Goal: Find specific page/section: Find specific page/section

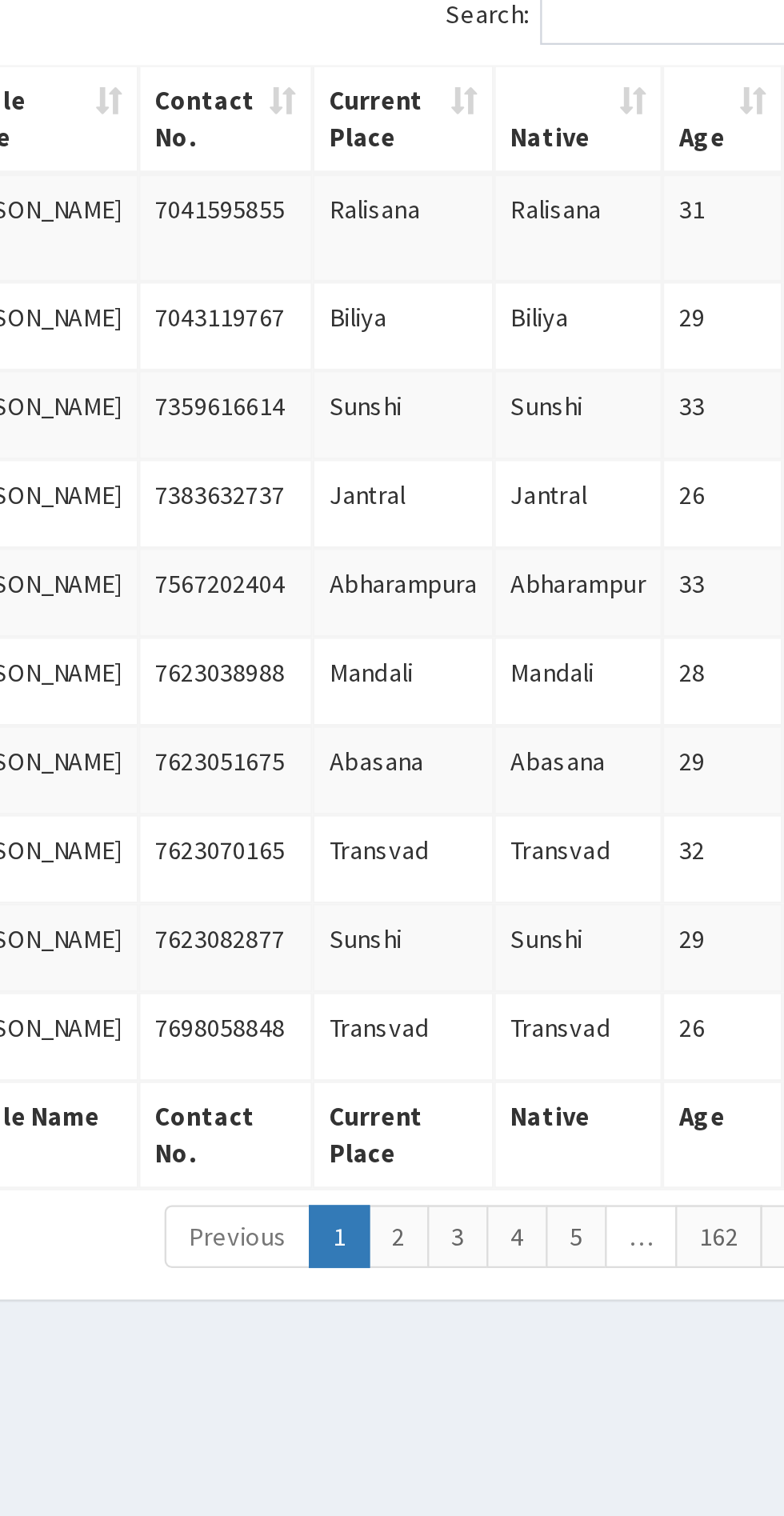
scroll to position [0, 5]
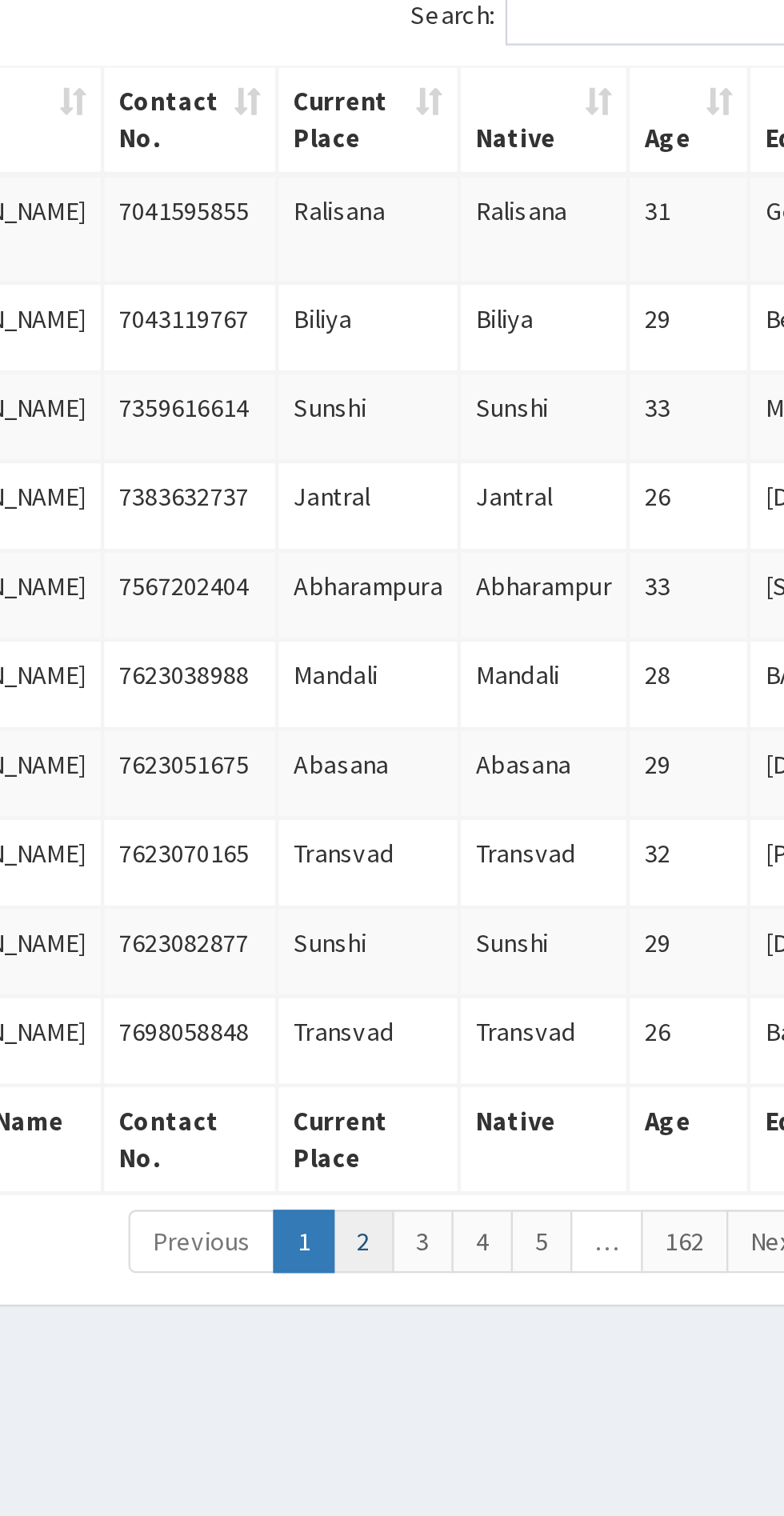
click at [563, 786] on link "2" at bounding box center [560, 778] width 26 height 27
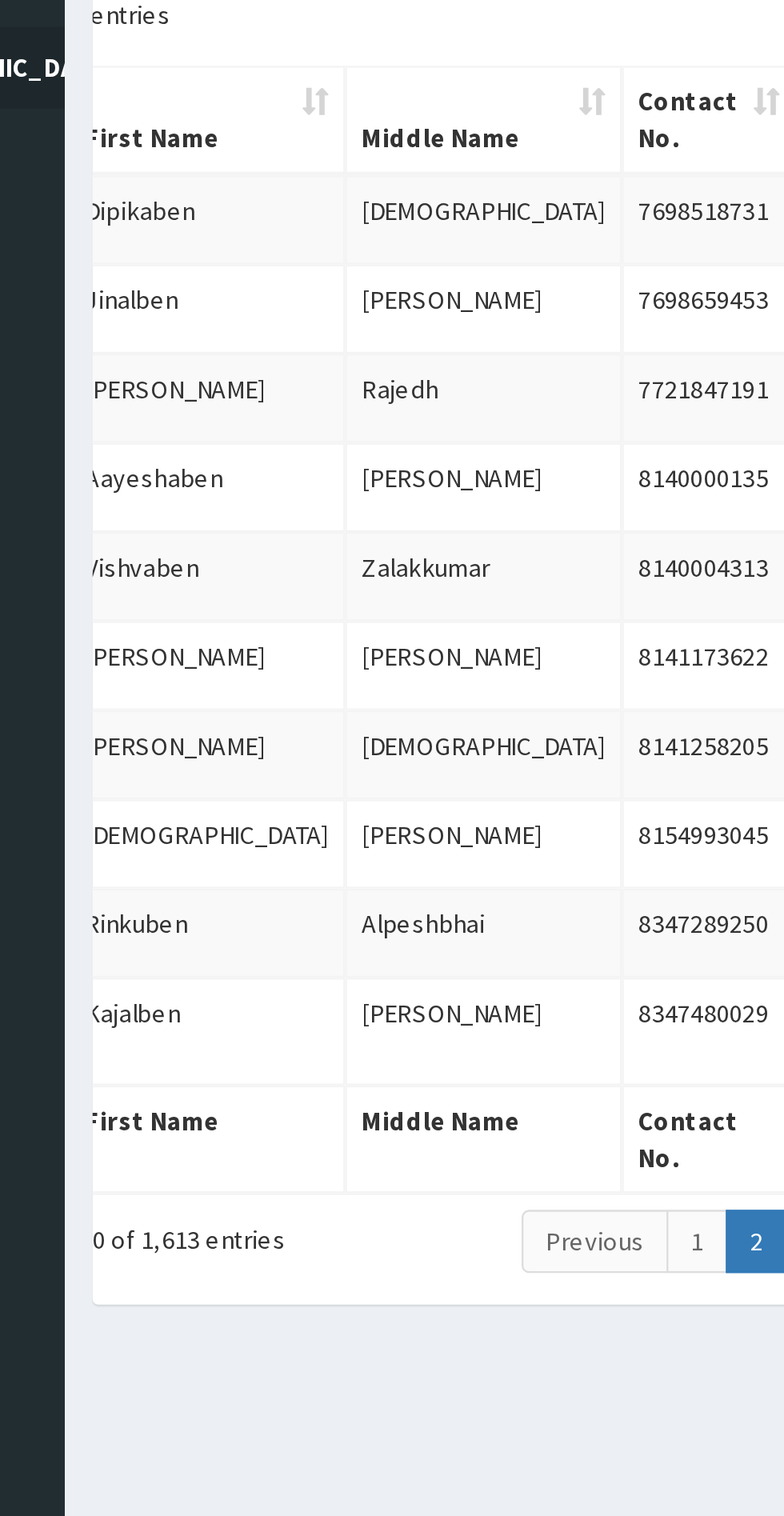
scroll to position [0, 96]
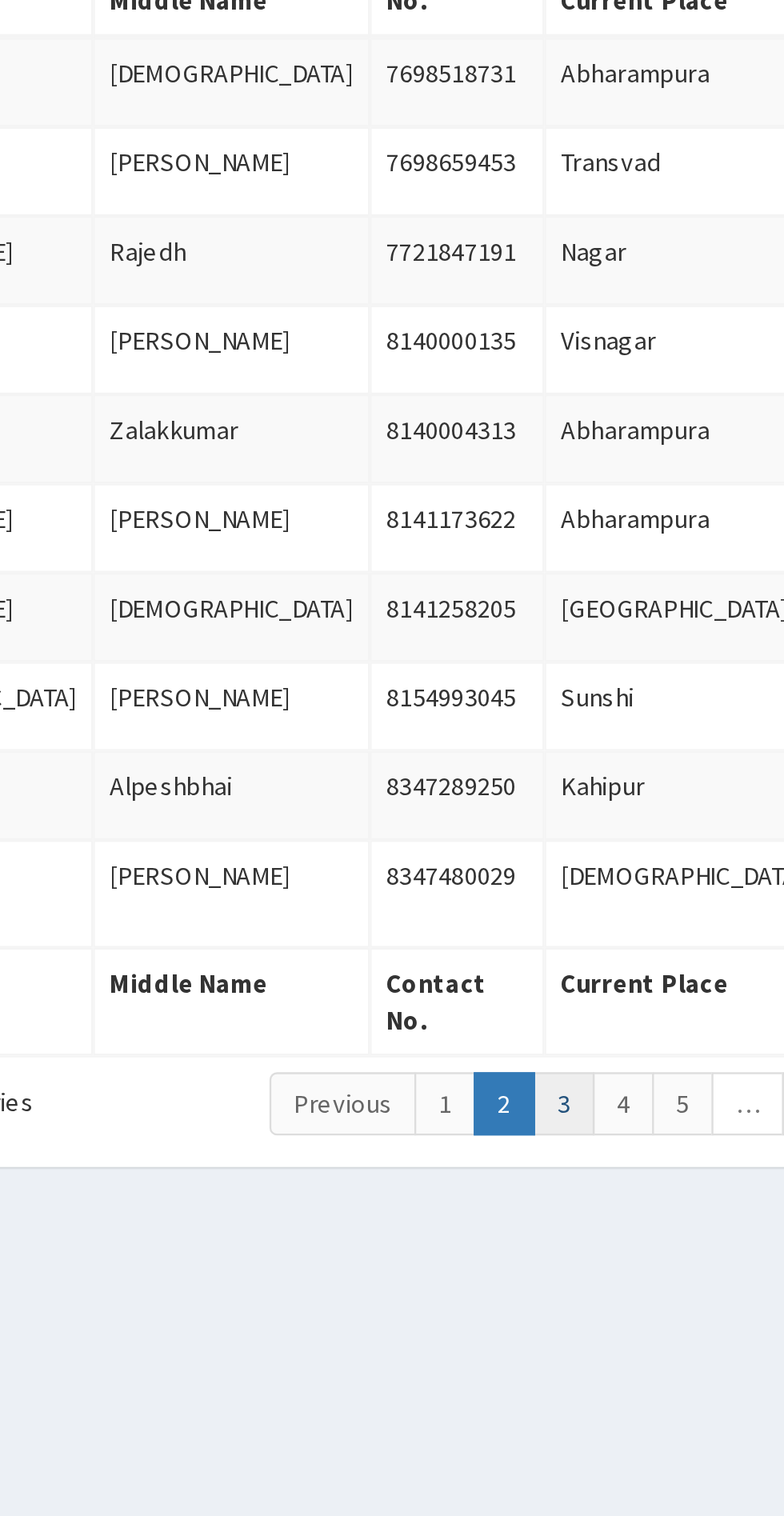
click at [494, 779] on link "3" at bounding box center [495, 778] width 26 height 27
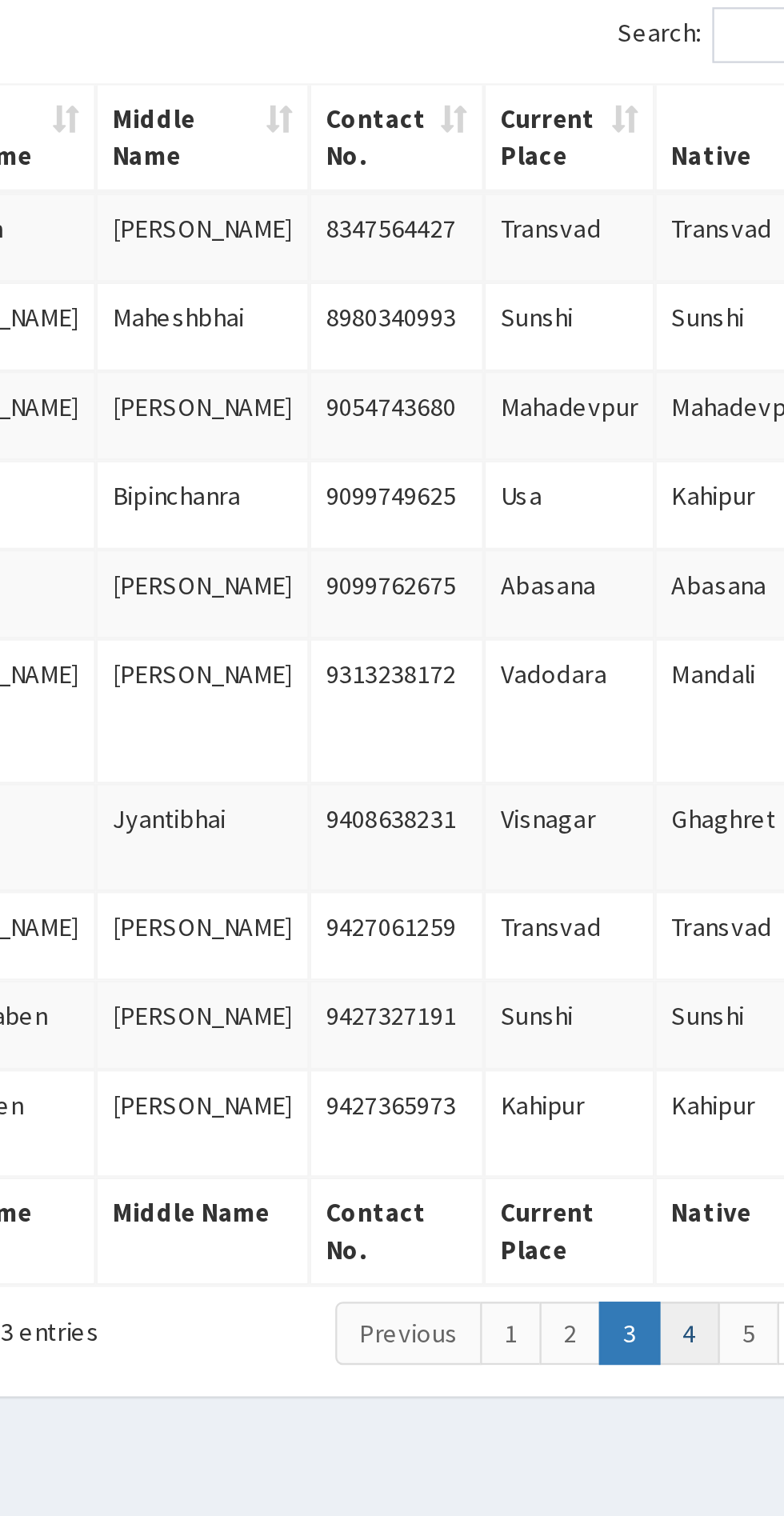
click at [528, 797] on link "4" at bounding box center [526, 810] width 26 height 27
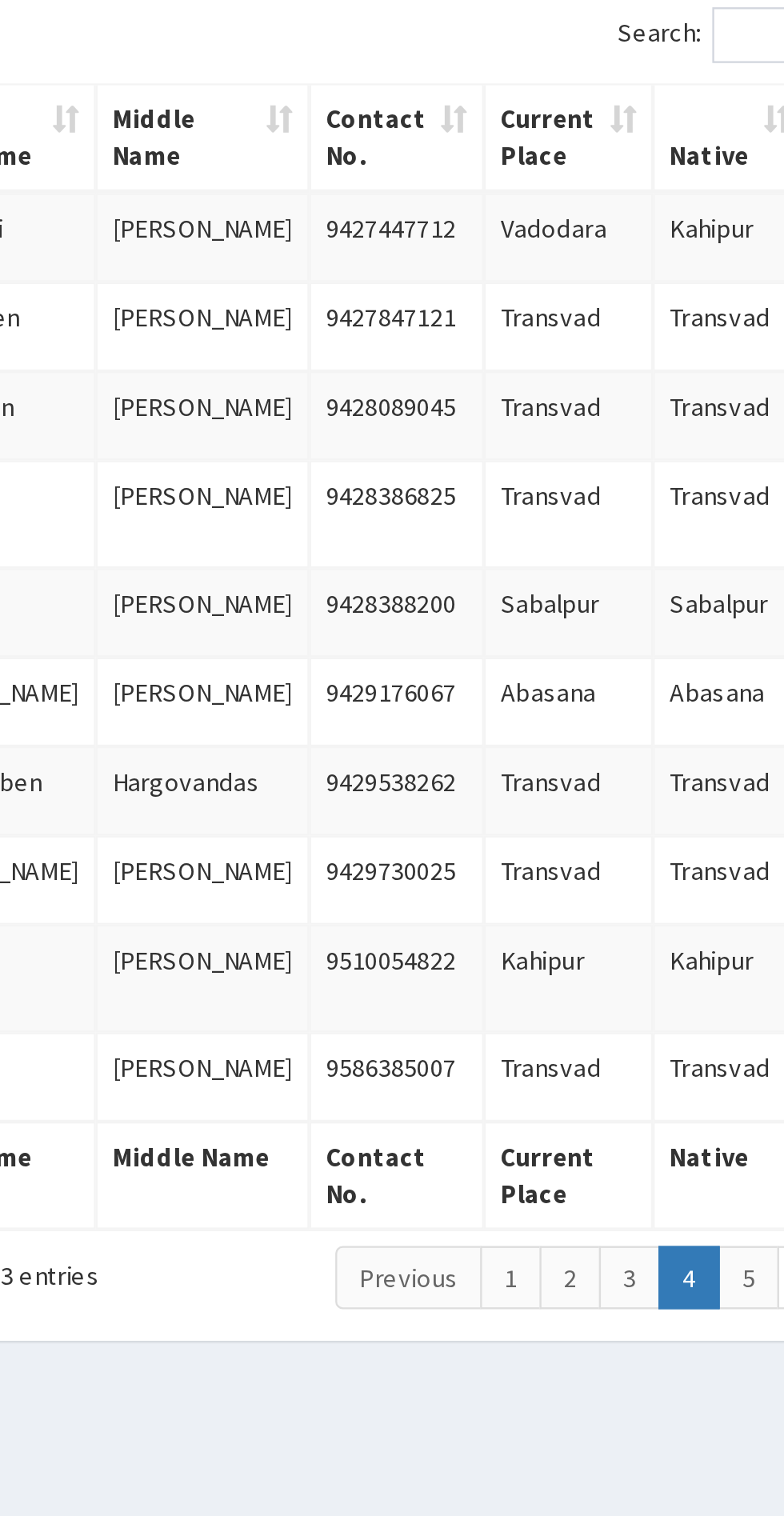
scroll to position [0, 75]
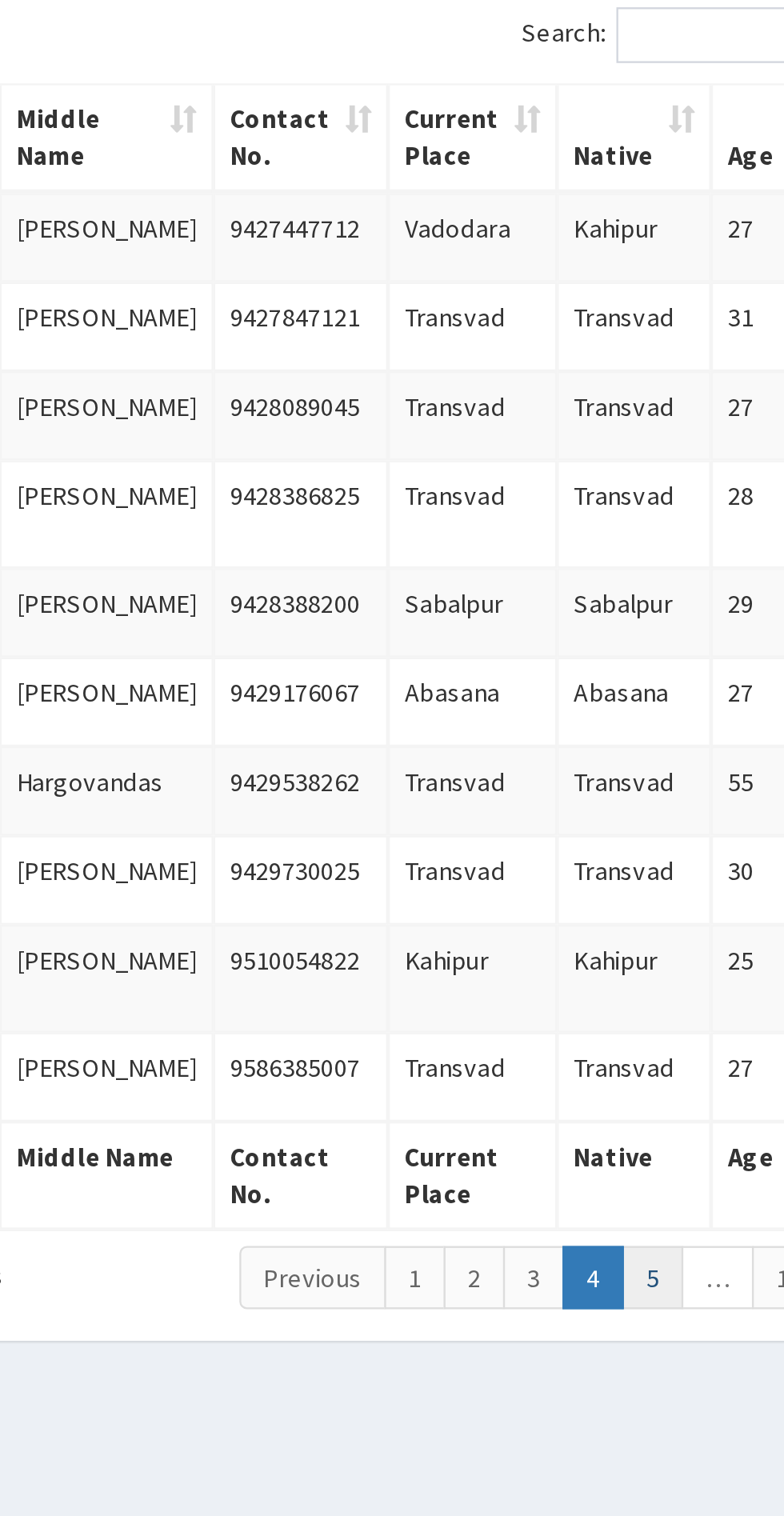
click at [567, 800] on link "5" at bounding box center [567, 786] width 26 height 27
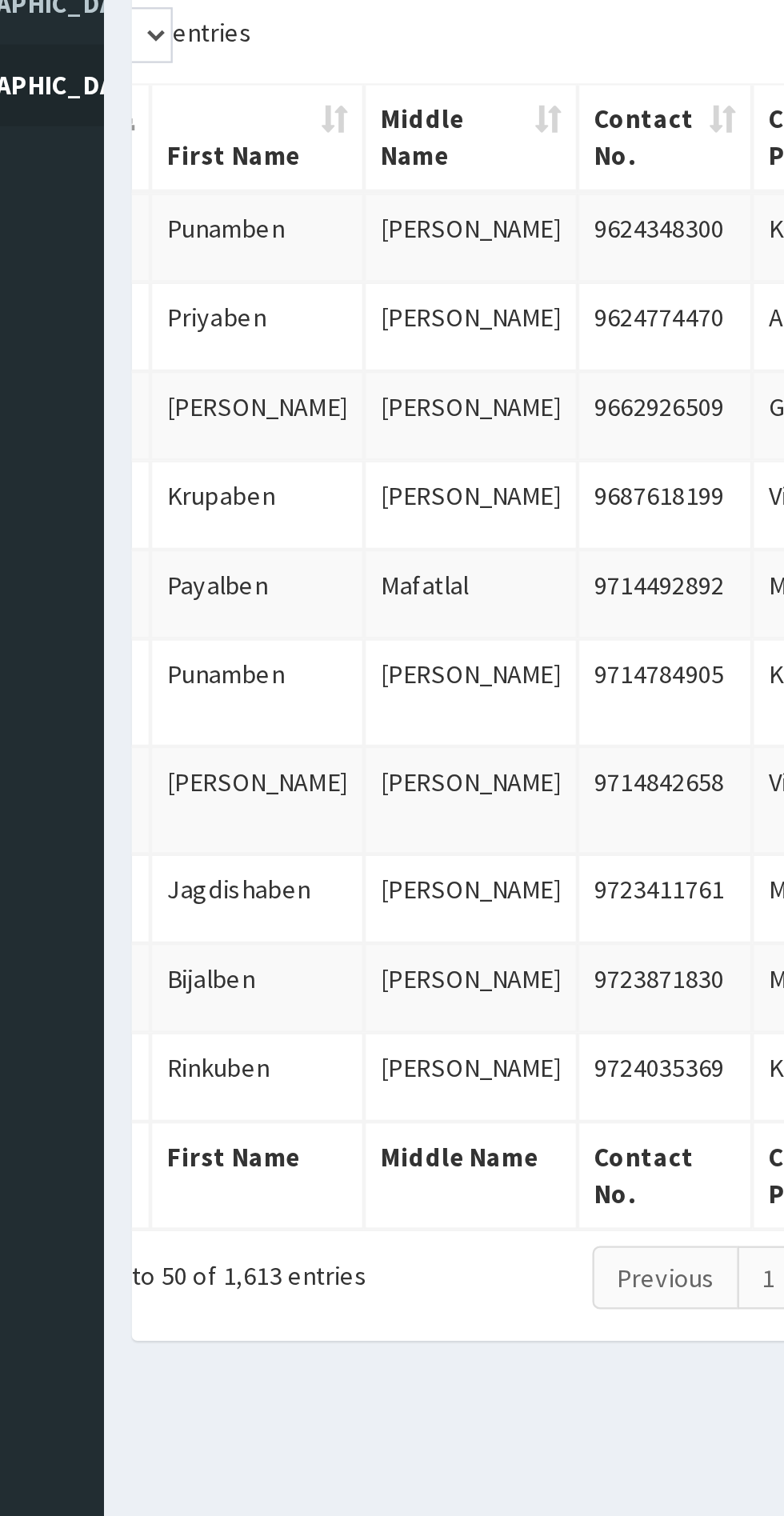
scroll to position [0, 87]
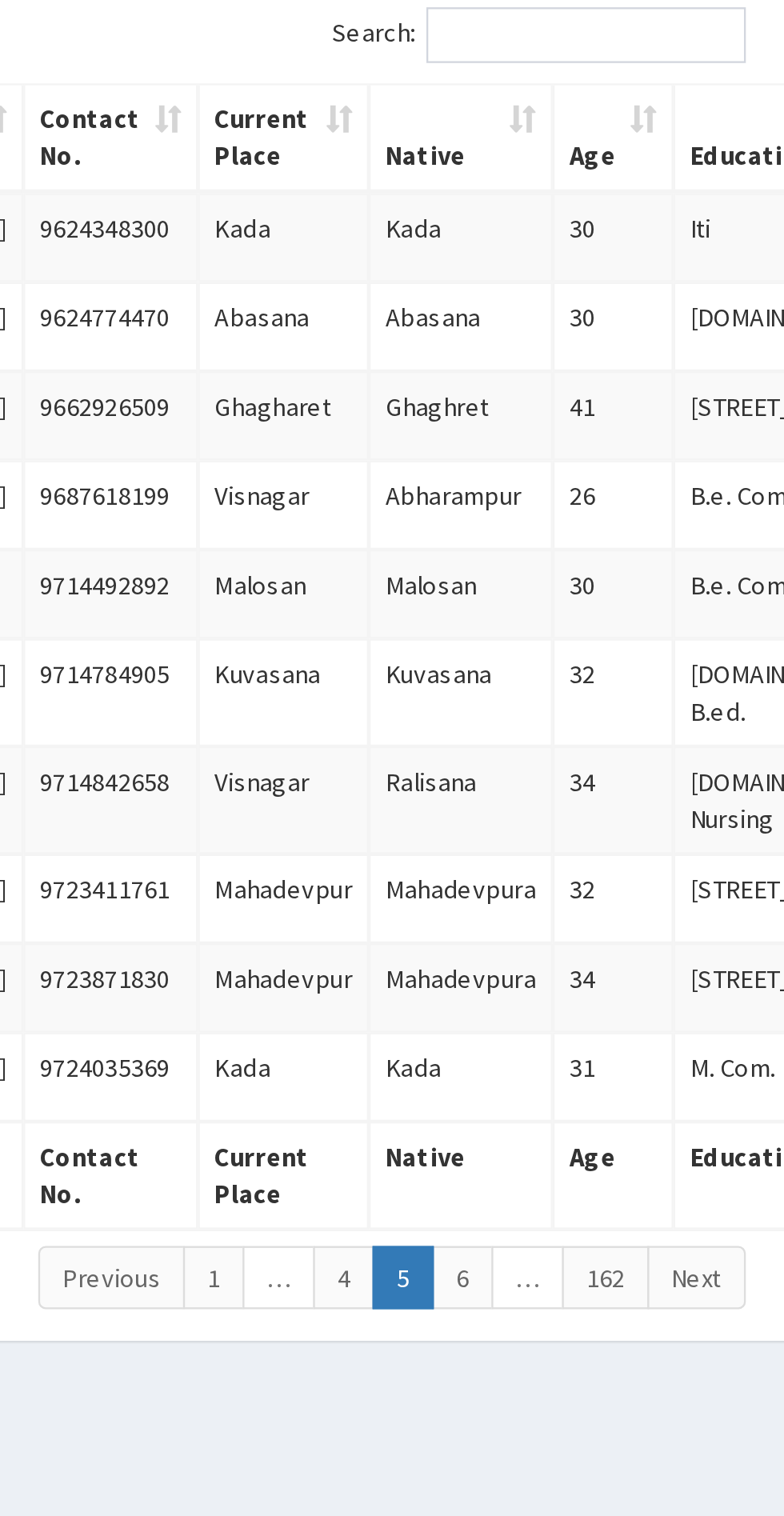
click at [566, 773] on link "6" at bounding box center [555, 786] width 26 height 27
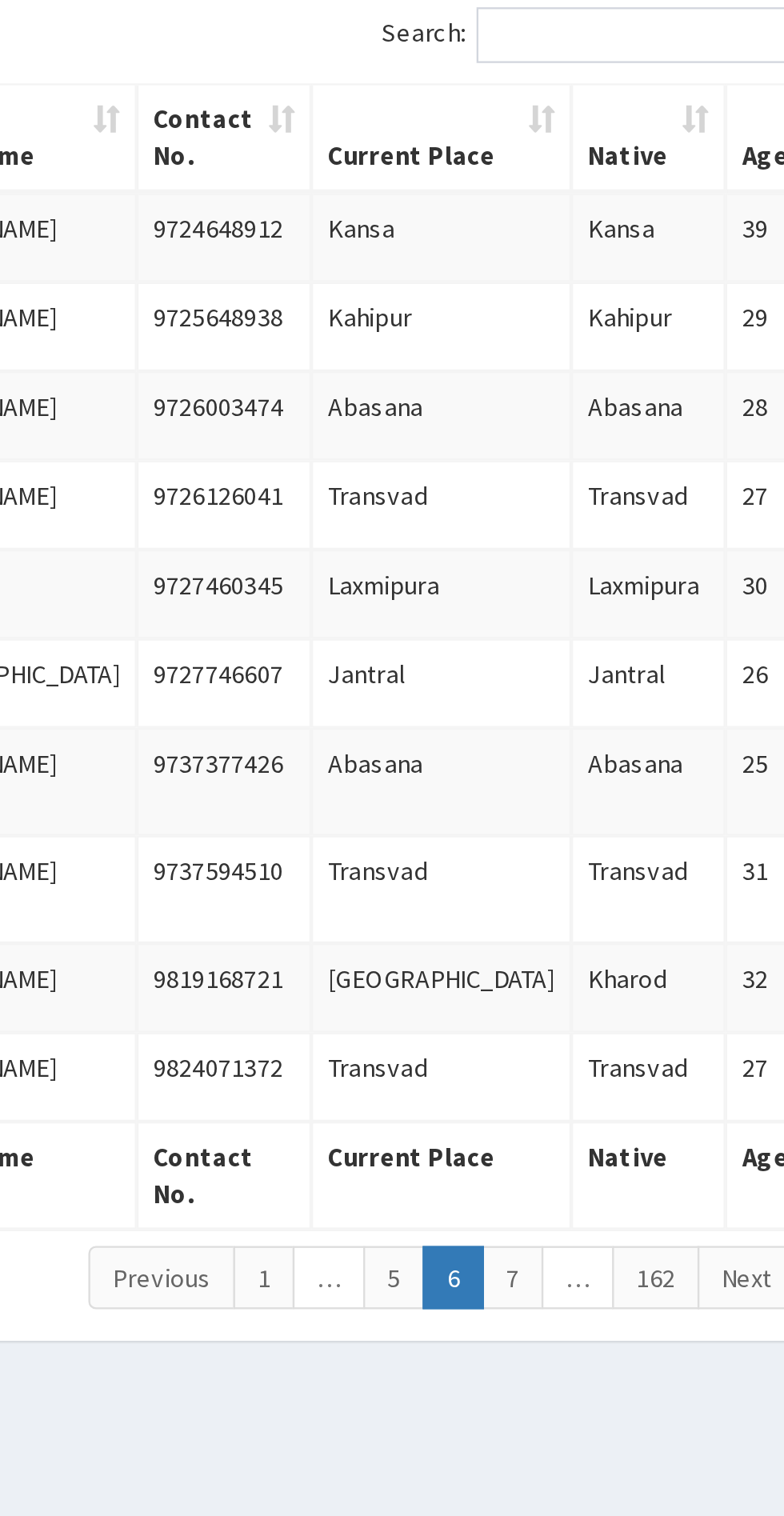
click at [585, 781] on link "7" at bounding box center [577, 786] width 26 height 27
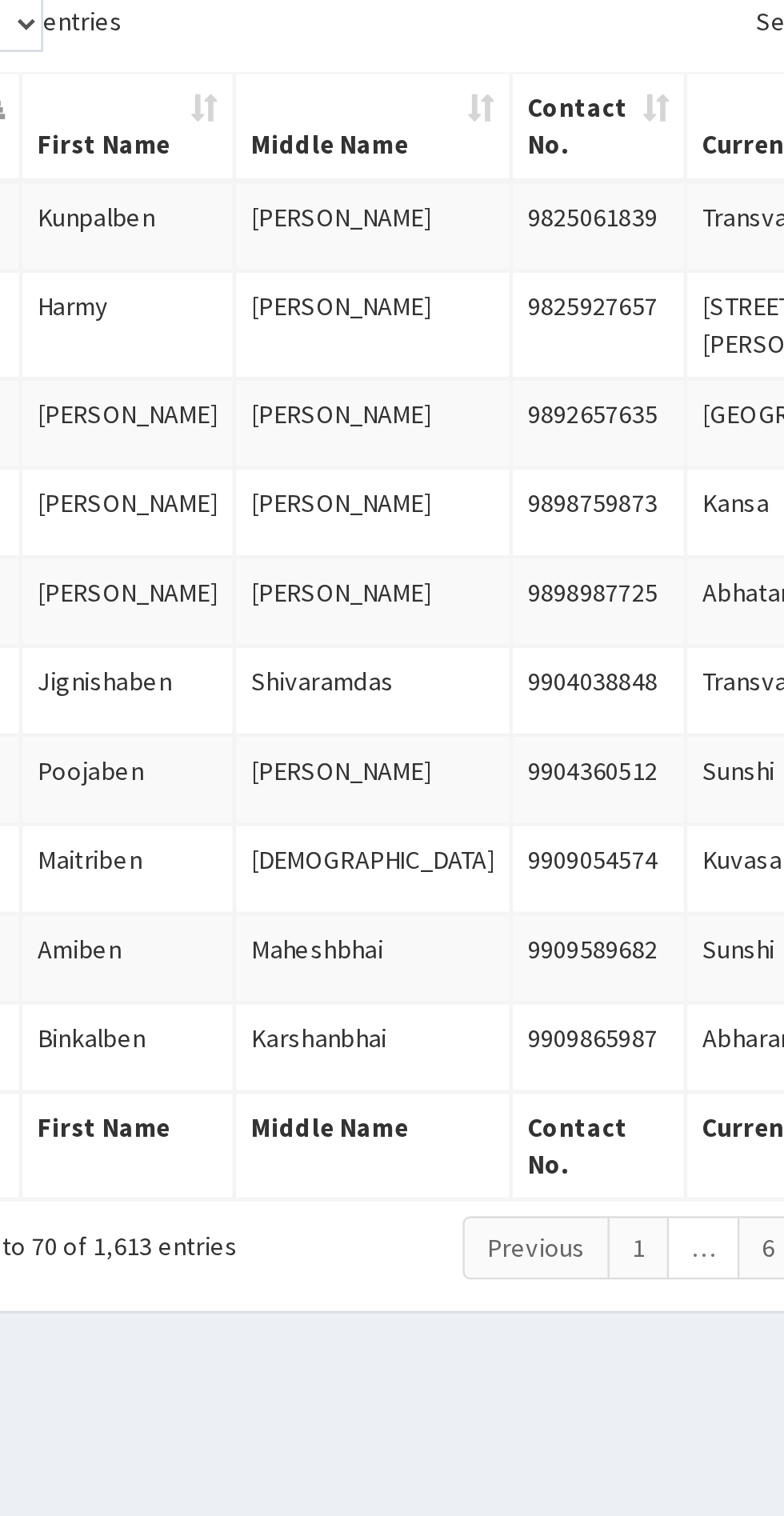
scroll to position [0, 84]
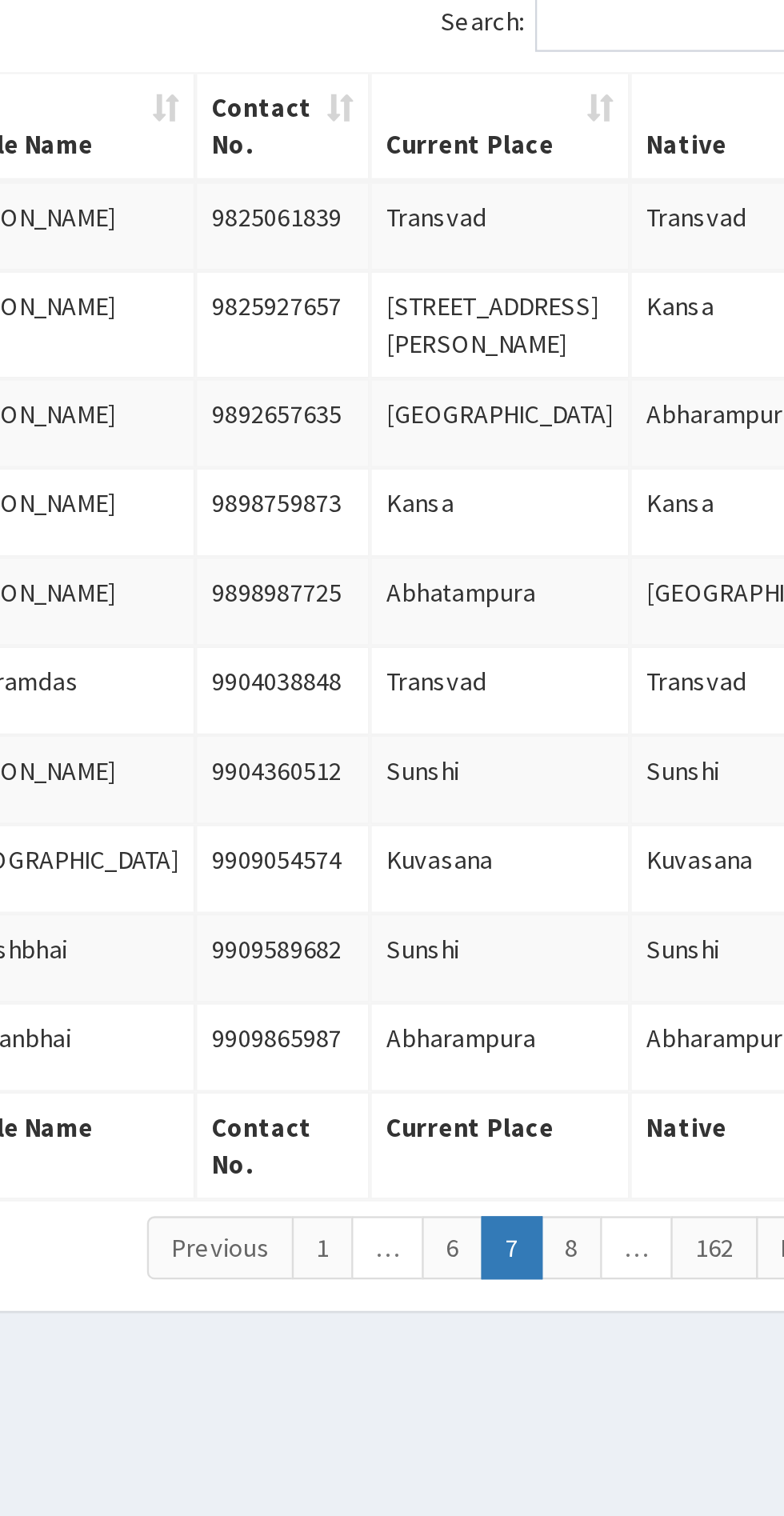
click at [557, 783] on link "8" at bounding box center [558, 778] width 26 height 27
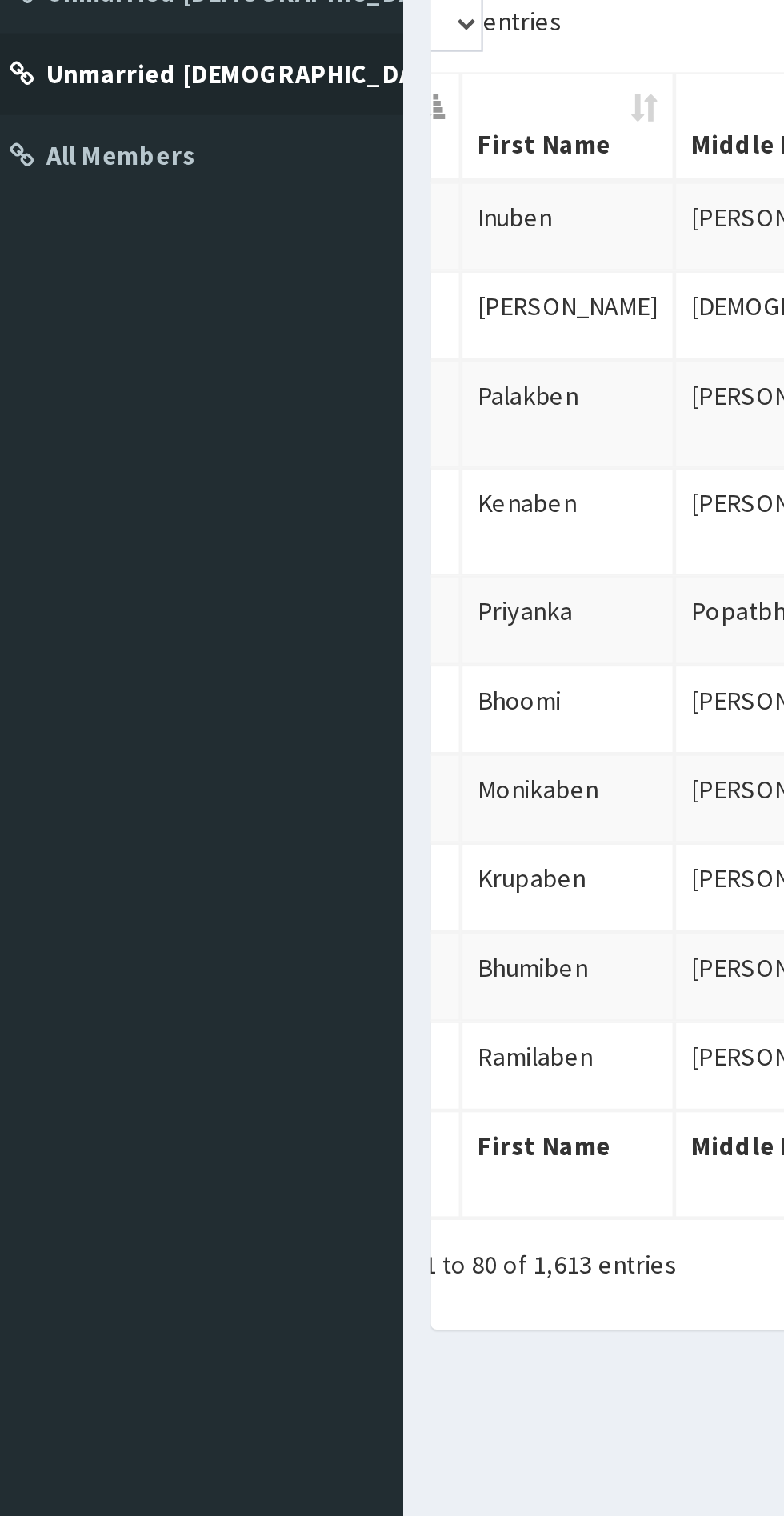
scroll to position [0, 98]
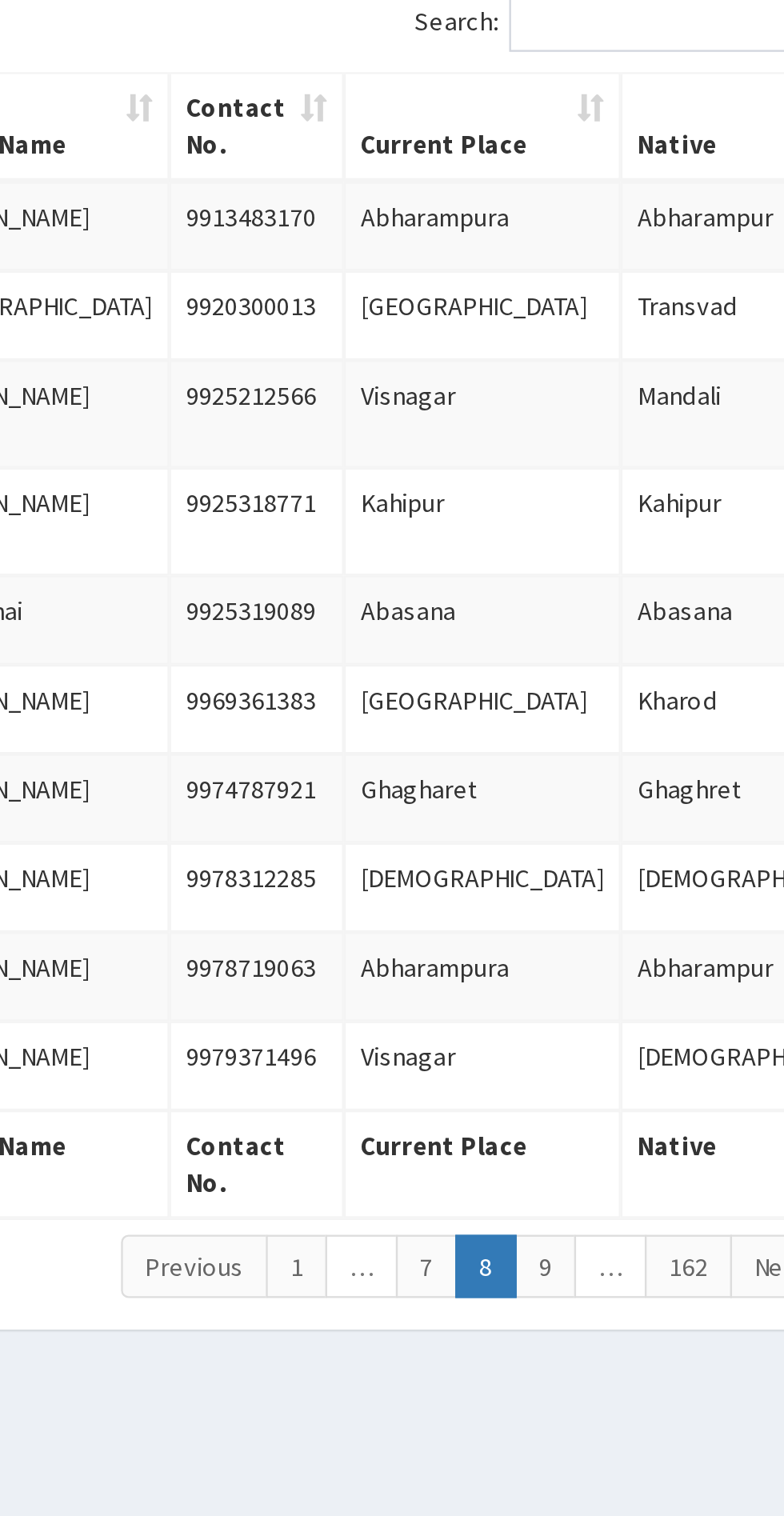
click at [544, 773] on link "9" at bounding box center [544, 786] width 26 height 27
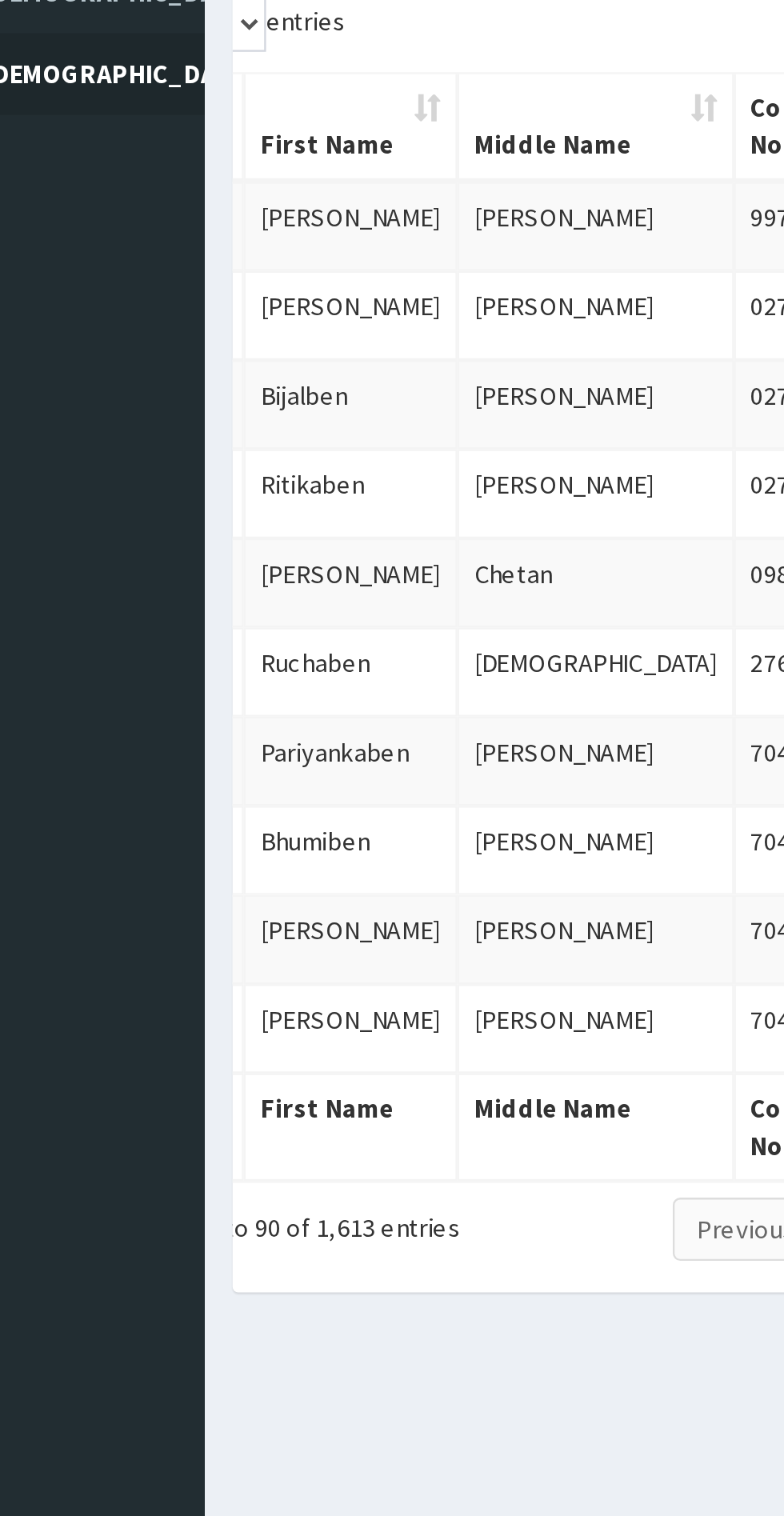
scroll to position [0, 99]
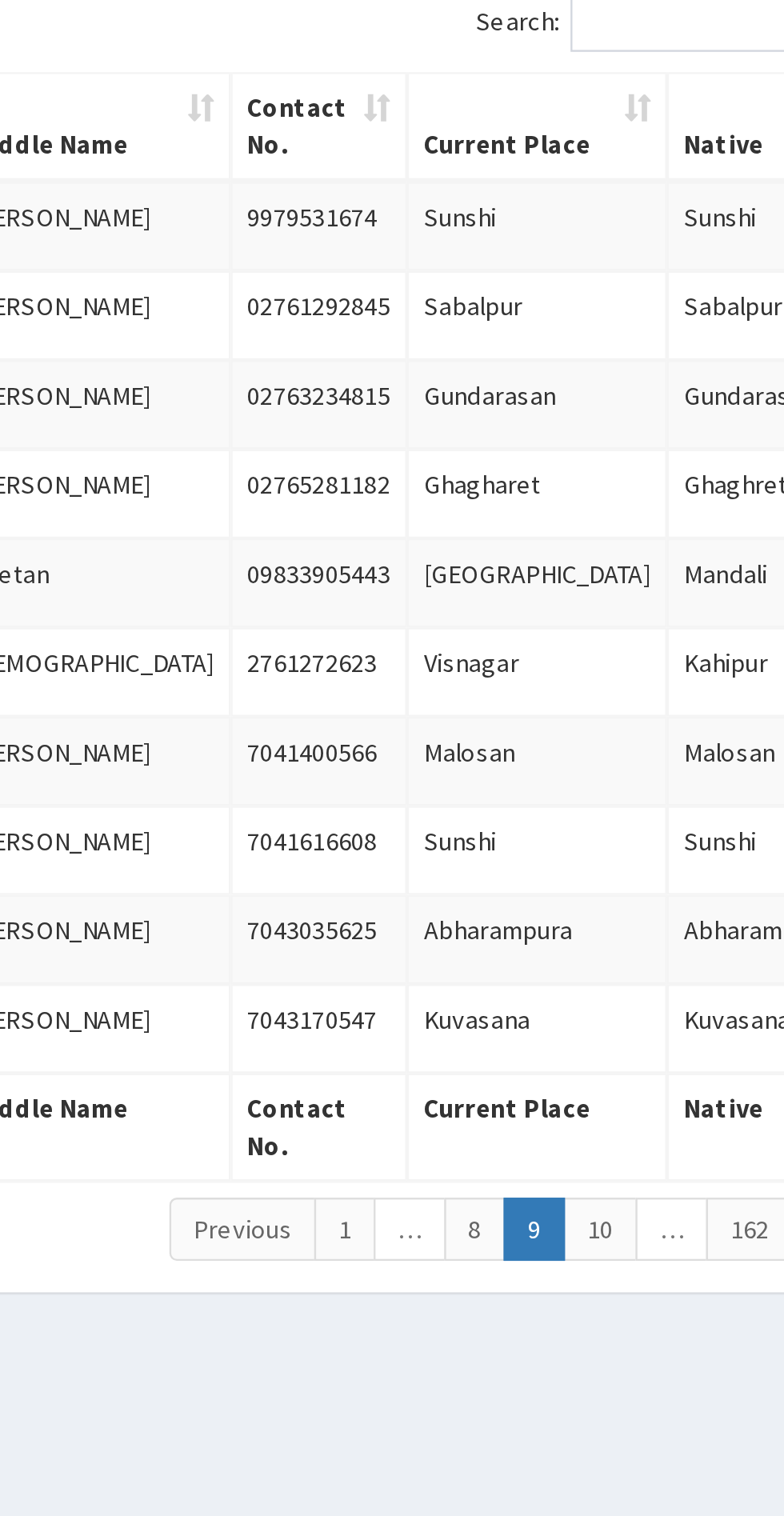
click at [546, 775] on link "10" at bounding box center [541, 770] width 32 height 27
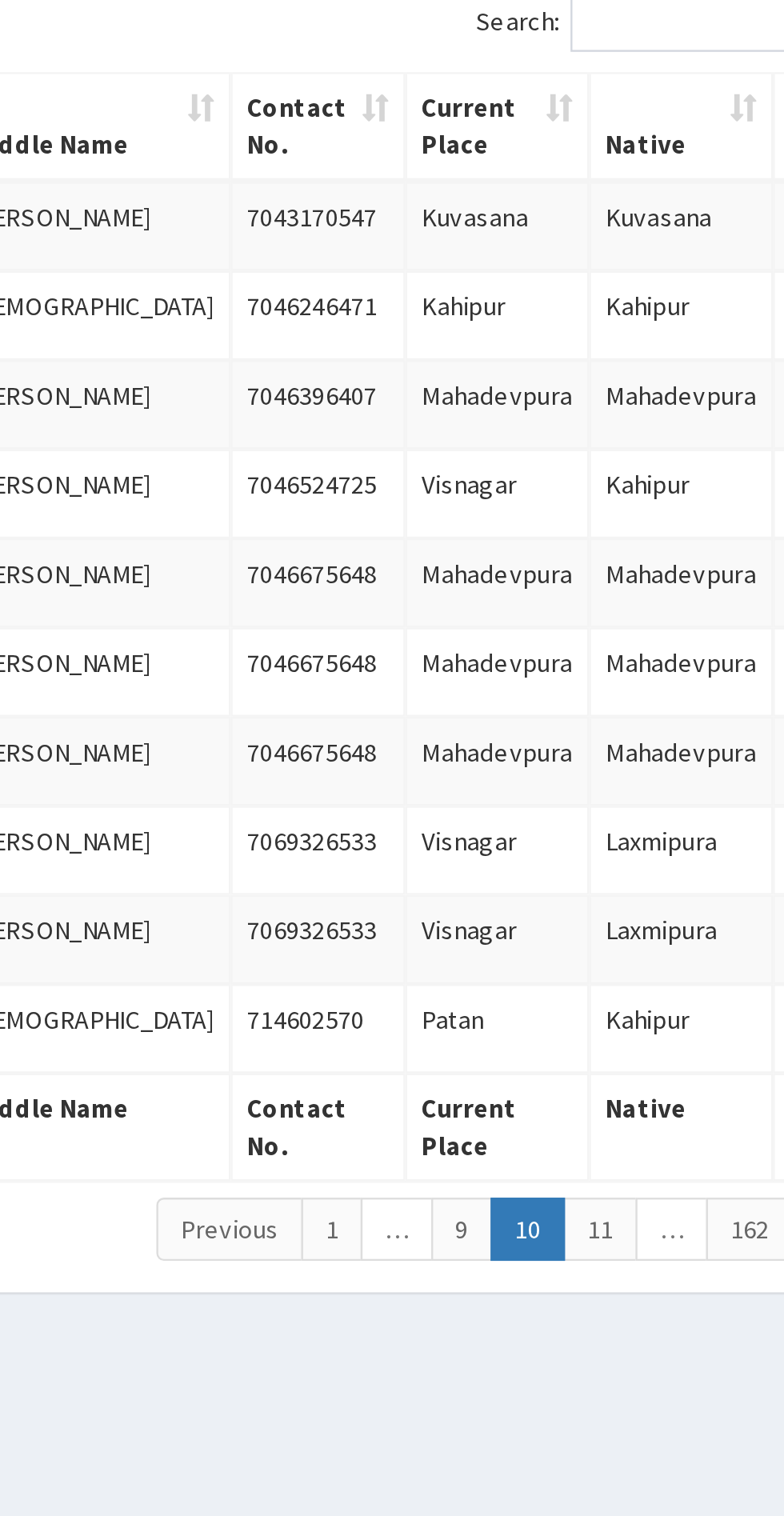
scroll to position [0, 78]
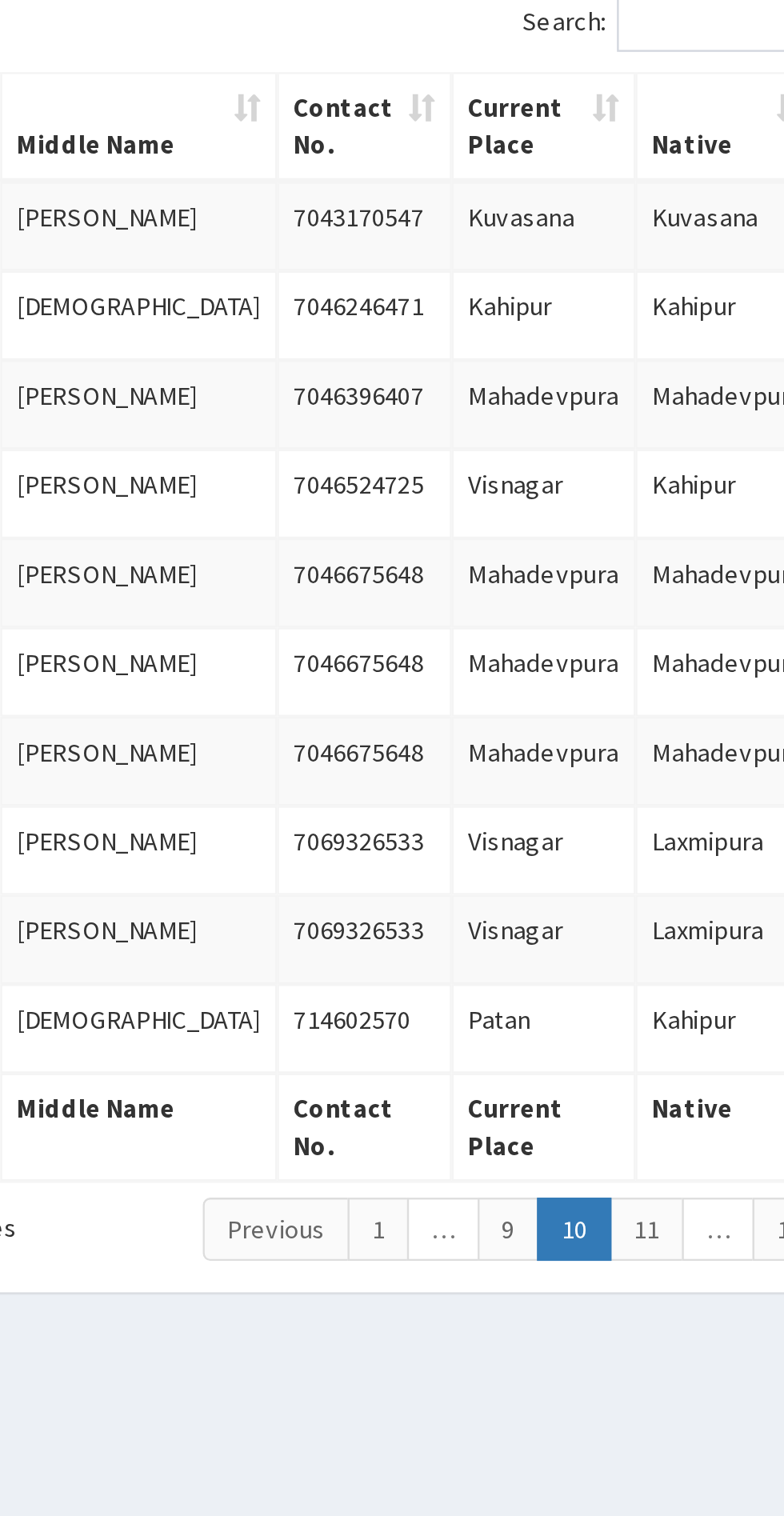
click at [566, 784] on link "11" at bounding box center [560, 770] width 32 height 27
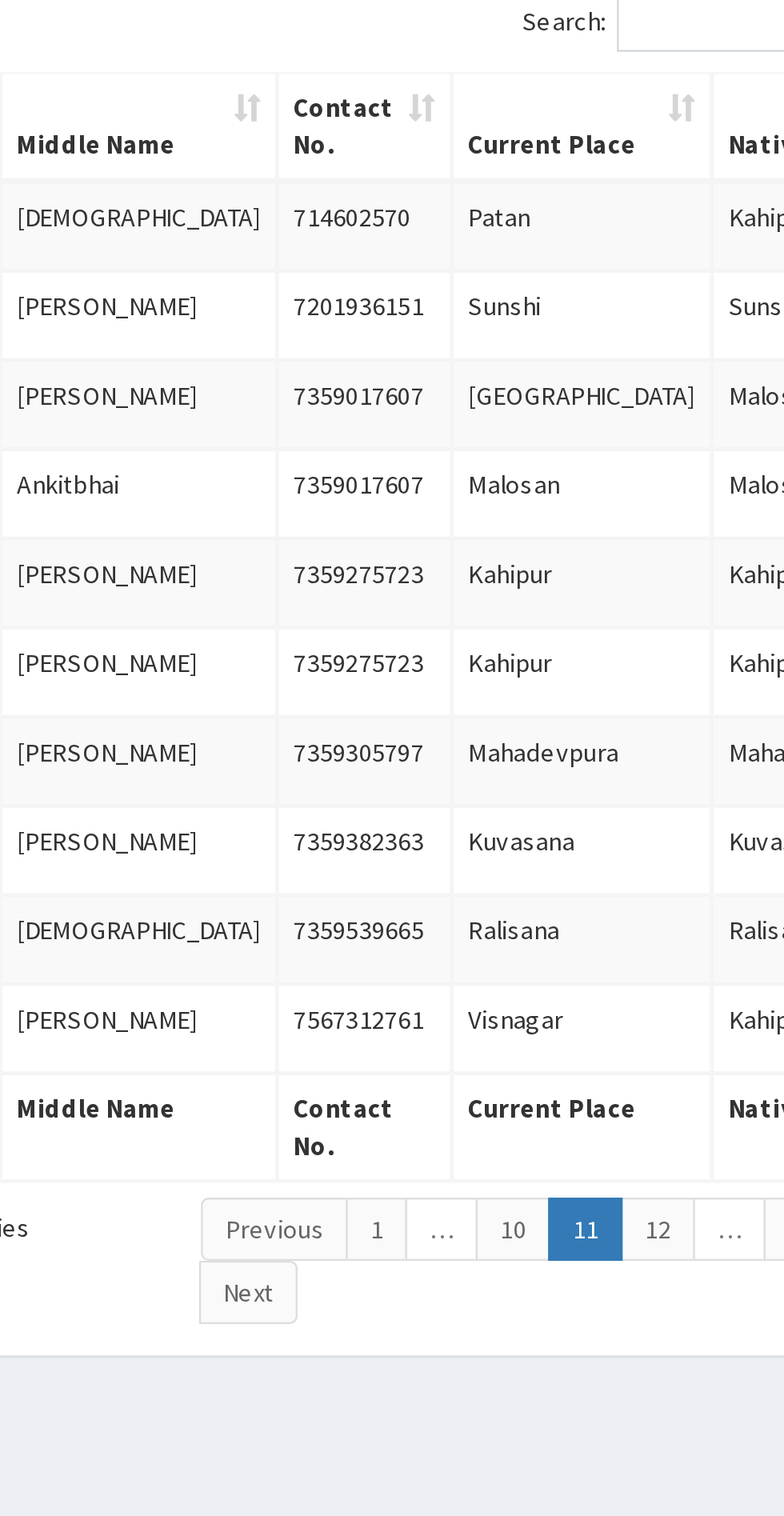
click at [561, 774] on link "12" at bounding box center [565, 770] width 32 height 27
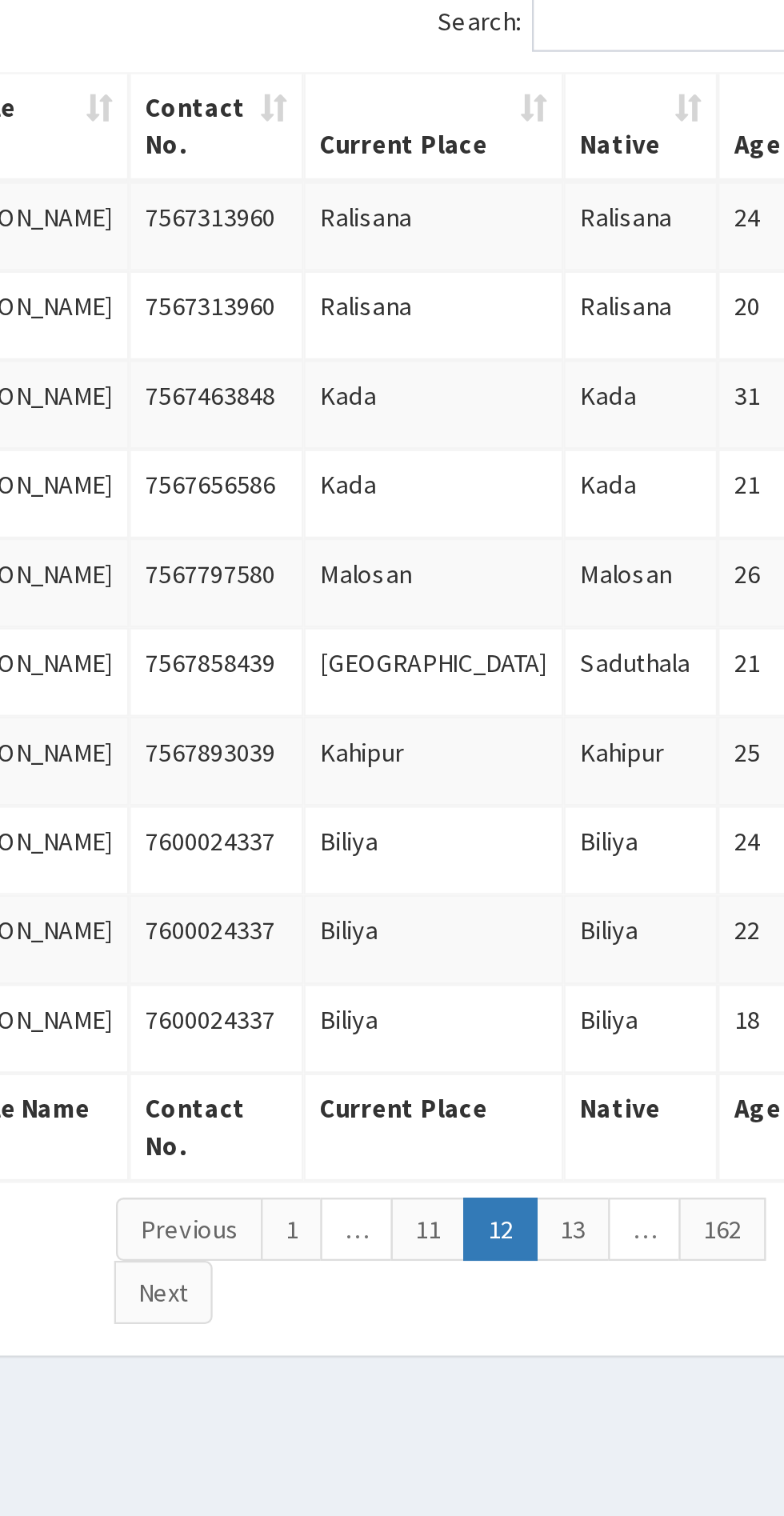
click at [579, 773] on link "13" at bounding box center [580, 770] width 32 height 27
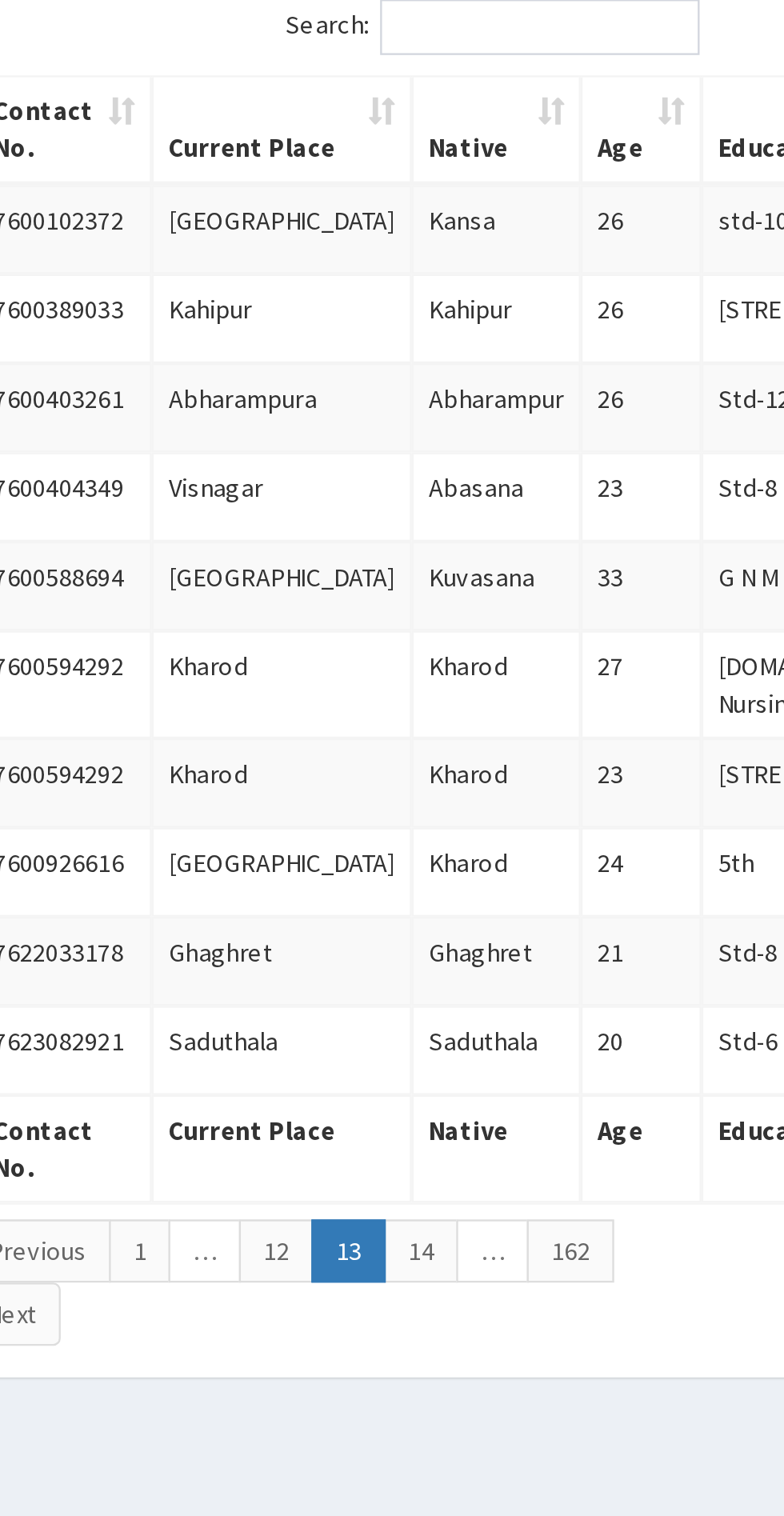
scroll to position [0, 18]
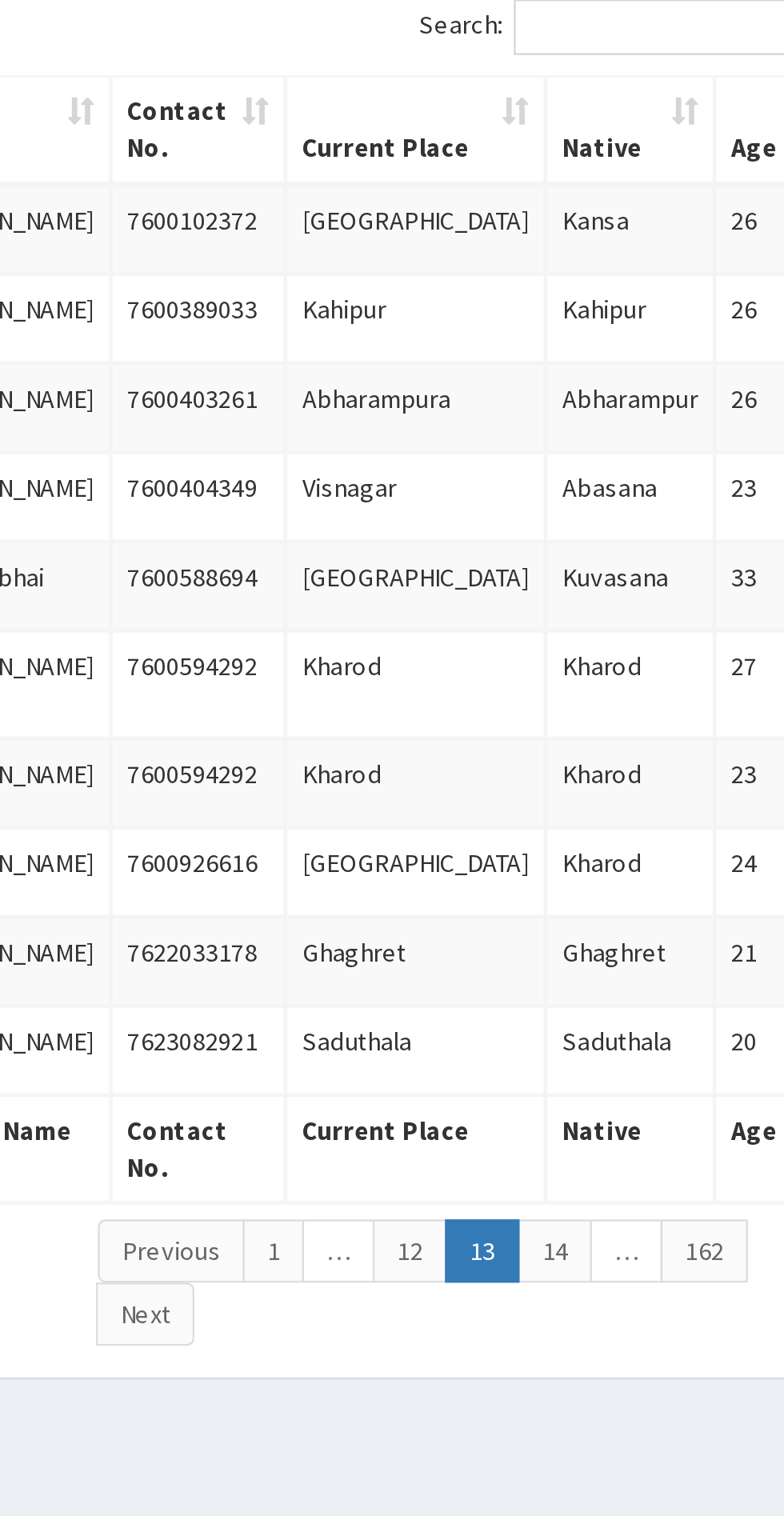
click at [635, 774] on link "14" at bounding box center [625, 778] width 32 height 27
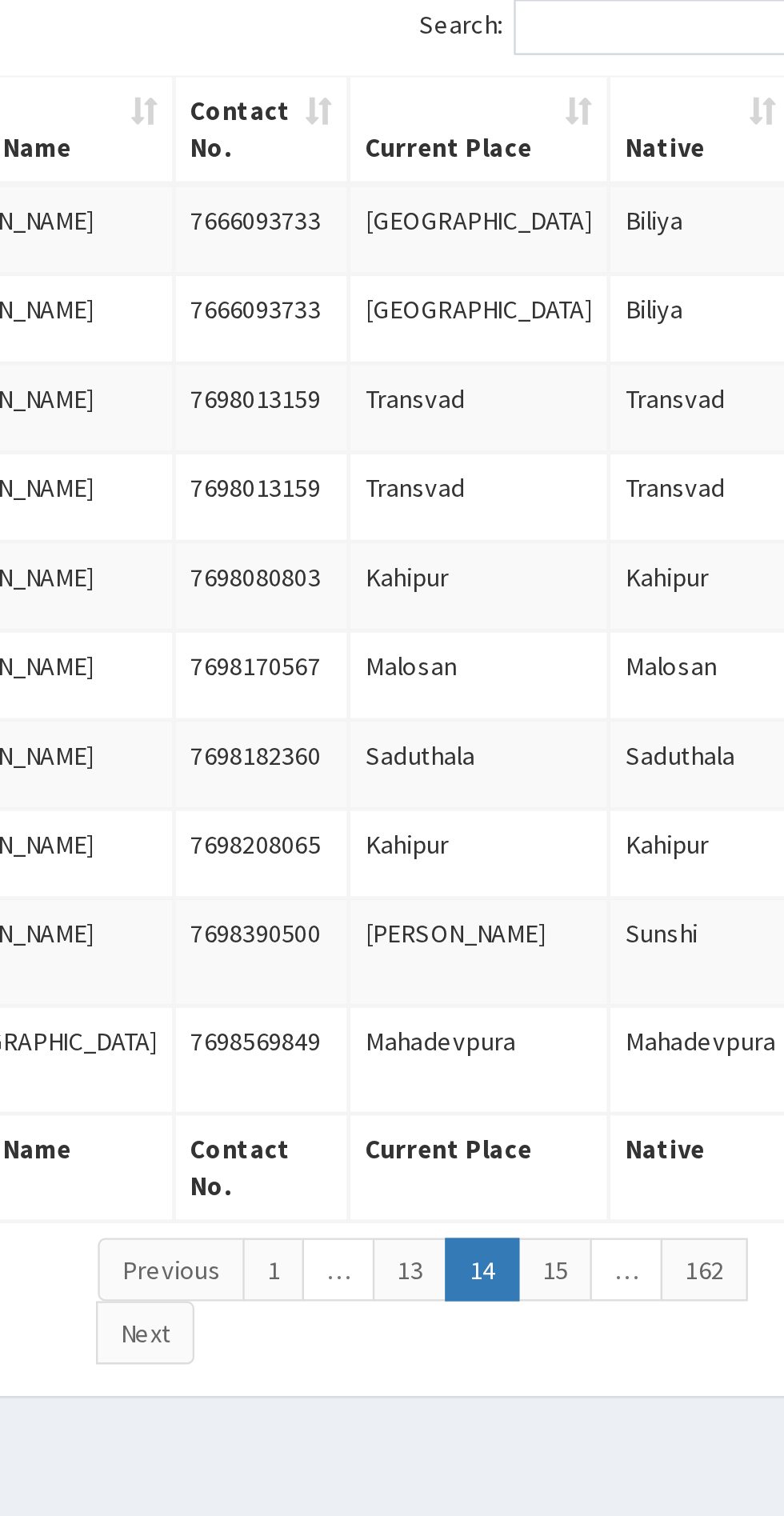
click at [625, 778] on link "15" at bounding box center [625, 786] width 32 height 27
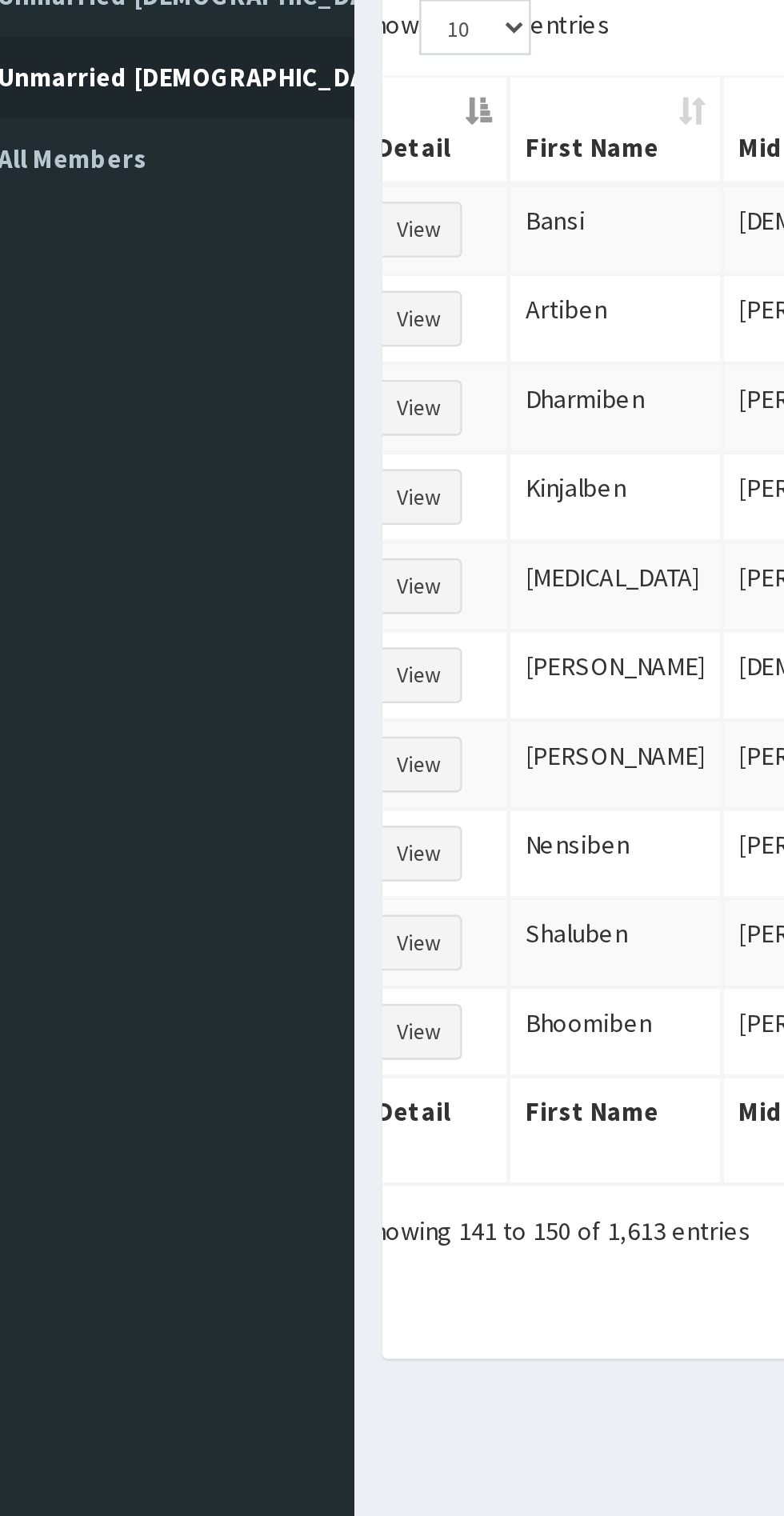
scroll to position [0, 83]
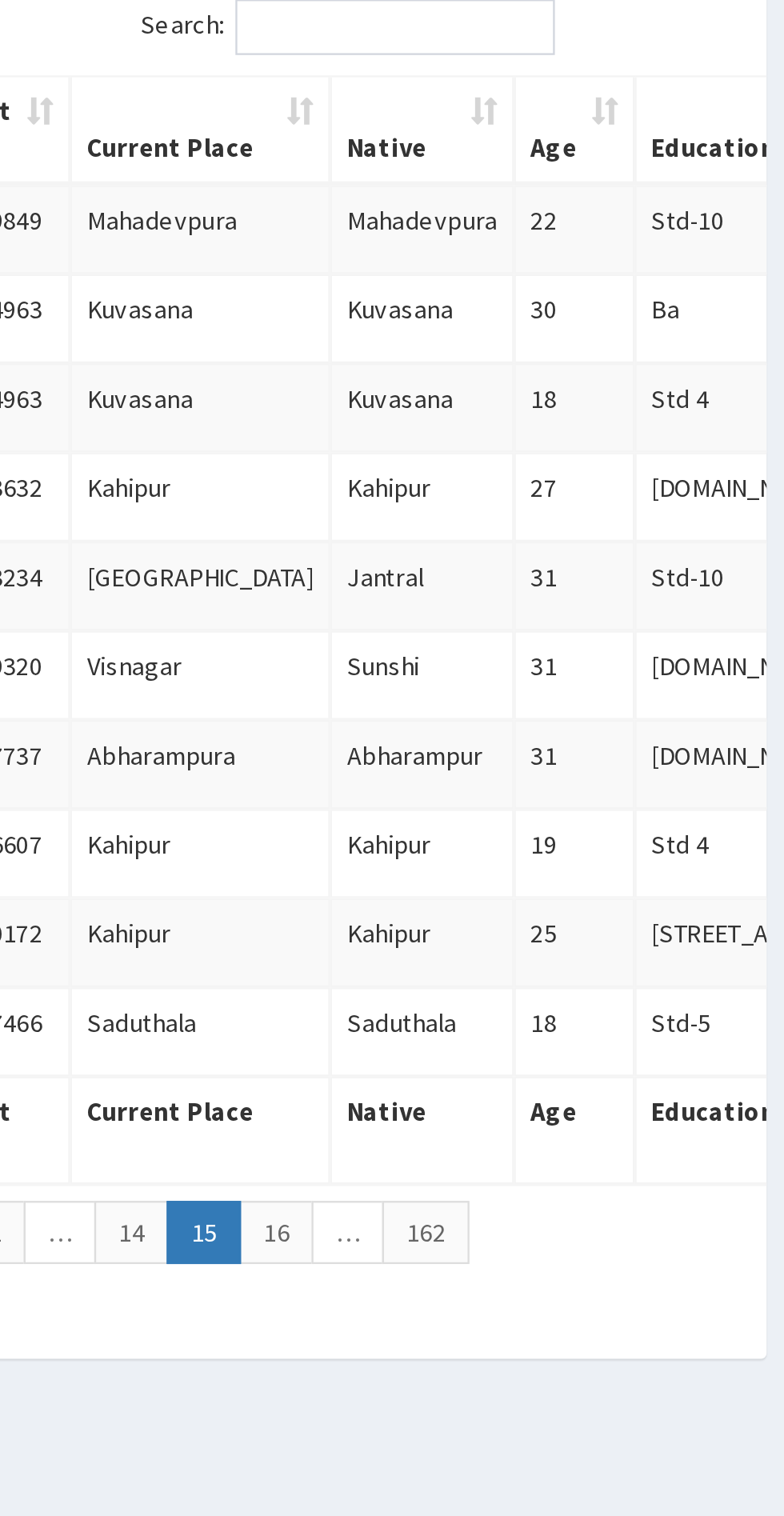
click at [557, 768] on link "16" at bounding box center [560, 770] width 32 height 27
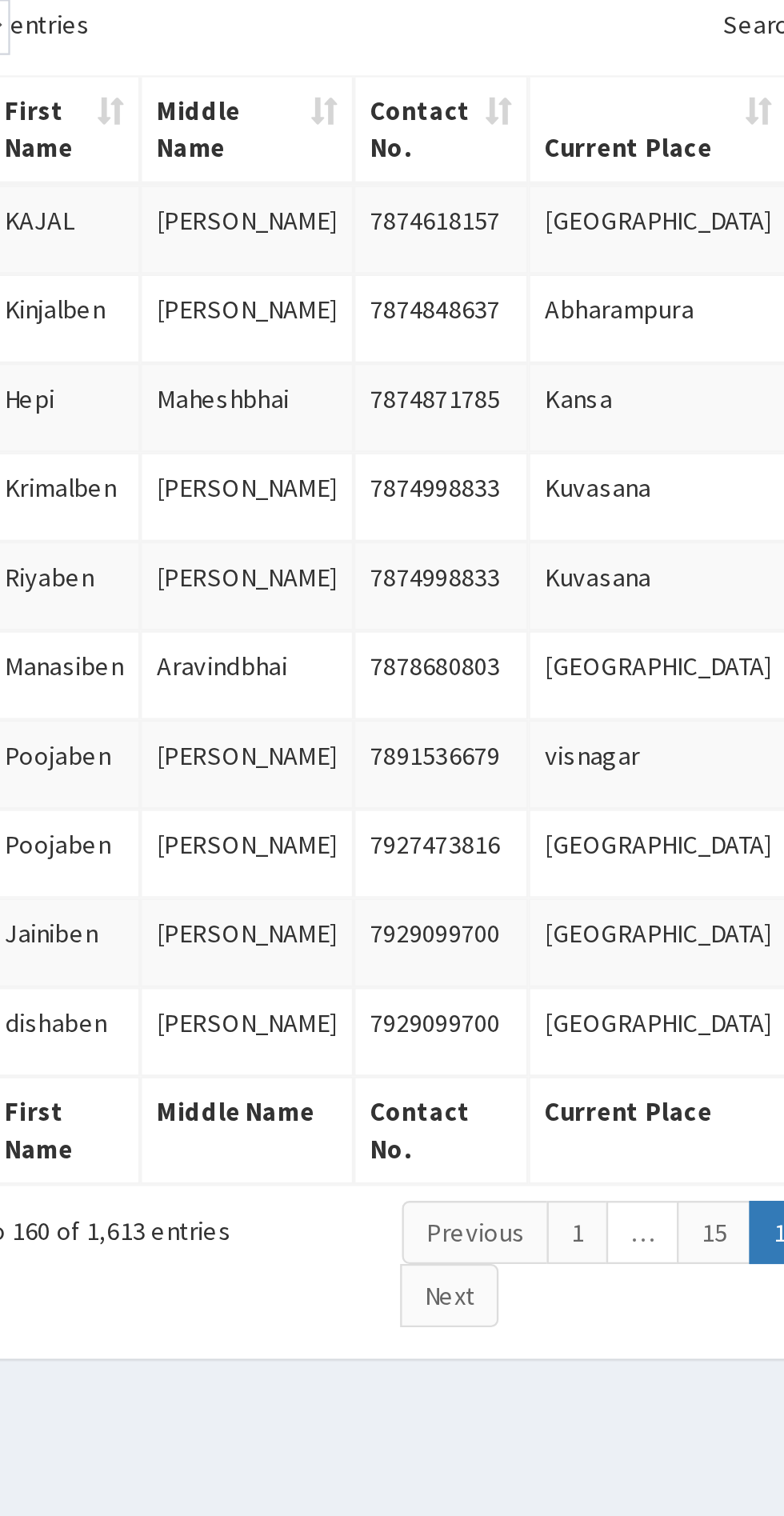
scroll to position [0, 78]
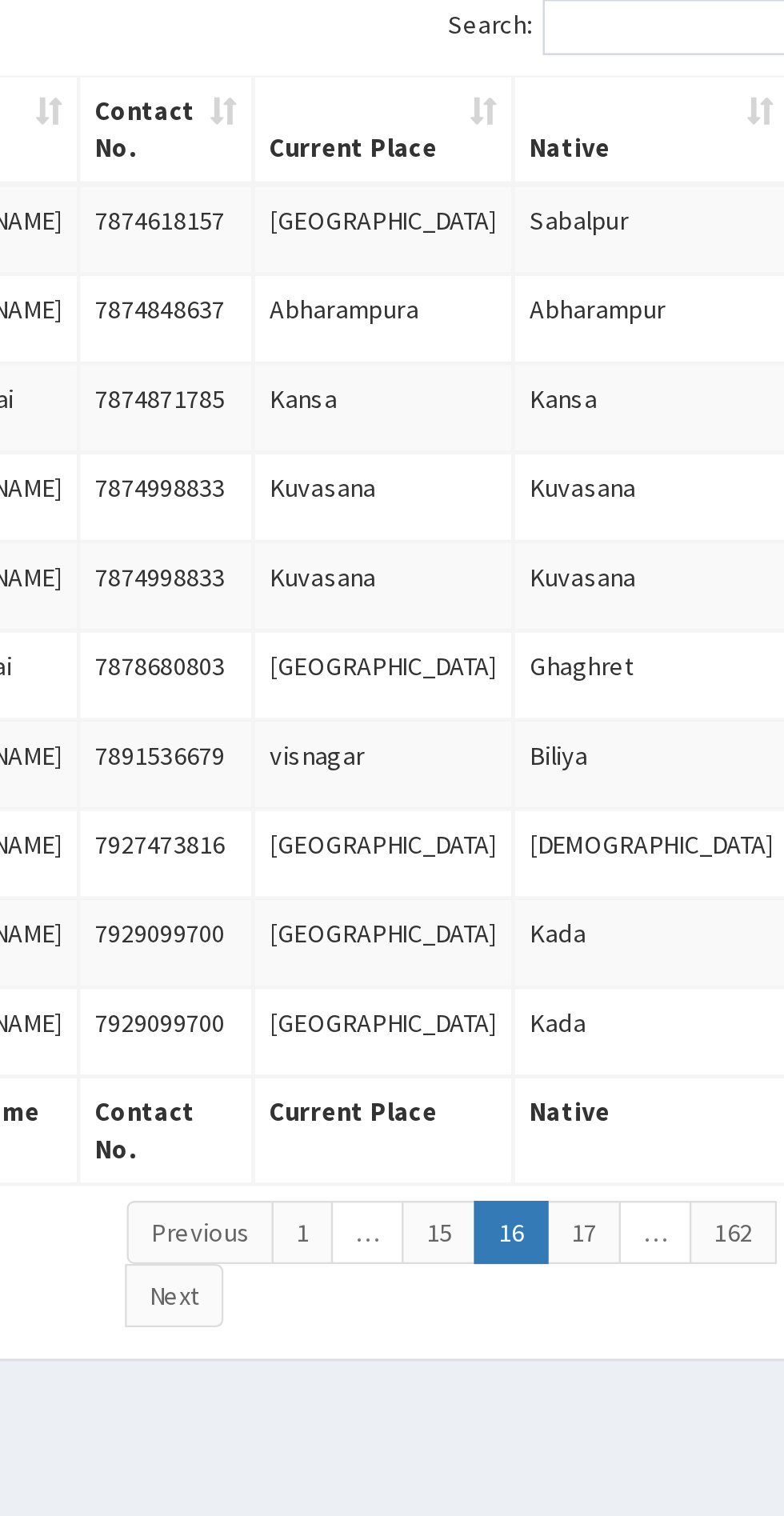
click at [570, 776] on link "17" at bounding box center [566, 770] width 32 height 27
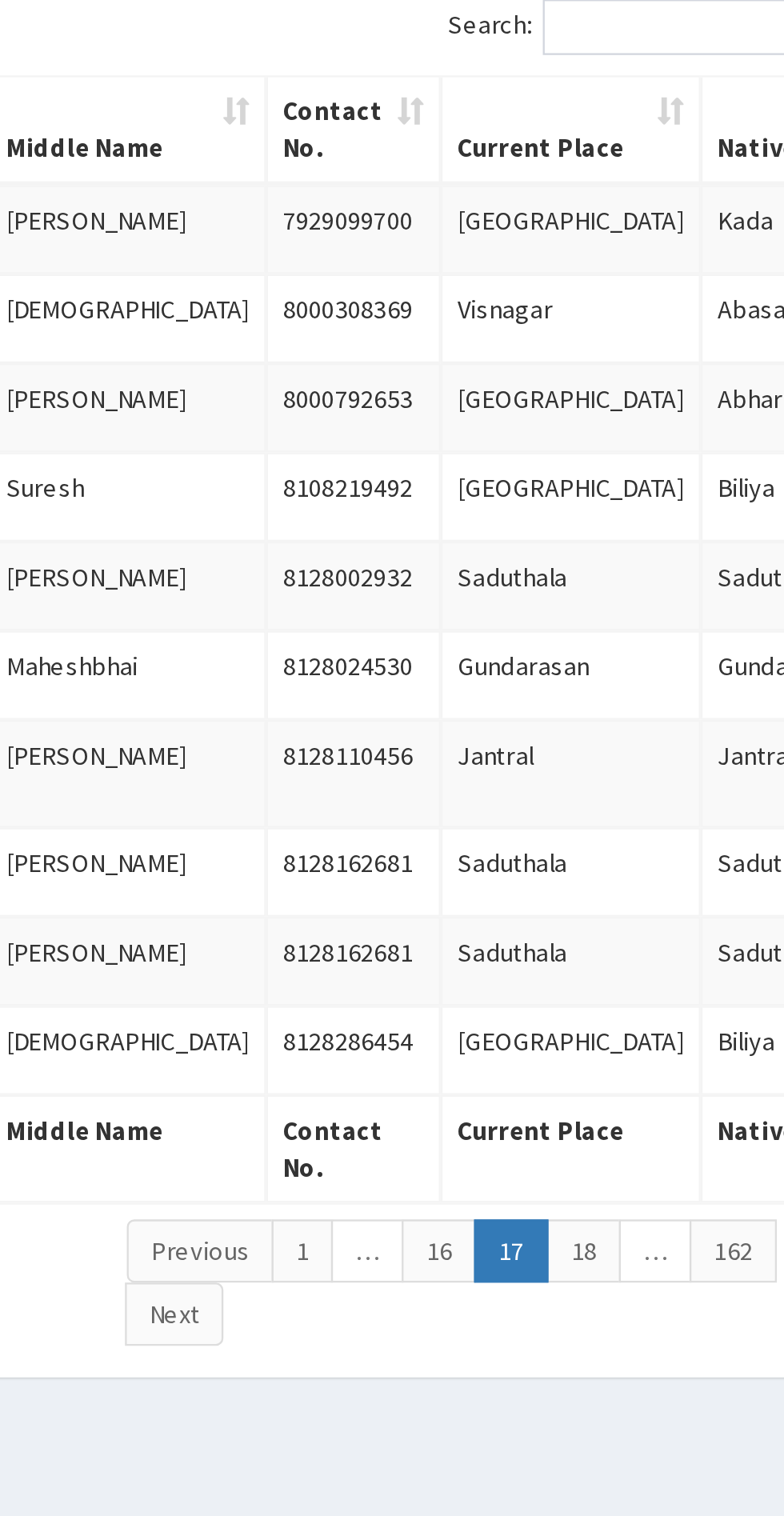
click at [567, 774] on link "18" at bounding box center [566, 778] width 32 height 27
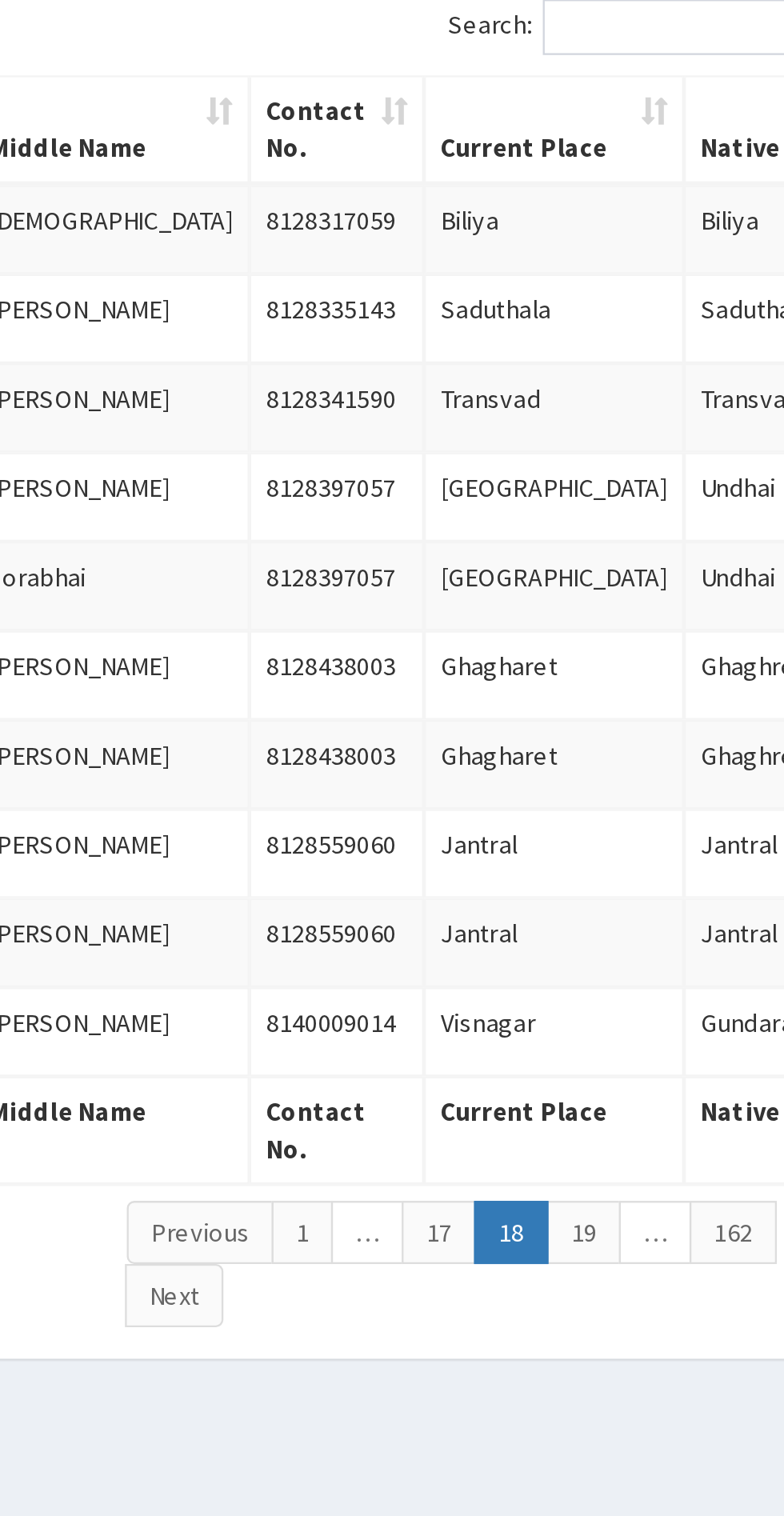
click at [574, 778] on link "19" at bounding box center [566, 770] width 32 height 27
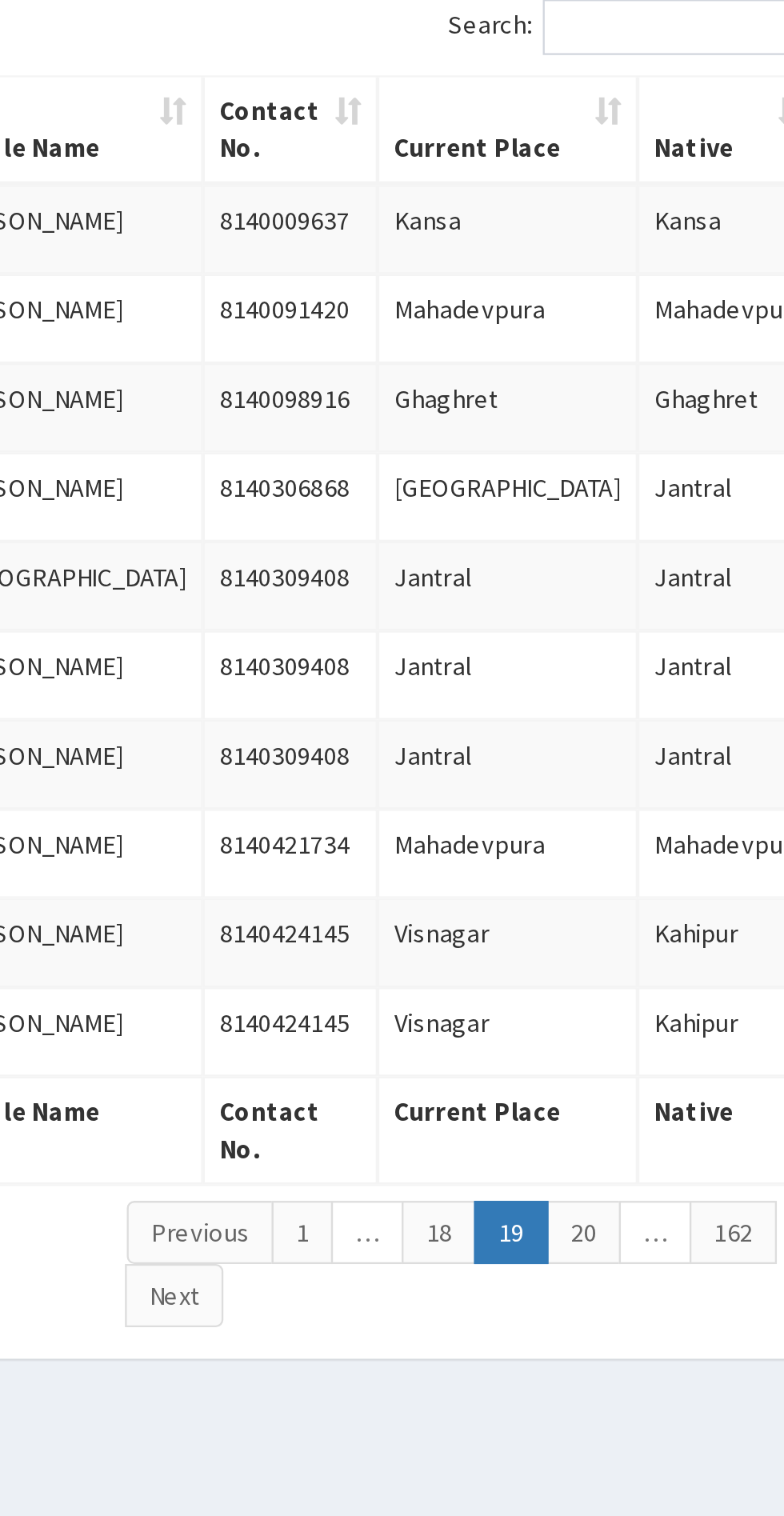
click at [573, 778] on link "20" at bounding box center [566, 770] width 32 height 27
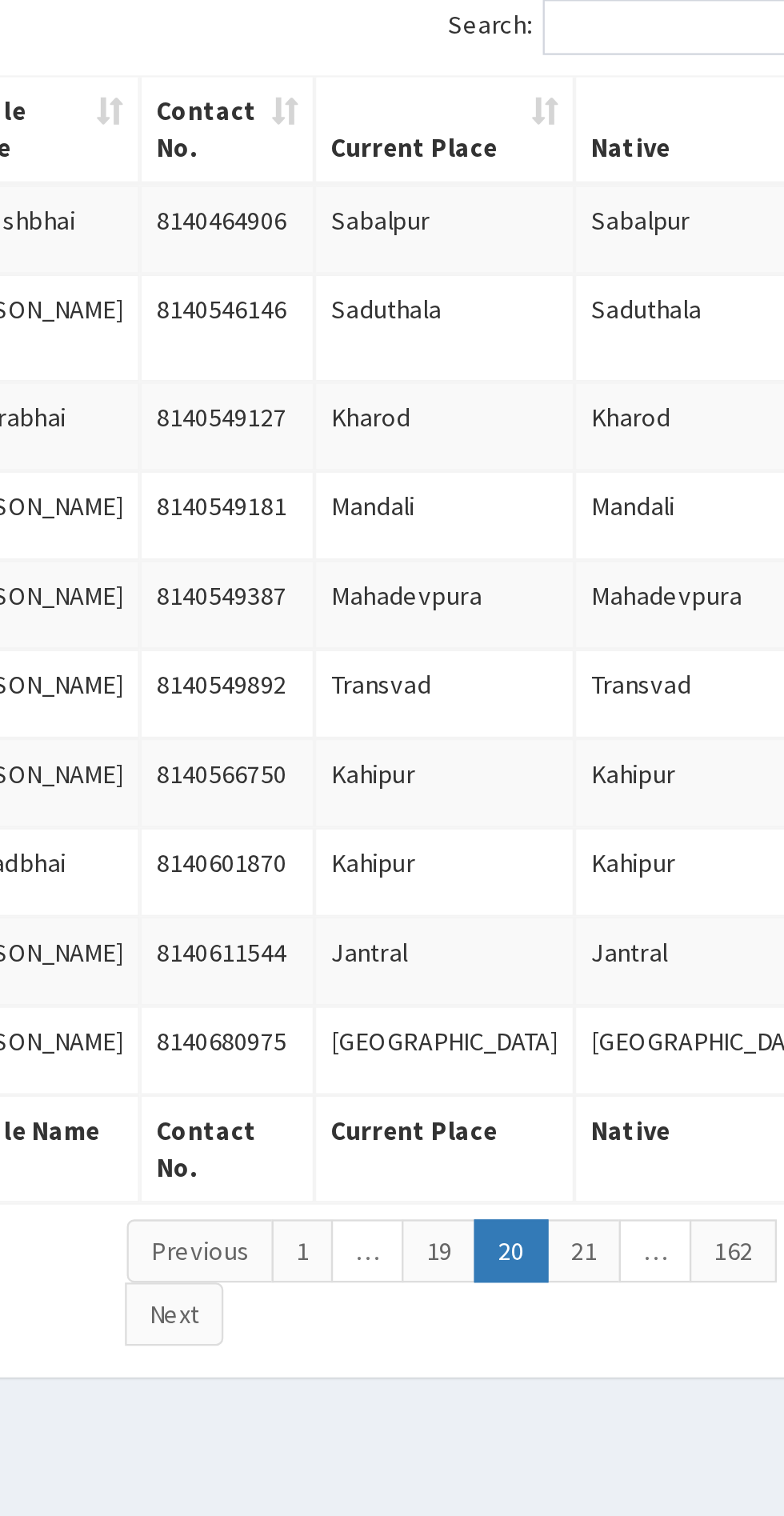
click at [570, 774] on link "21" at bounding box center [566, 778] width 32 height 27
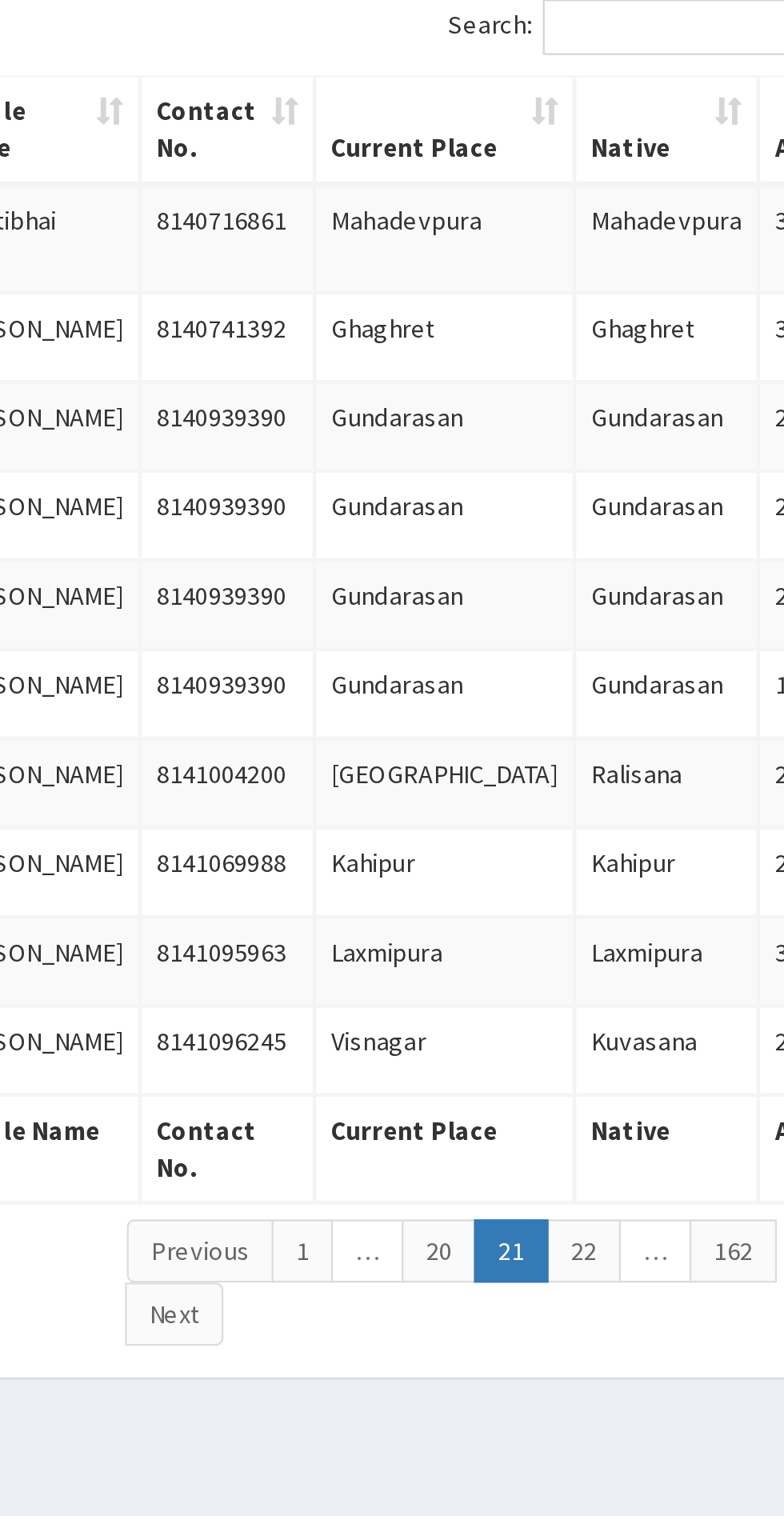
click at [569, 787] on link "22" at bounding box center [566, 778] width 32 height 27
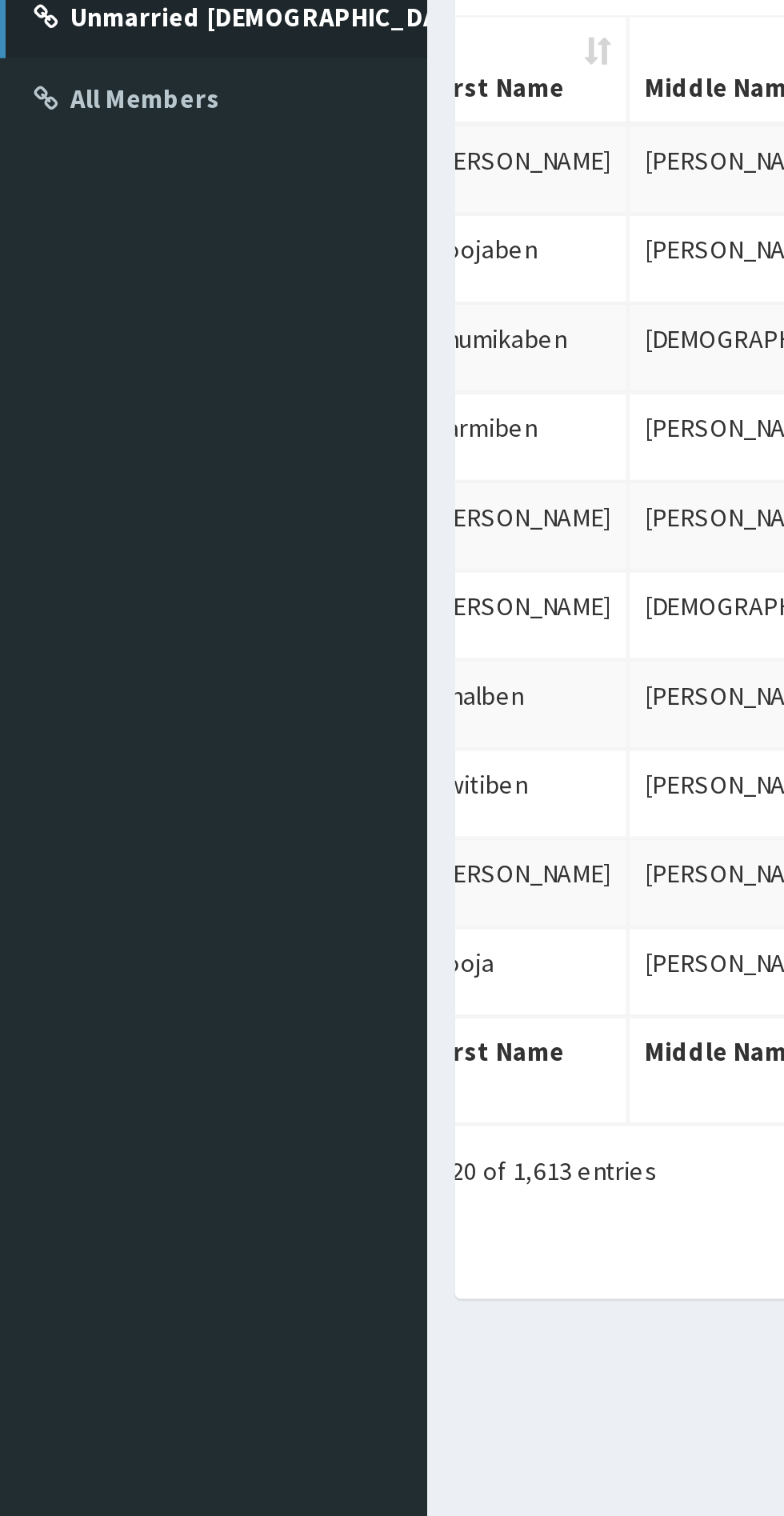
scroll to position [0, 98]
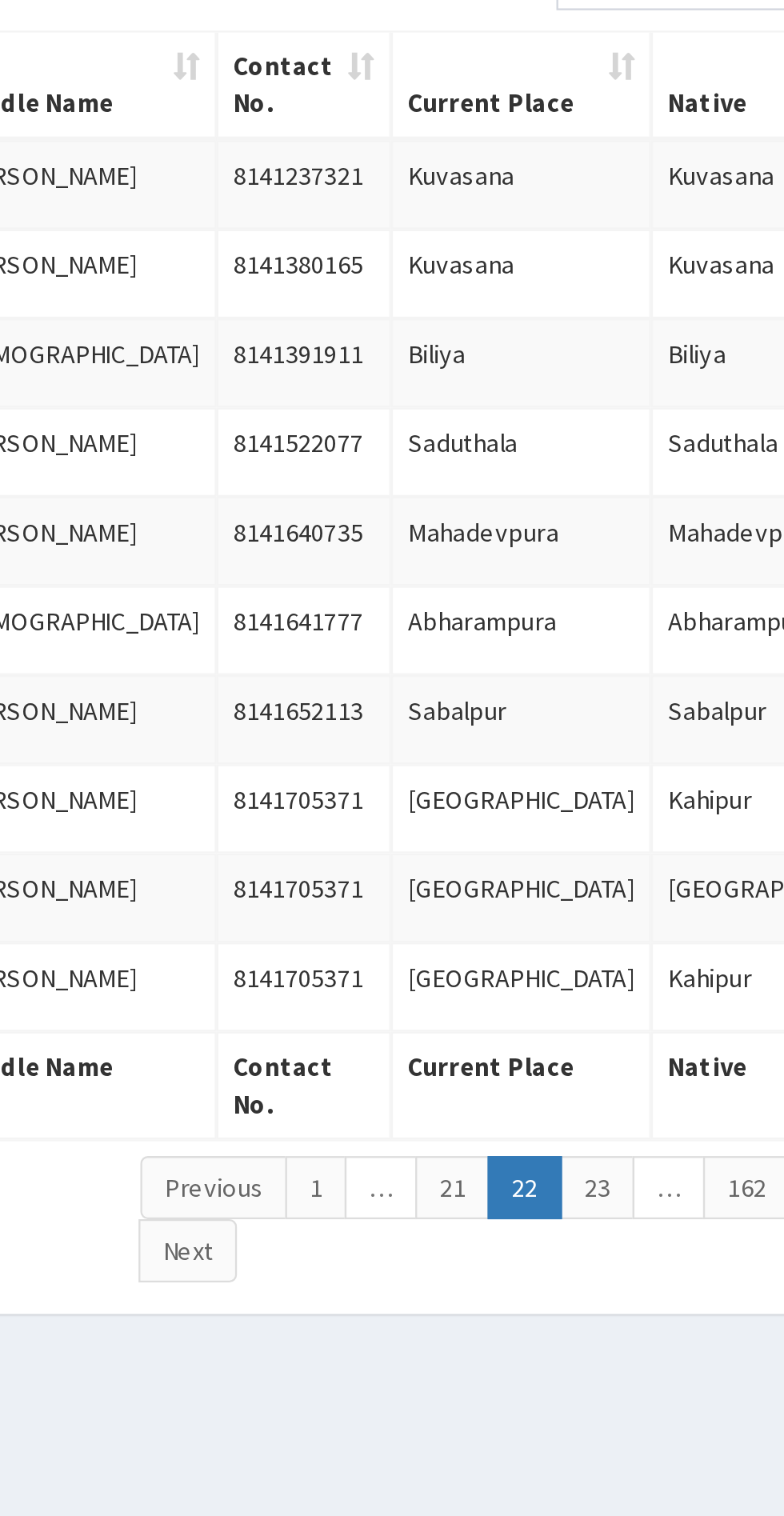
click at [546, 760] on link "23" at bounding box center [546, 770] width 32 height 27
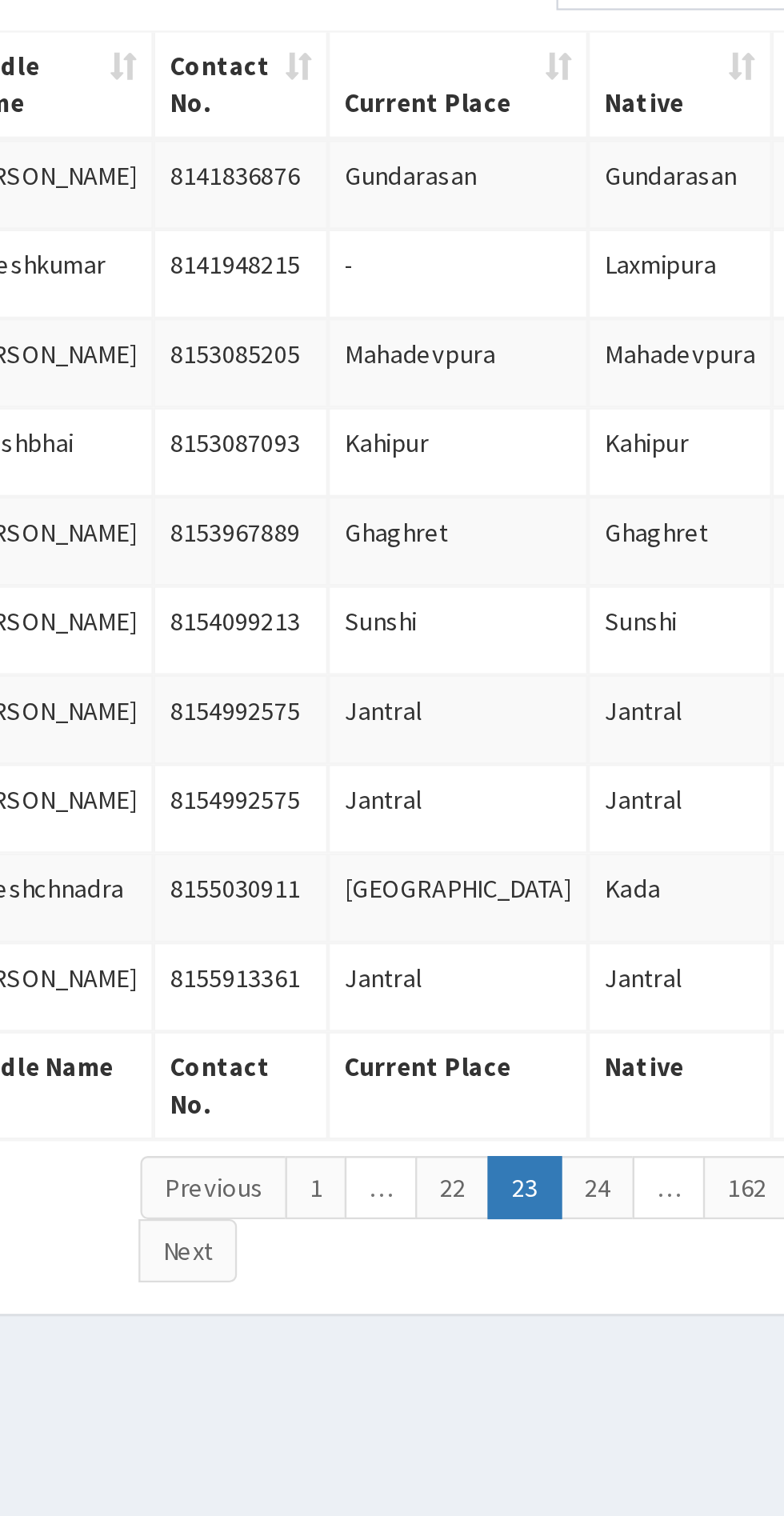
scroll to position [0, 93]
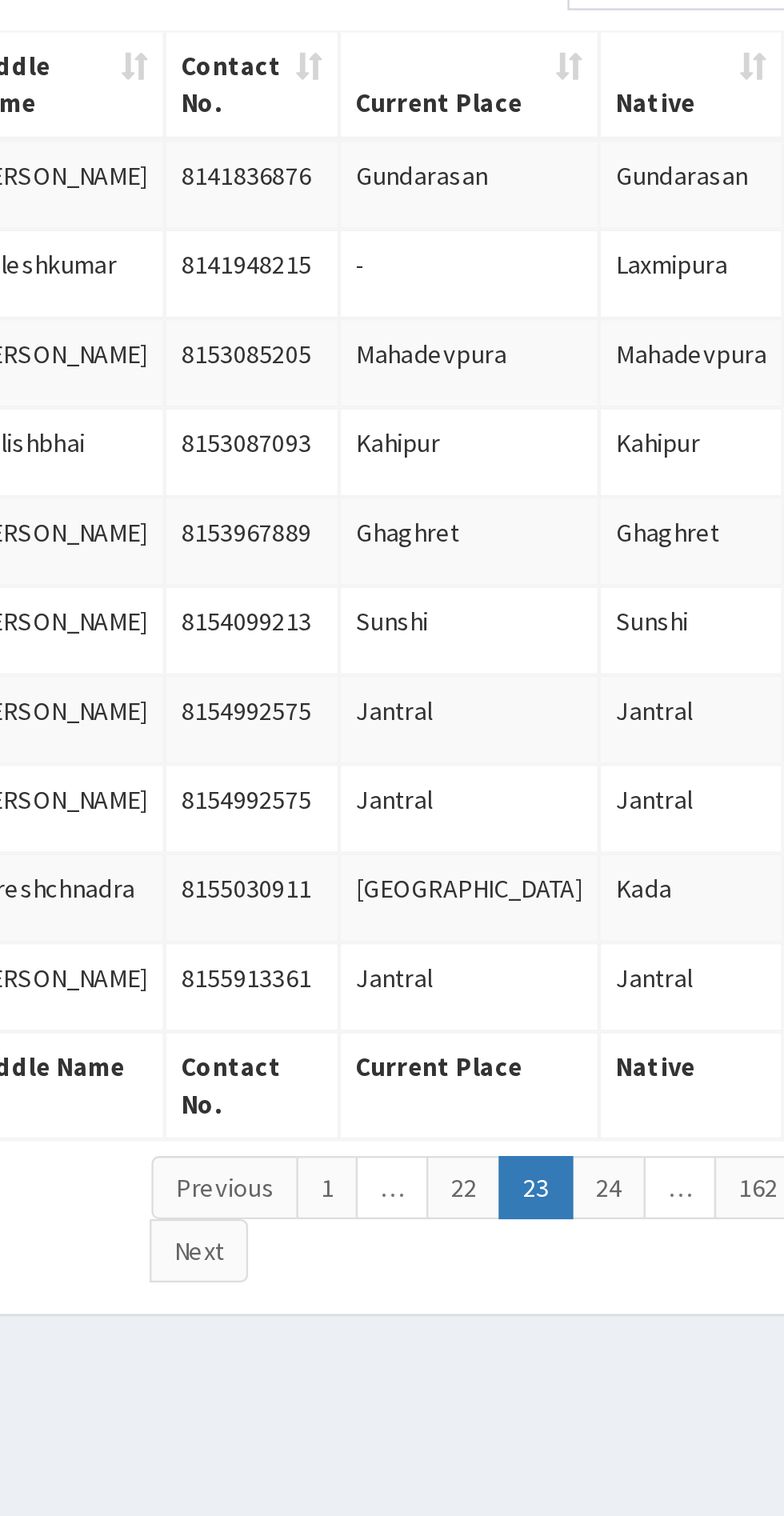
click at [556, 776] on link "24" at bounding box center [551, 770] width 32 height 27
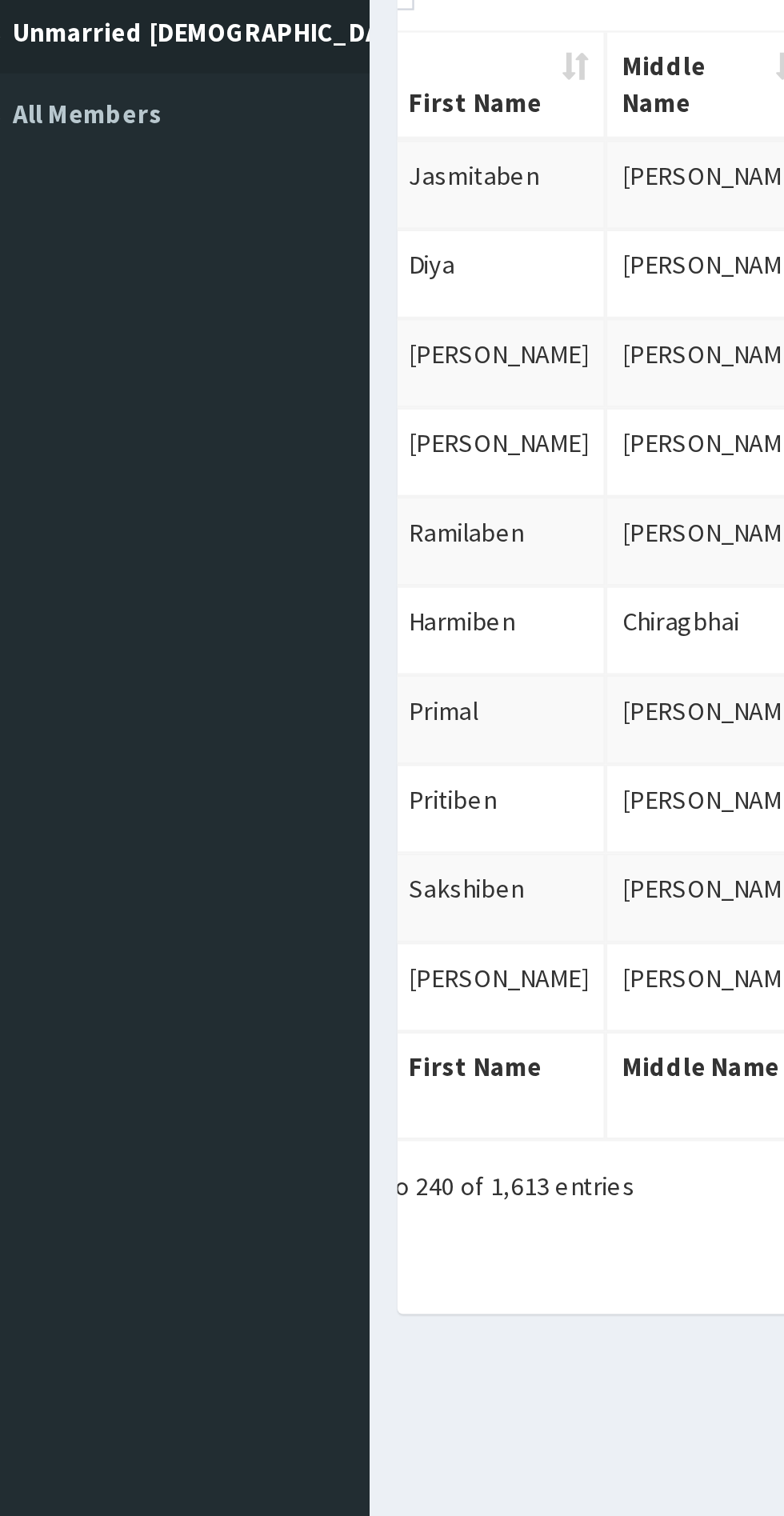
scroll to position [0, 68]
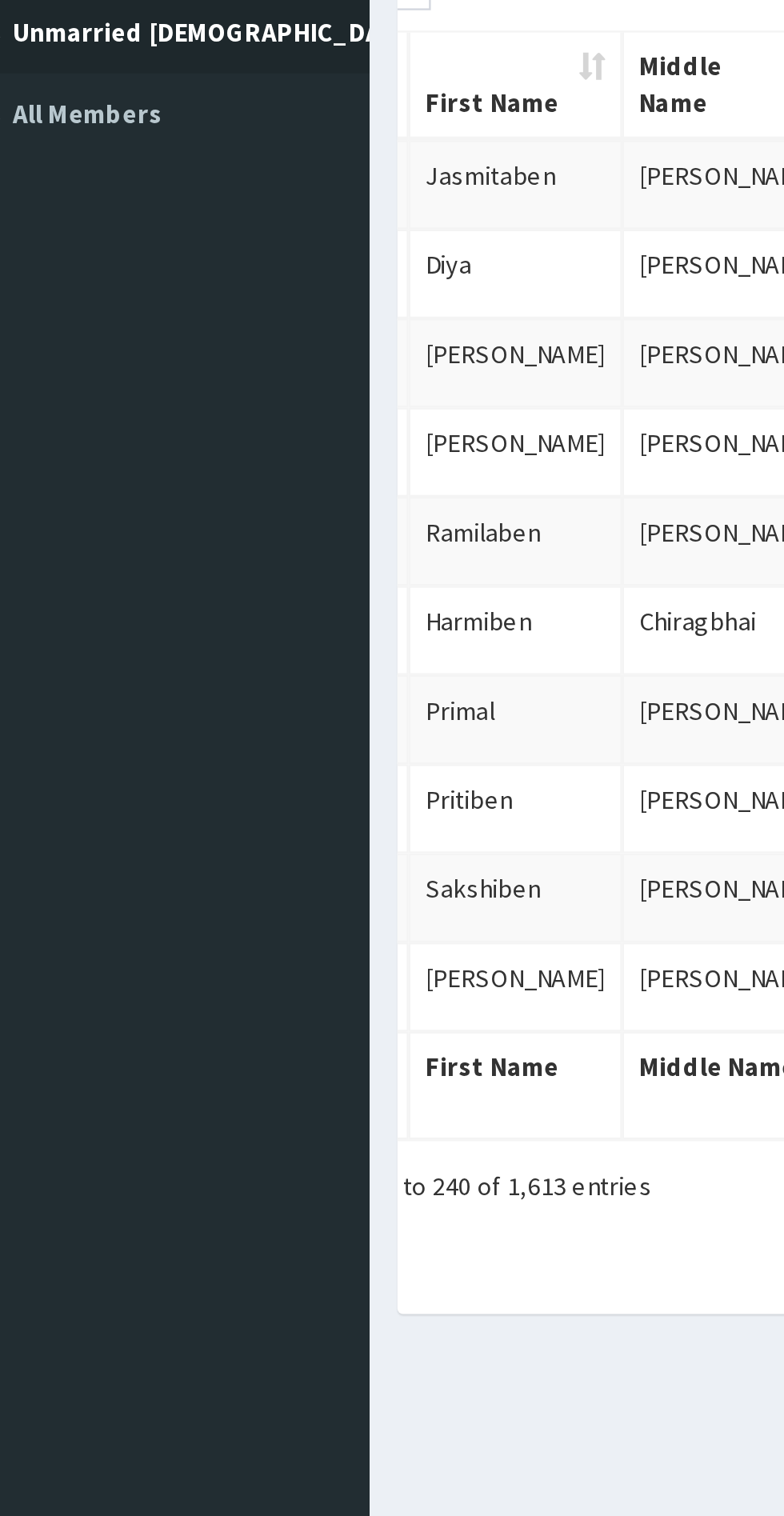
click at [293, 731] on th "Middle Name" at bounding box center [339, 726] width 92 height 47
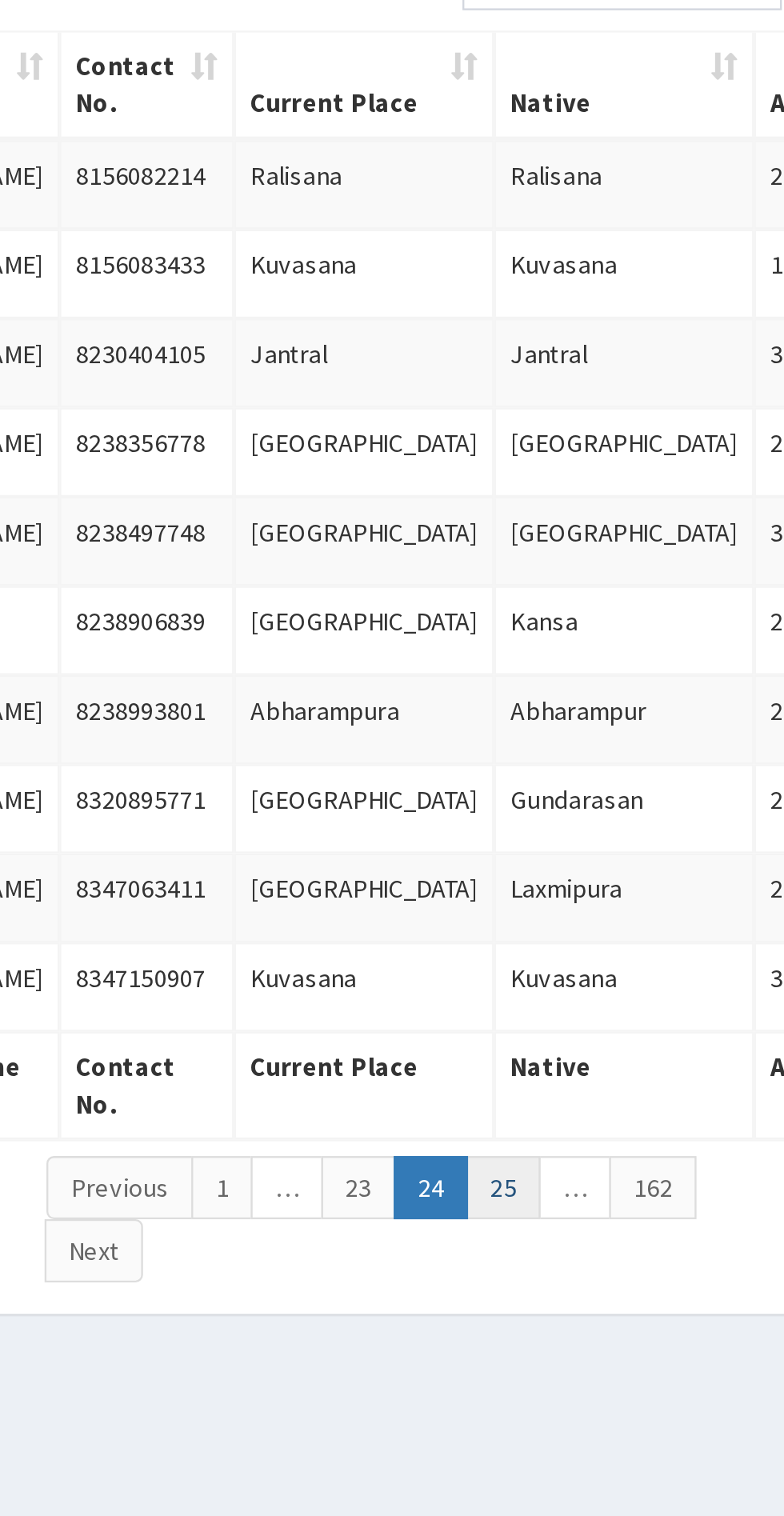
click at [553, 784] on link "25" at bounding box center [552, 770] width 32 height 27
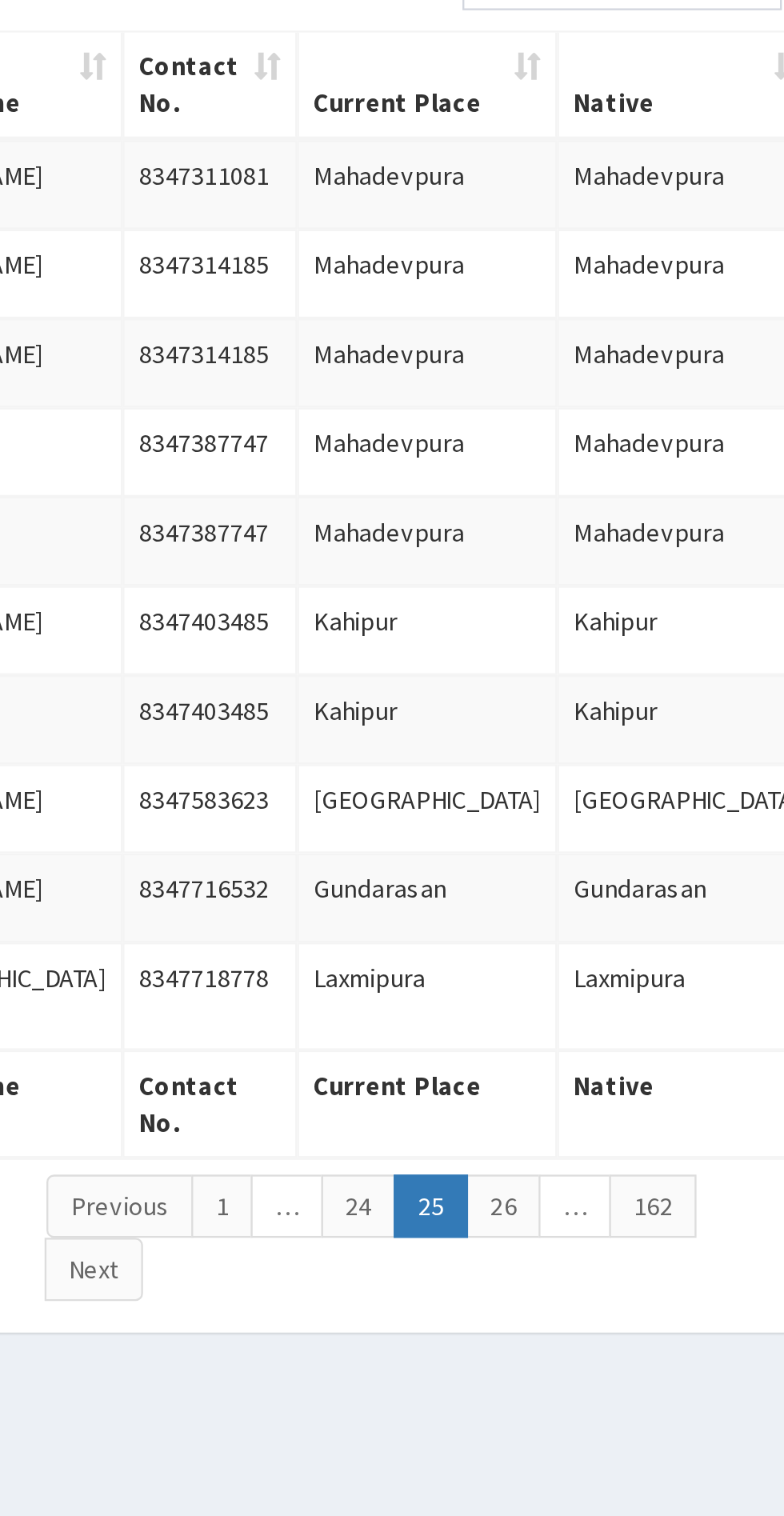
click at [559, 768] on link "26" at bounding box center [552, 778] width 32 height 27
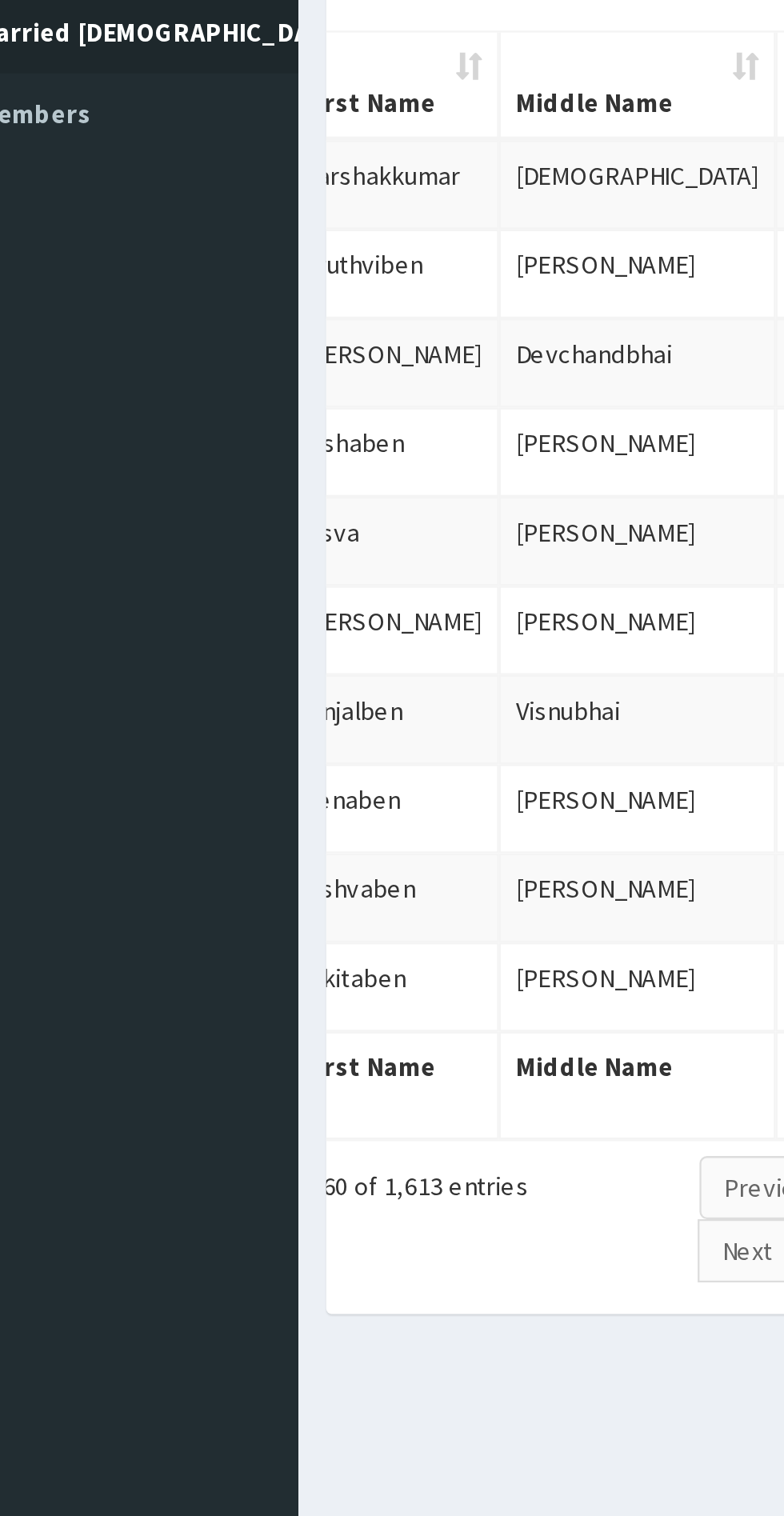
scroll to position [0, 100]
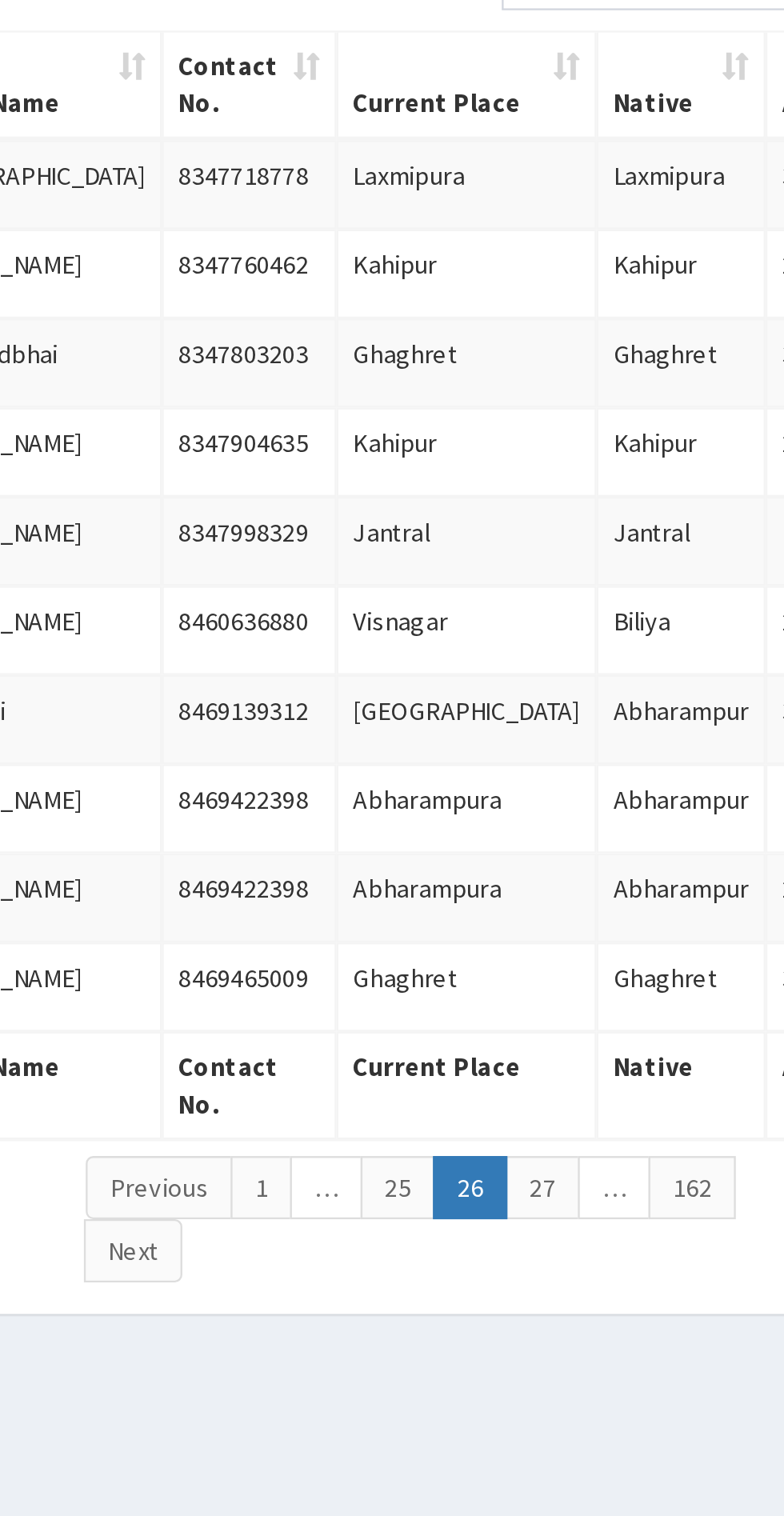
click at [545, 776] on link "27" at bounding box center [542, 770] width 32 height 27
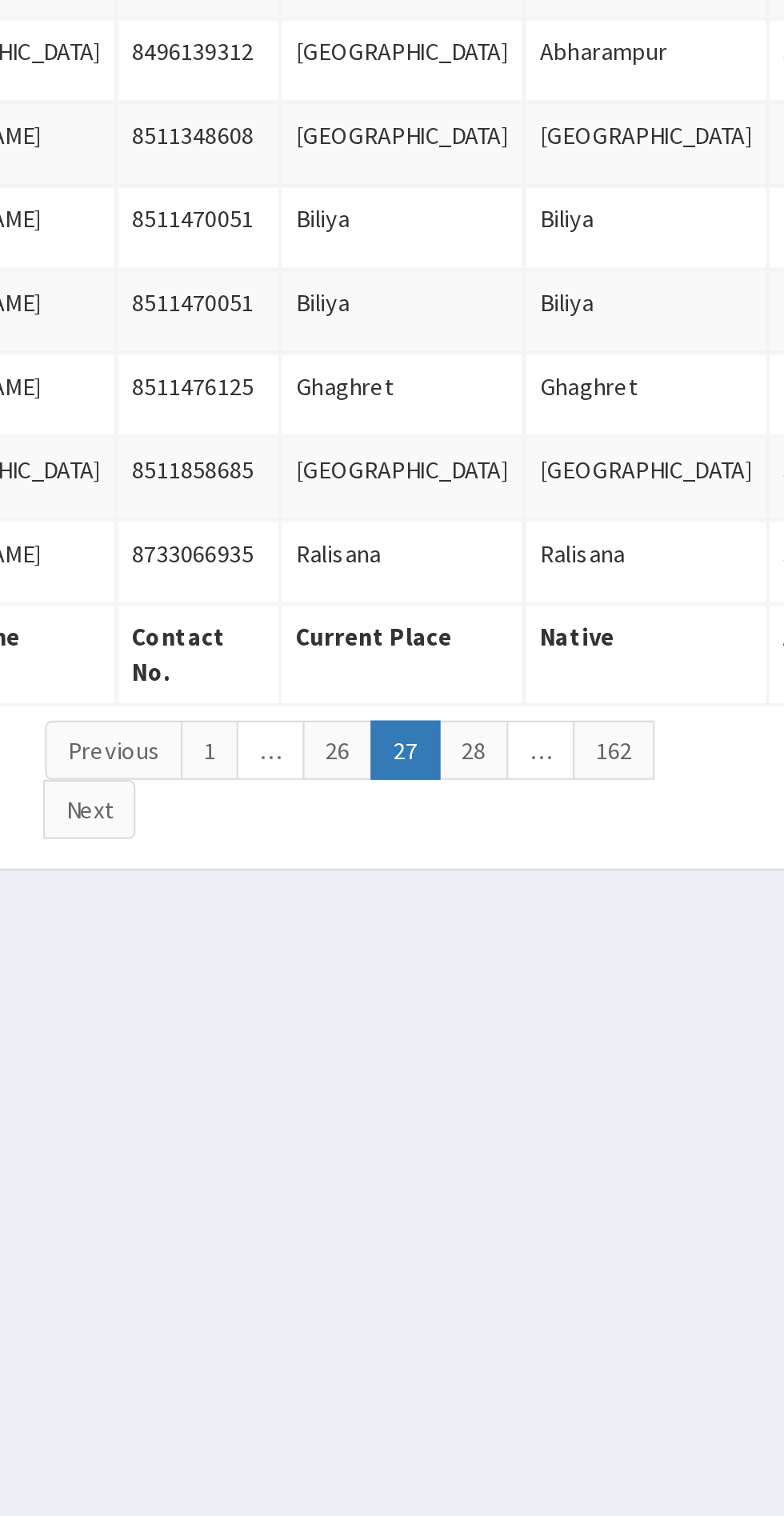
scroll to position [0, 103]
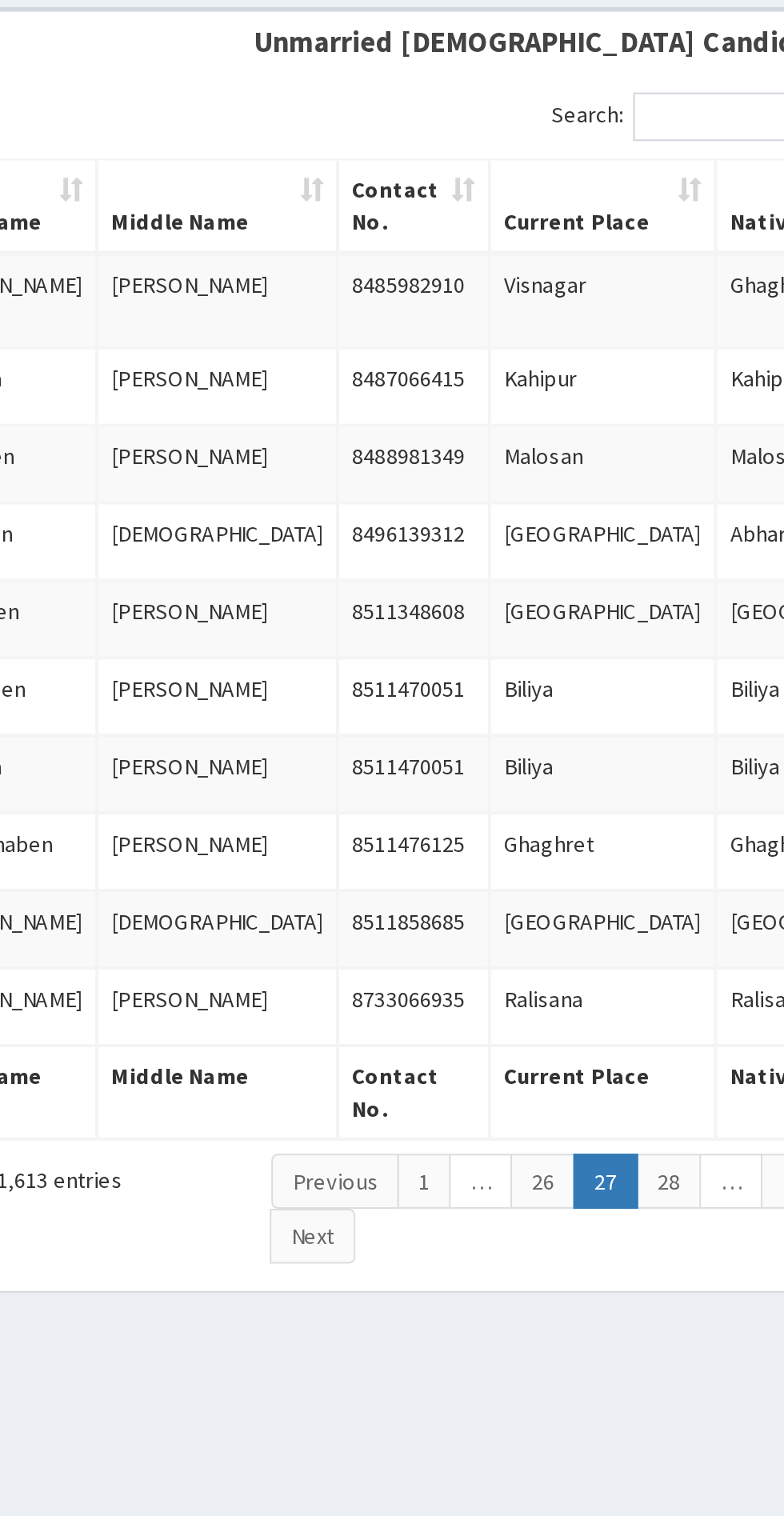
click at [541, 779] on link "28" at bounding box center [541, 778] width 32 height 27
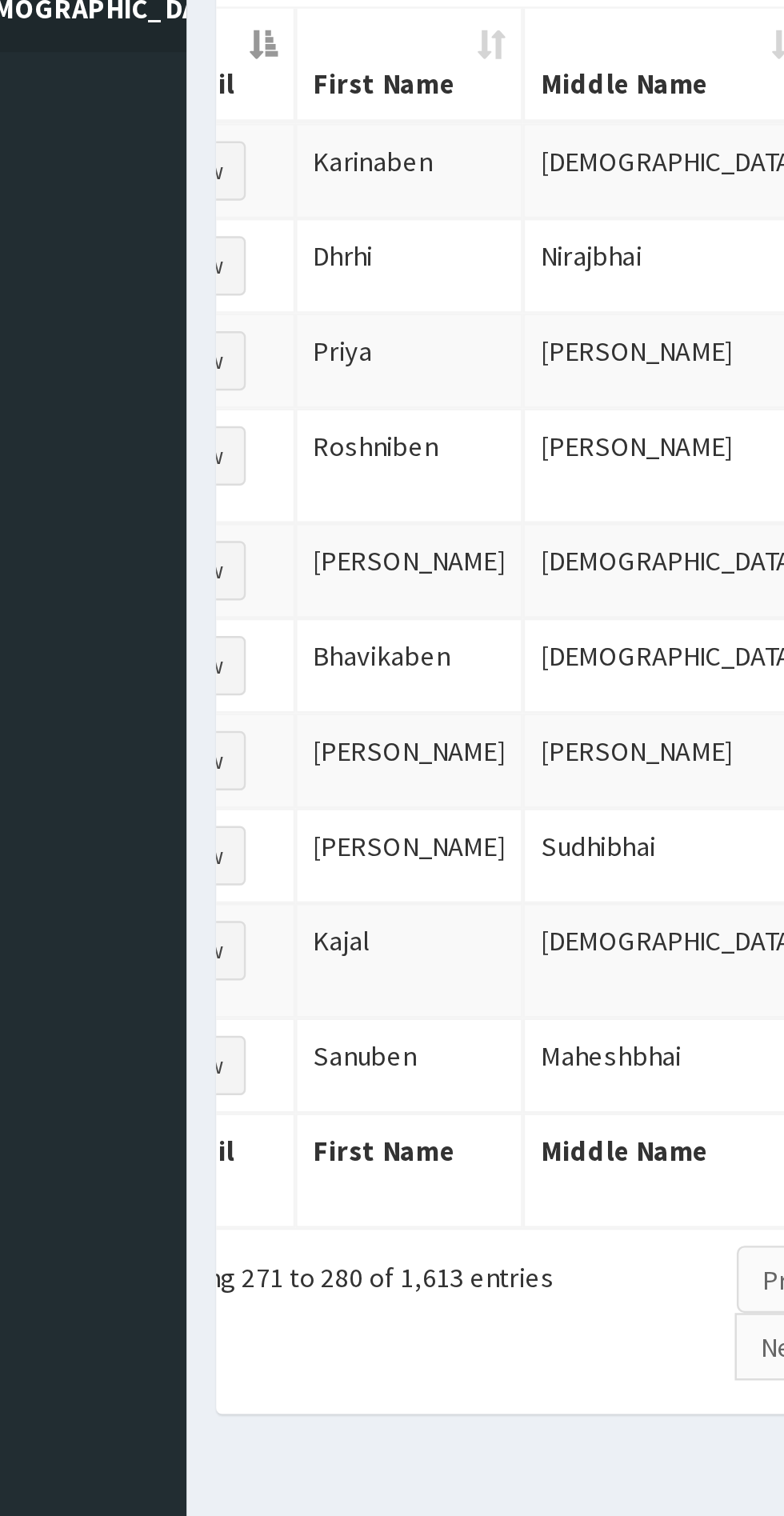
scroll to position [0, 82]
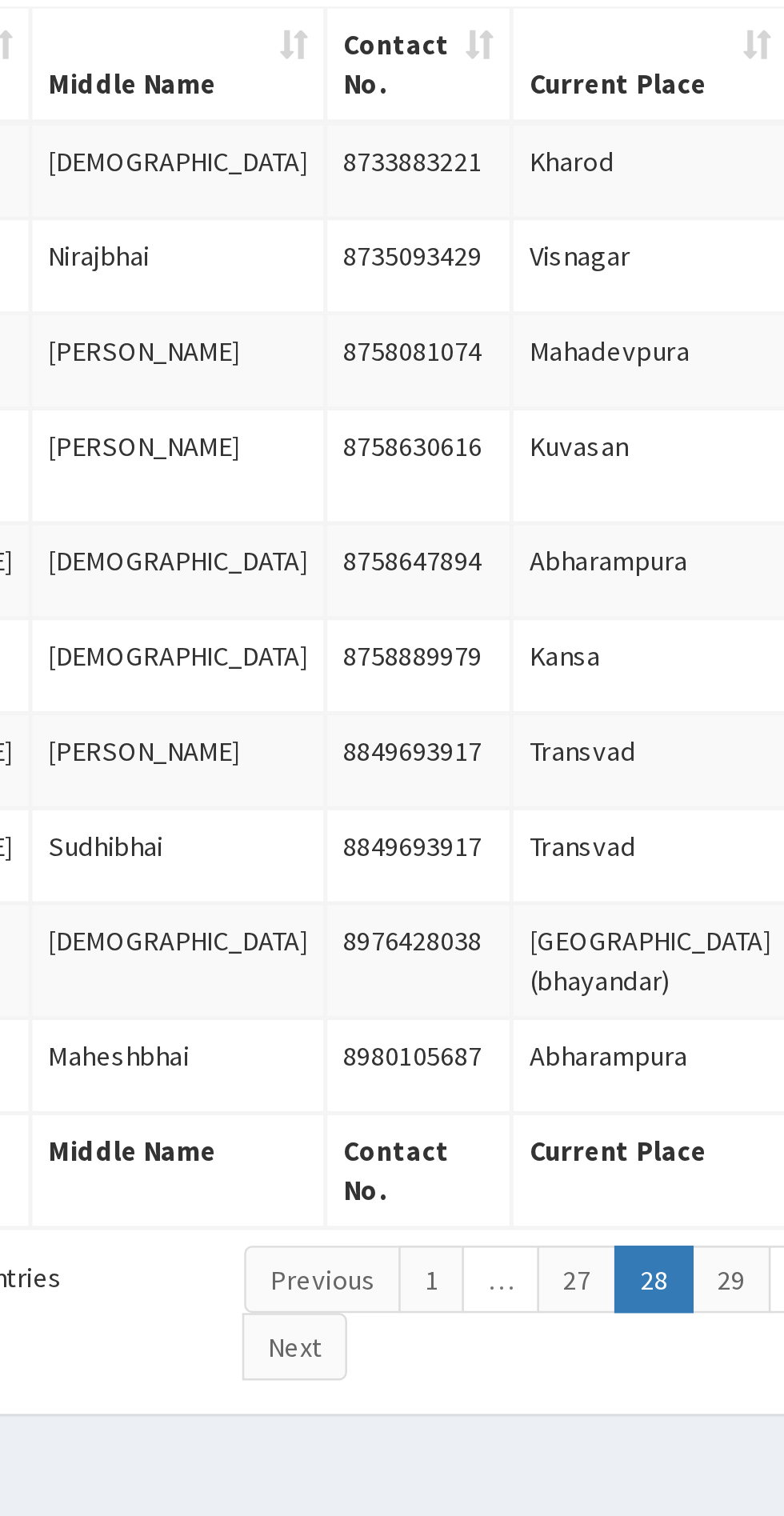
click at [564, 786] on link "29" at bounding box center [561, 786] width 32 height 27
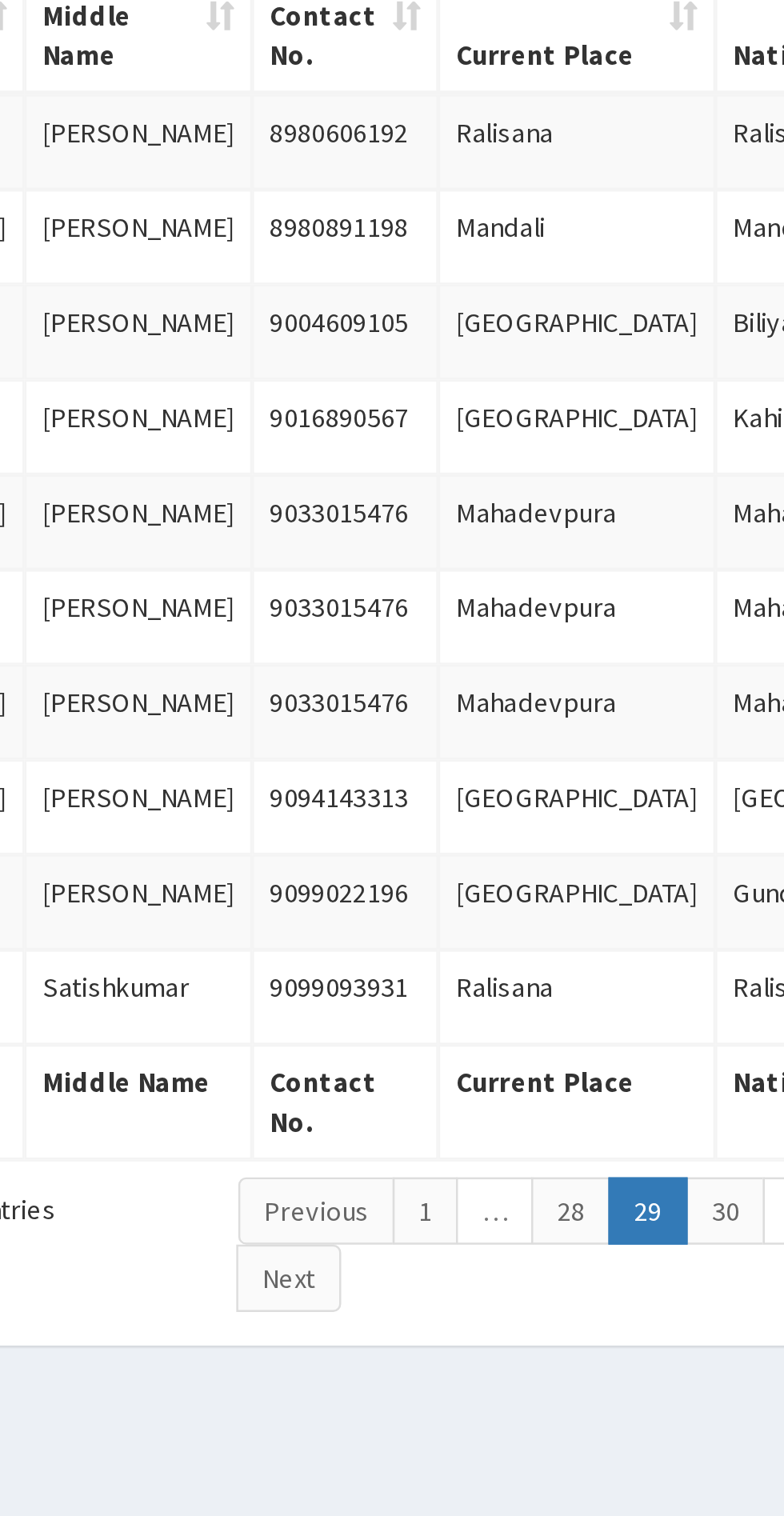
scroll to position [0, 84]
click at [558, 771] on link "30" at bounding box center [560, 770] width 32 height 27
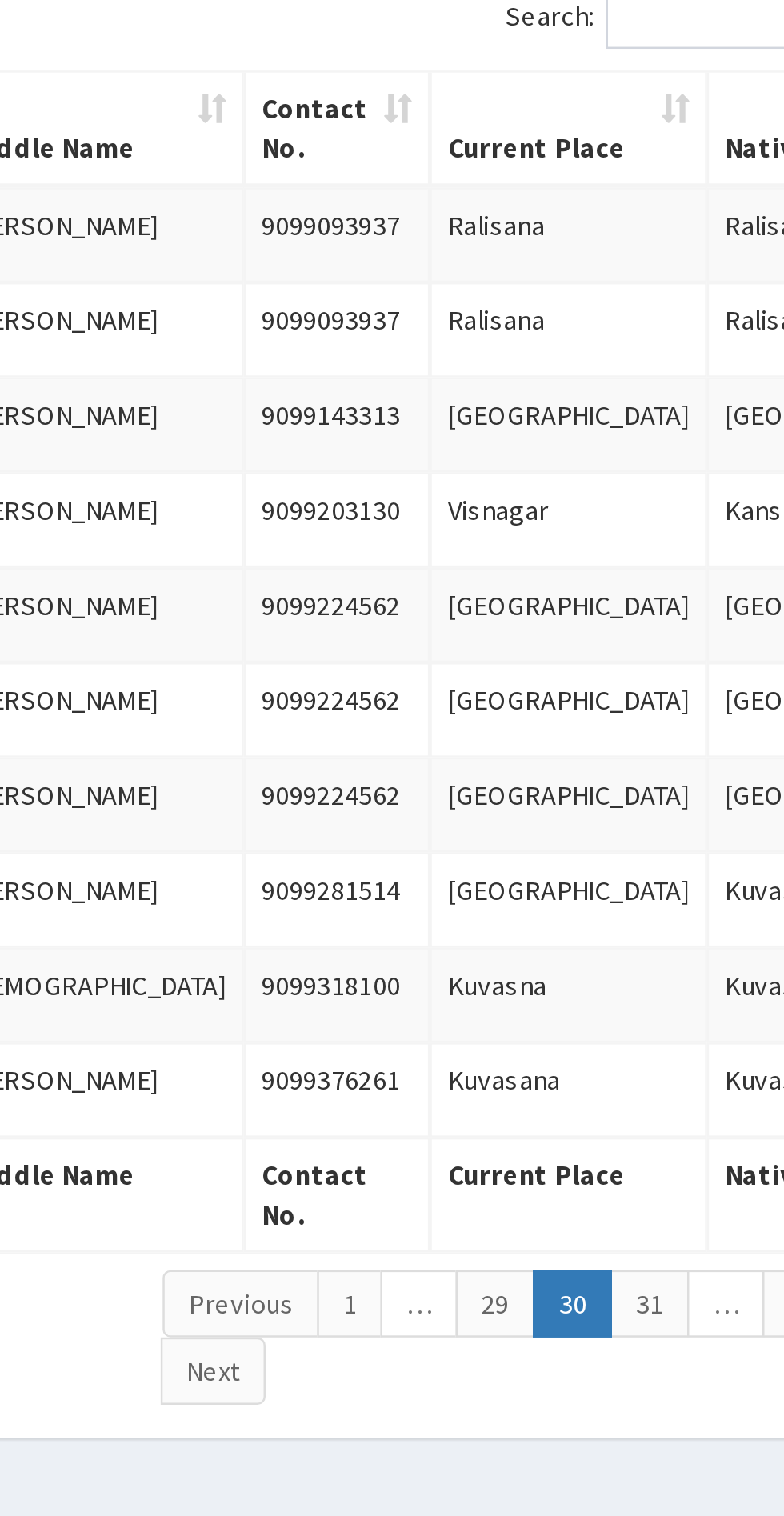
click at [561, 782] on link "31" at bounding box center [560, 770] width 32 height 27
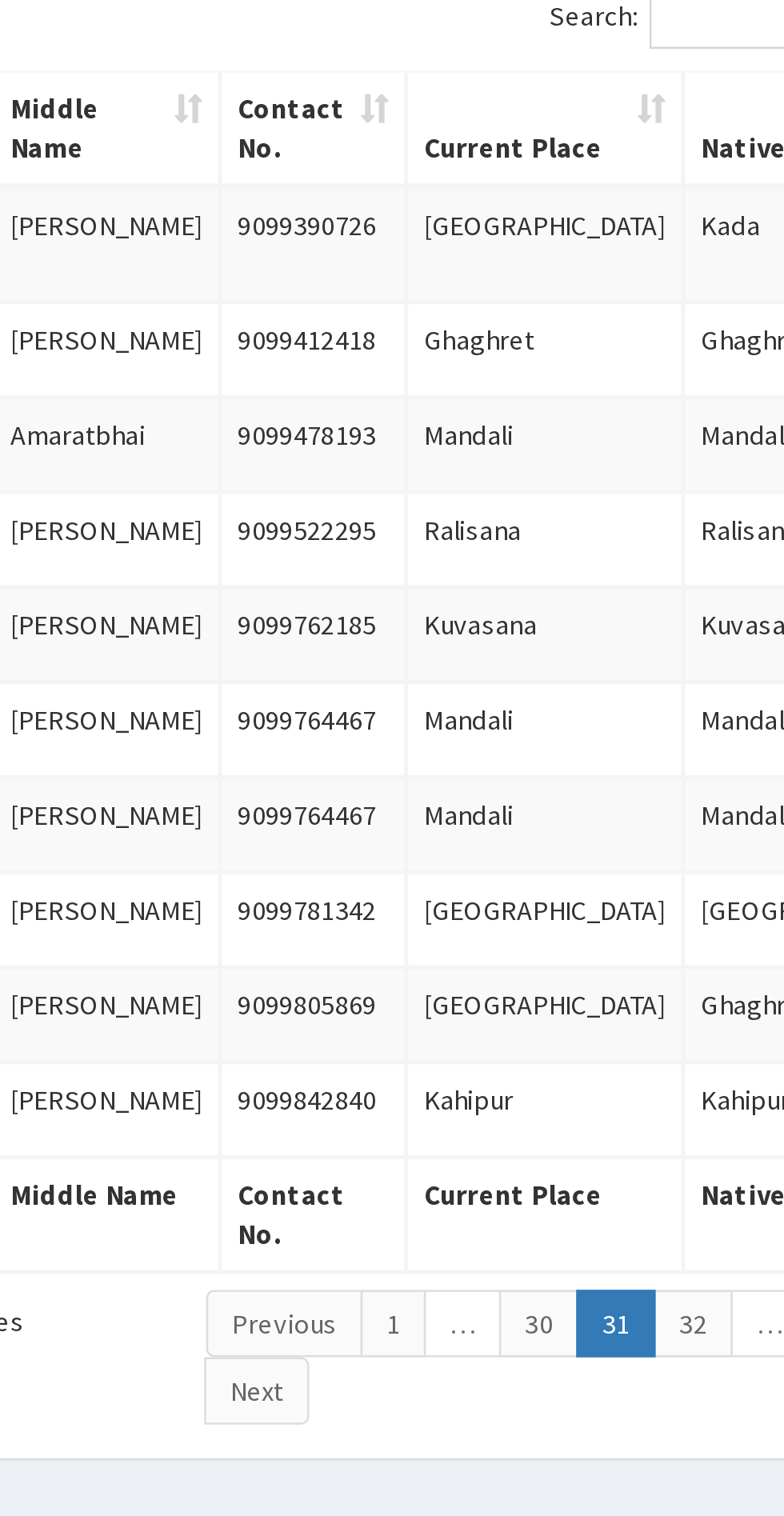
scroll to position [0, 66]
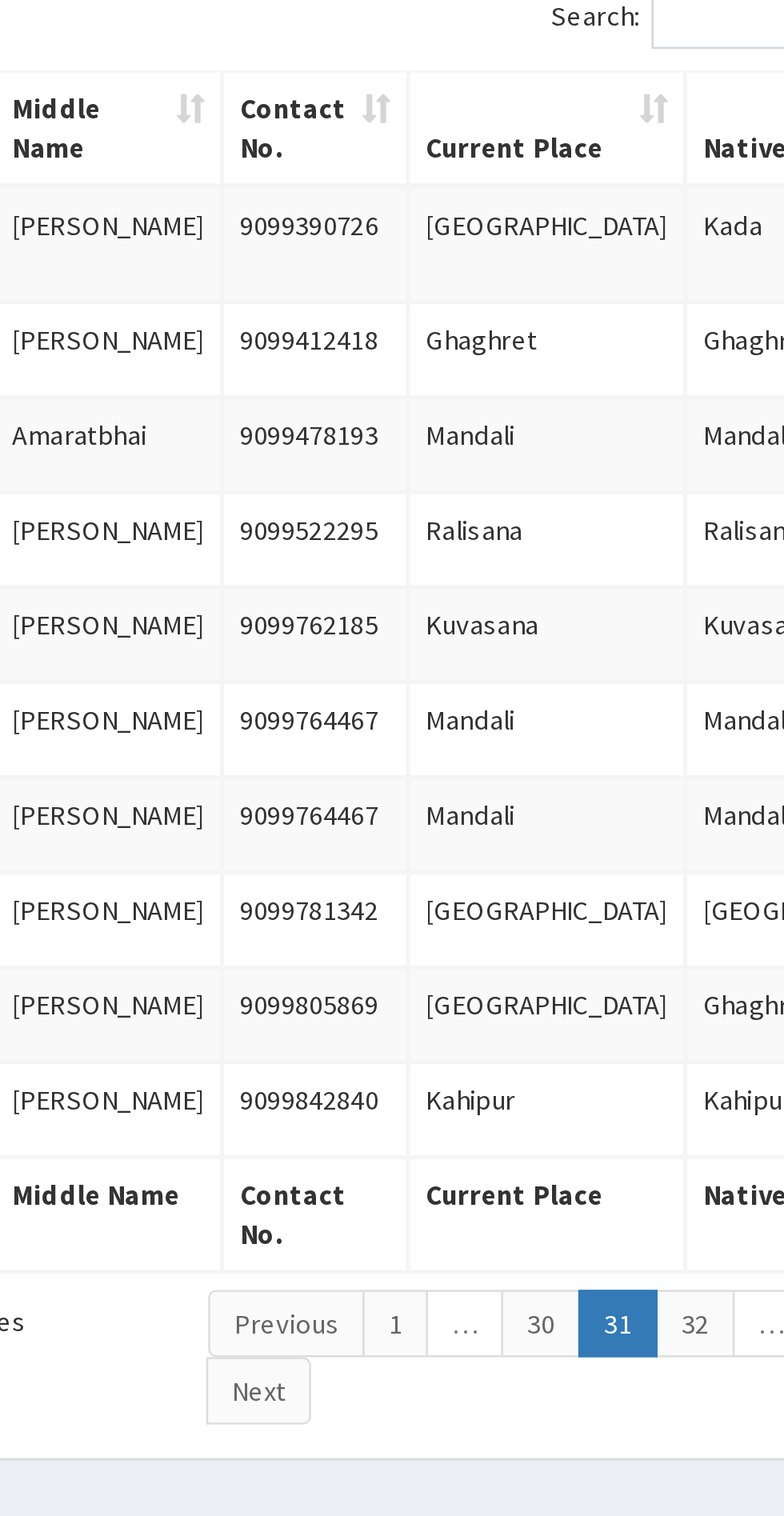
click at [579, 780] on link "32" at bounding box center [578, 778] width 32 height 27
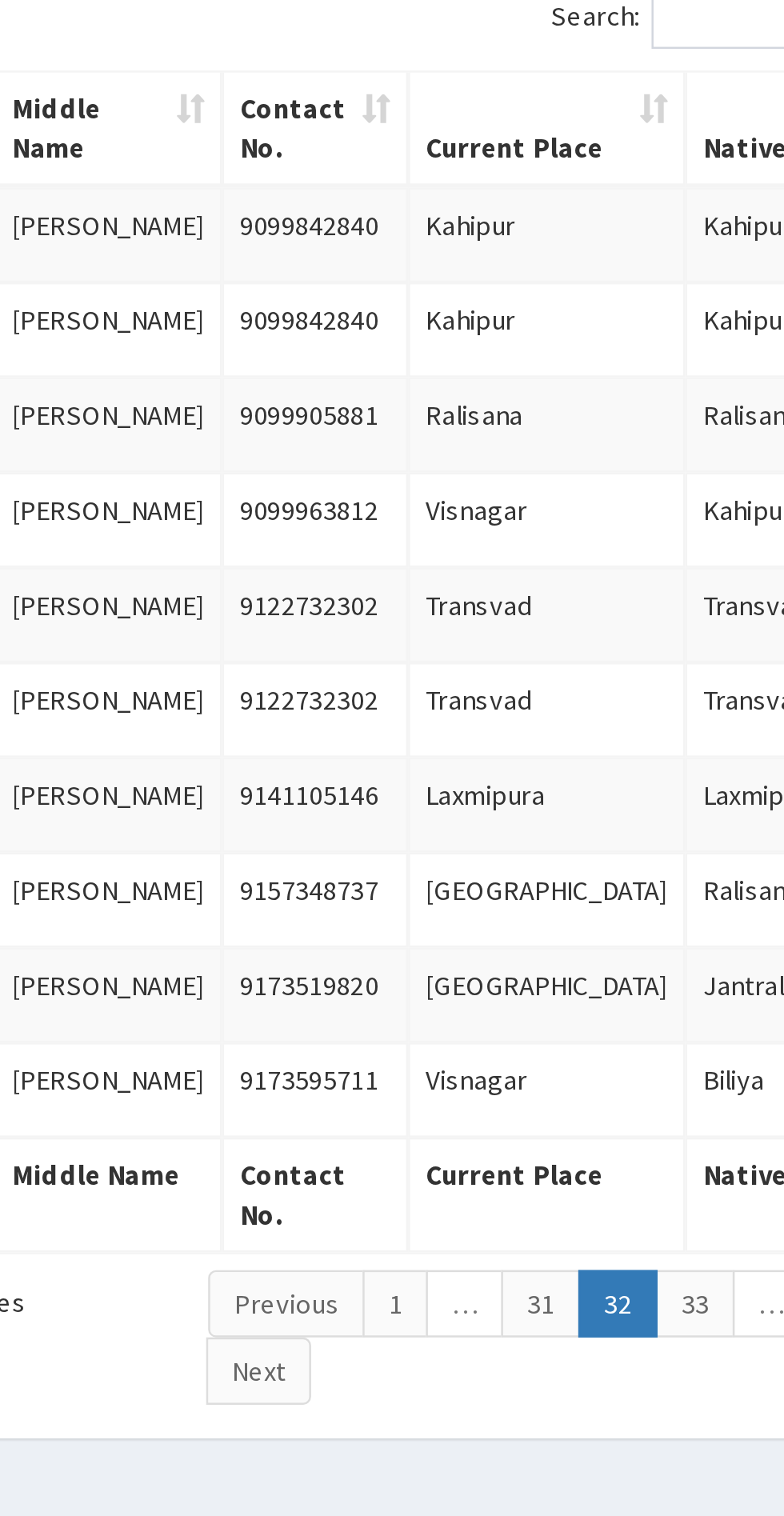
click at [578, 767] on link "33" at bounding box center [578, 770] width 32 height 27
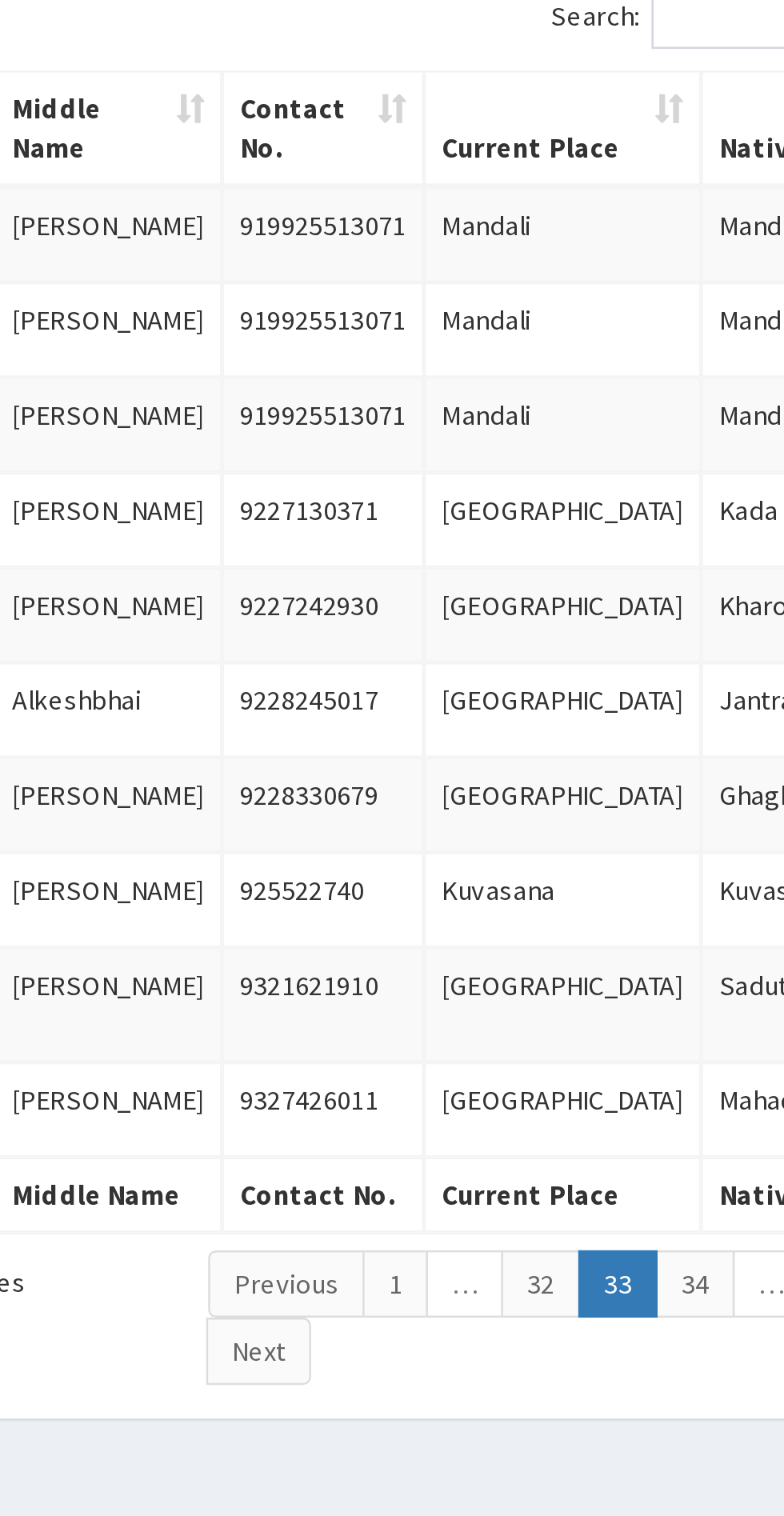
click at [575, 776] on link "34" at bounding box center [578, 762] width 32 height 27
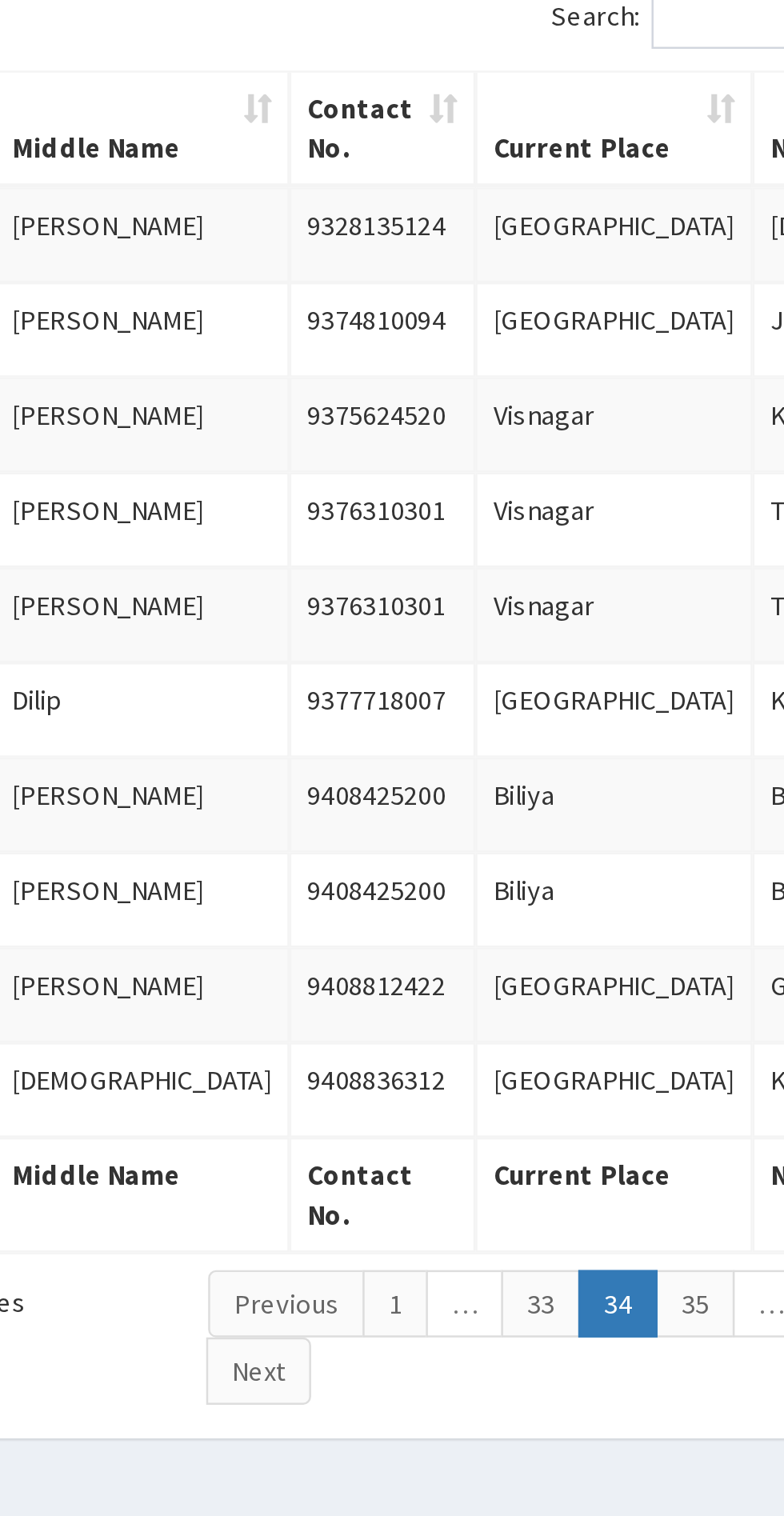
click at [579, 771] on link "35" at bounding box center [578, 770] width 32 height 27
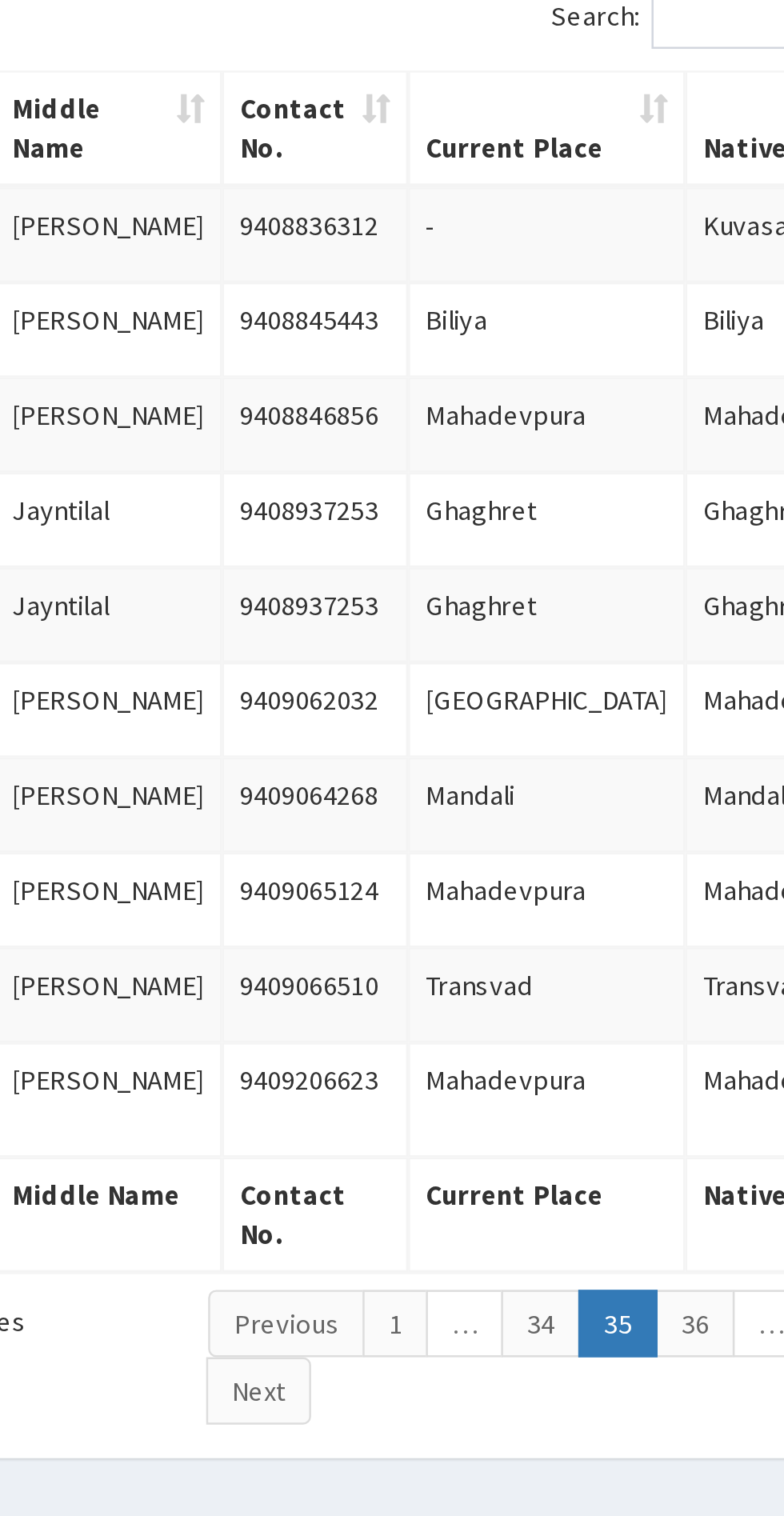
click at [589, 778] on link "36" at bounding box center [578, 778] width 32 height 27
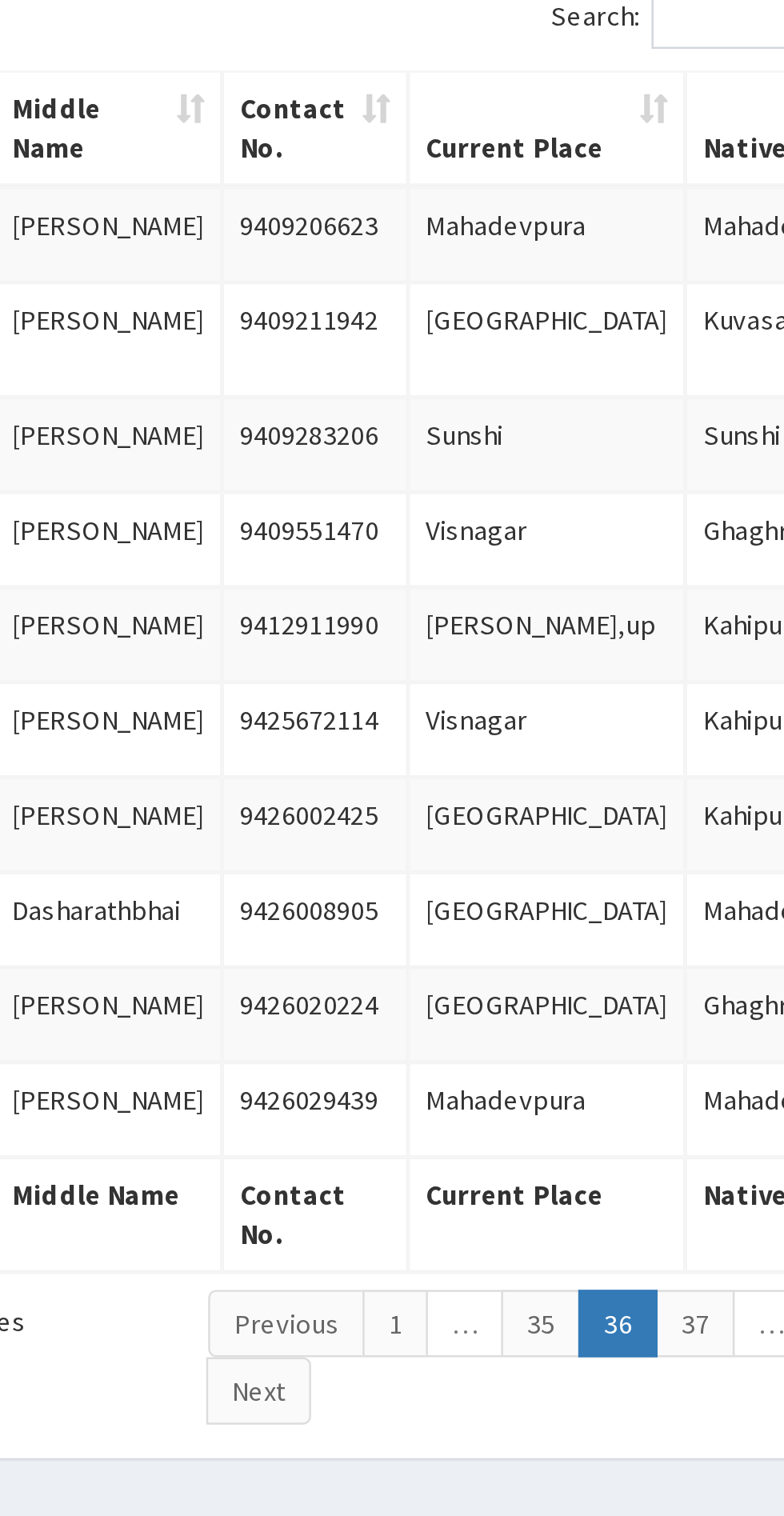
click at [577, 769] on link "37" at bounding box center [578, 778] width 32 height 27
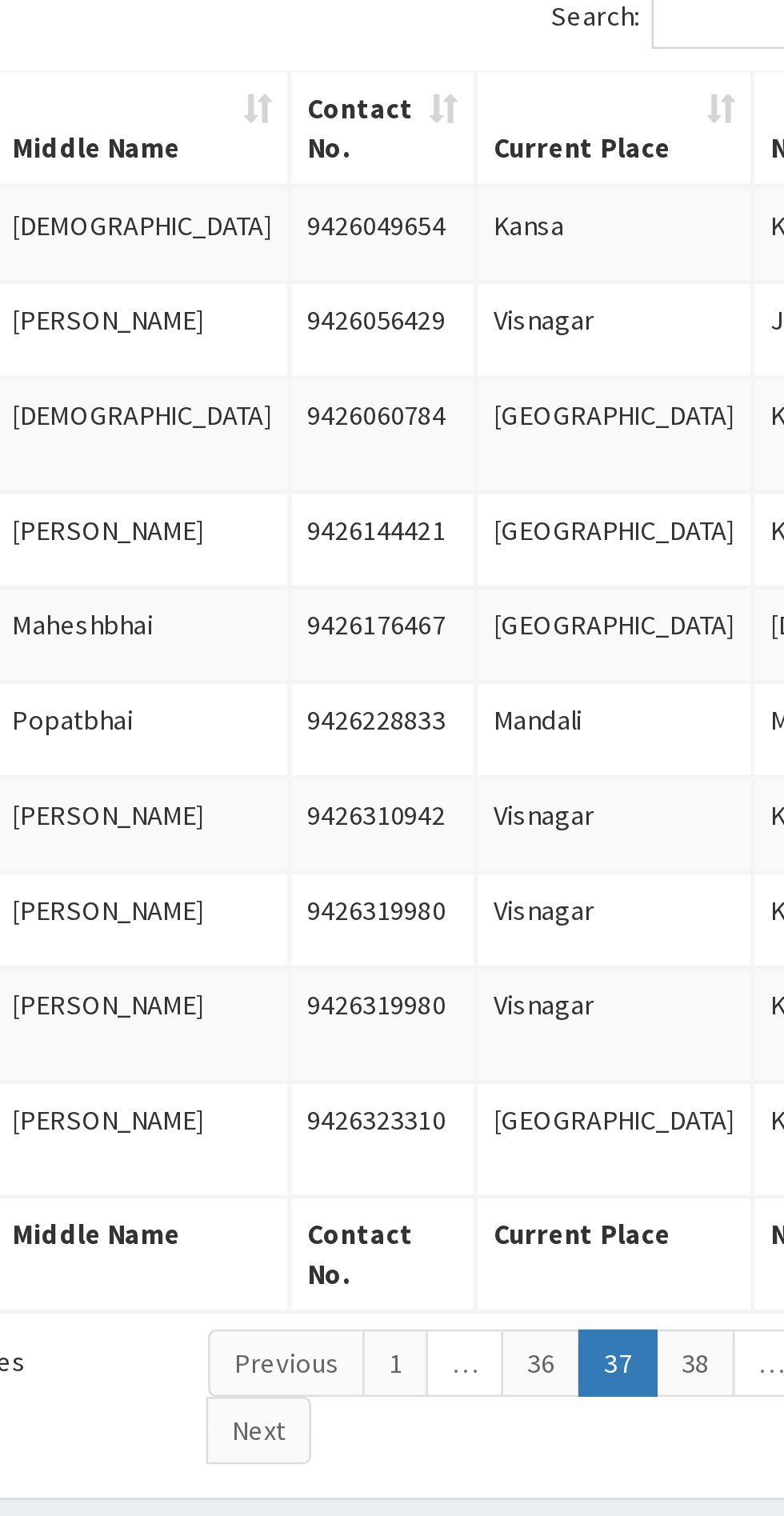
click at [576, 786] on link "38" at bounding box center [578, 794] width 32 height 27
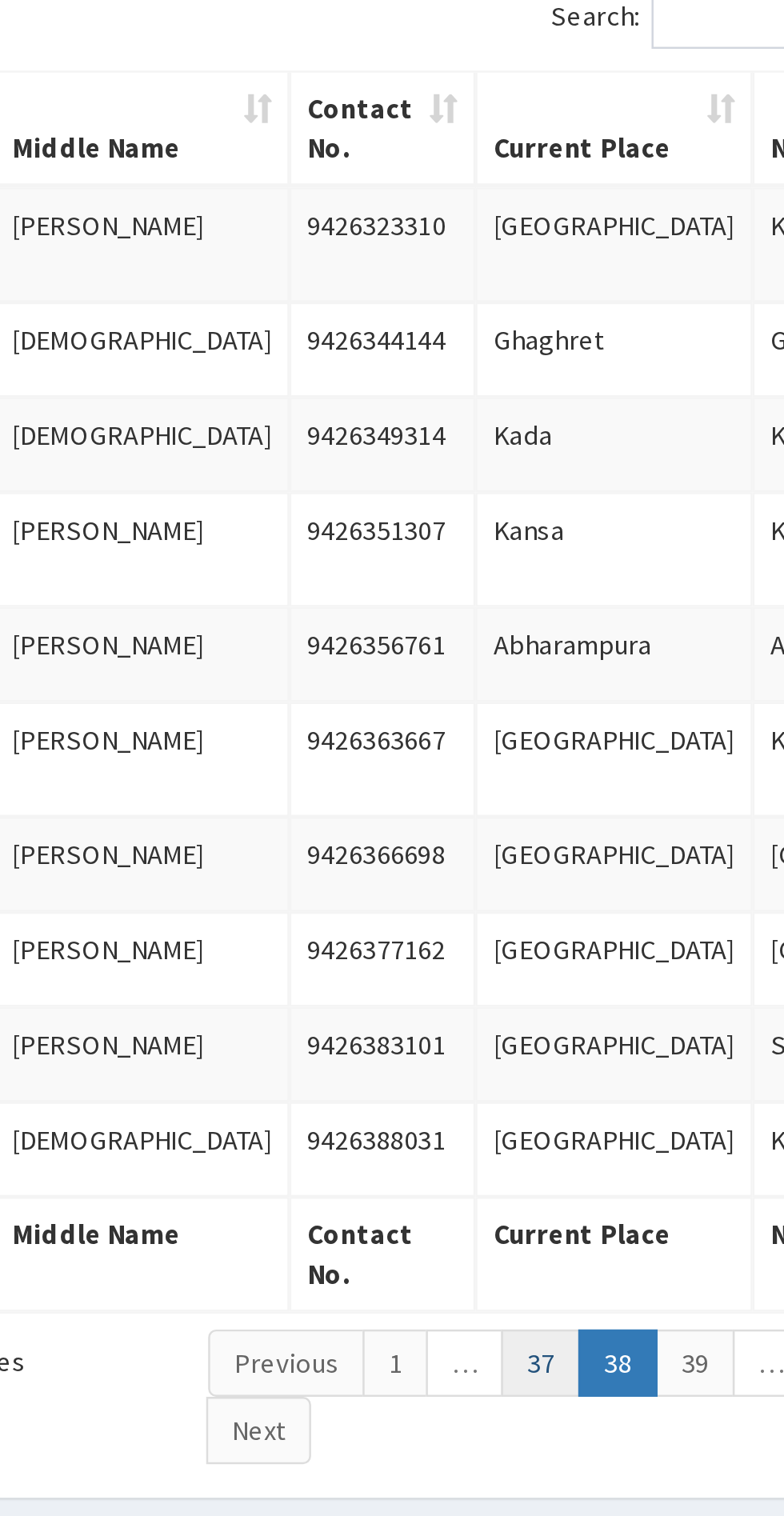
click at [512, 782] on link "37" at bounding box center [515, 794] width 32 height 27
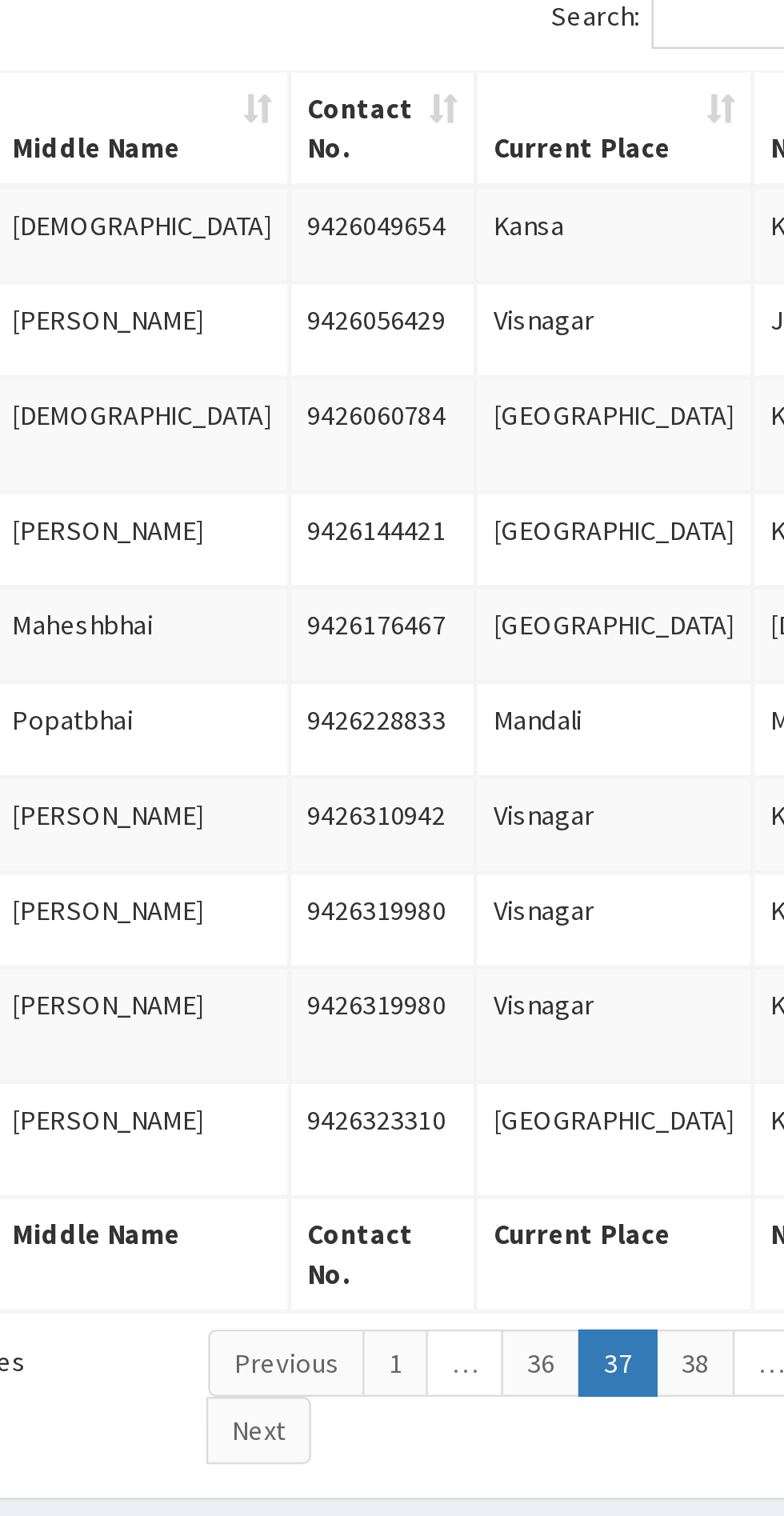
click at [513, 781] on link "36" at bounding box center [515, 794] width 32 height 27
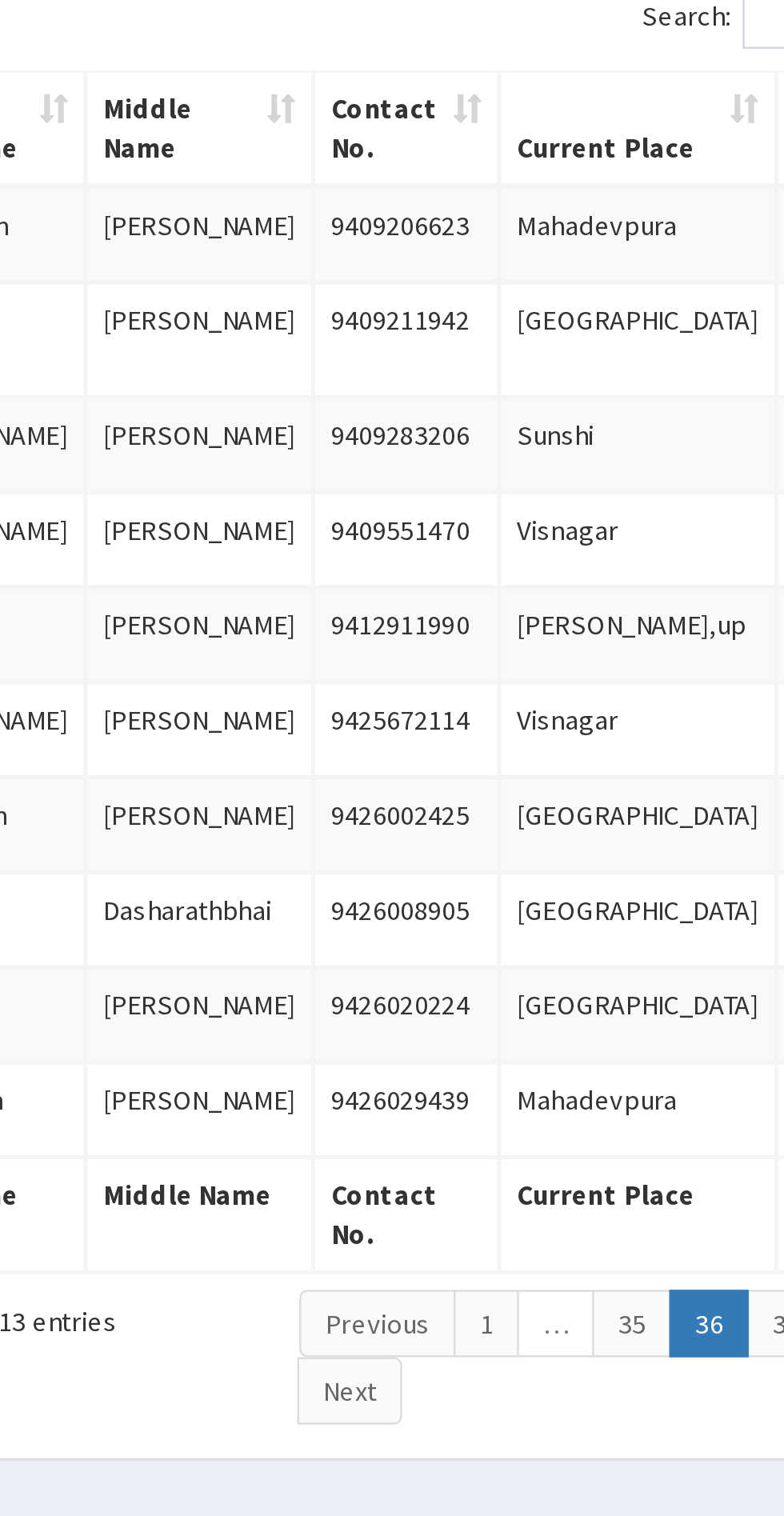
scroll to position [0, 28]
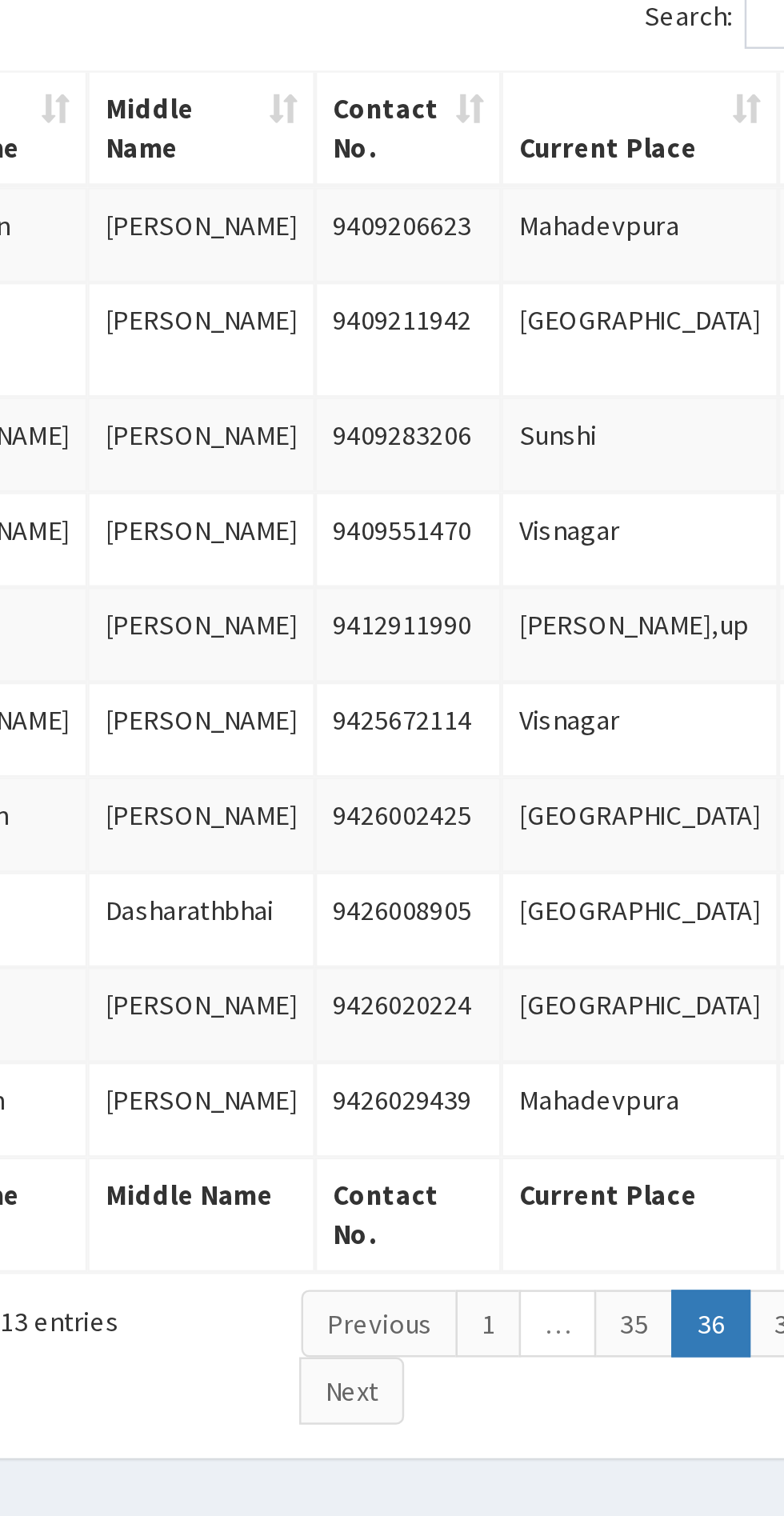
click at [526, 767] on link "…" at bounding box center [522, 778] width 31 height 27
click at [554, 765] on link "35" at bounding box center [553, 778] width 32 height 27
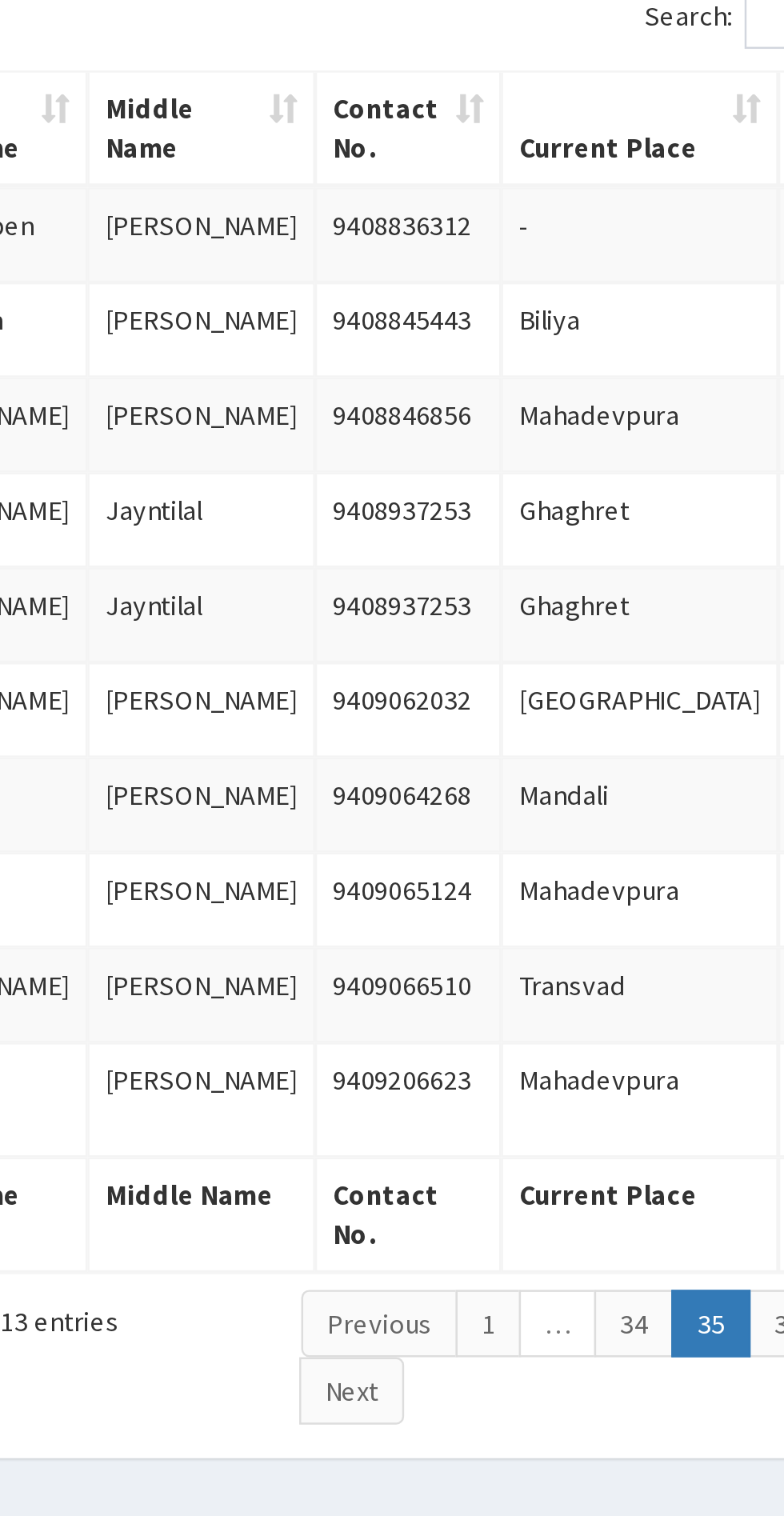
click at [557, 771] on link "34" at bounding box center [553, 778] width 32 height 27
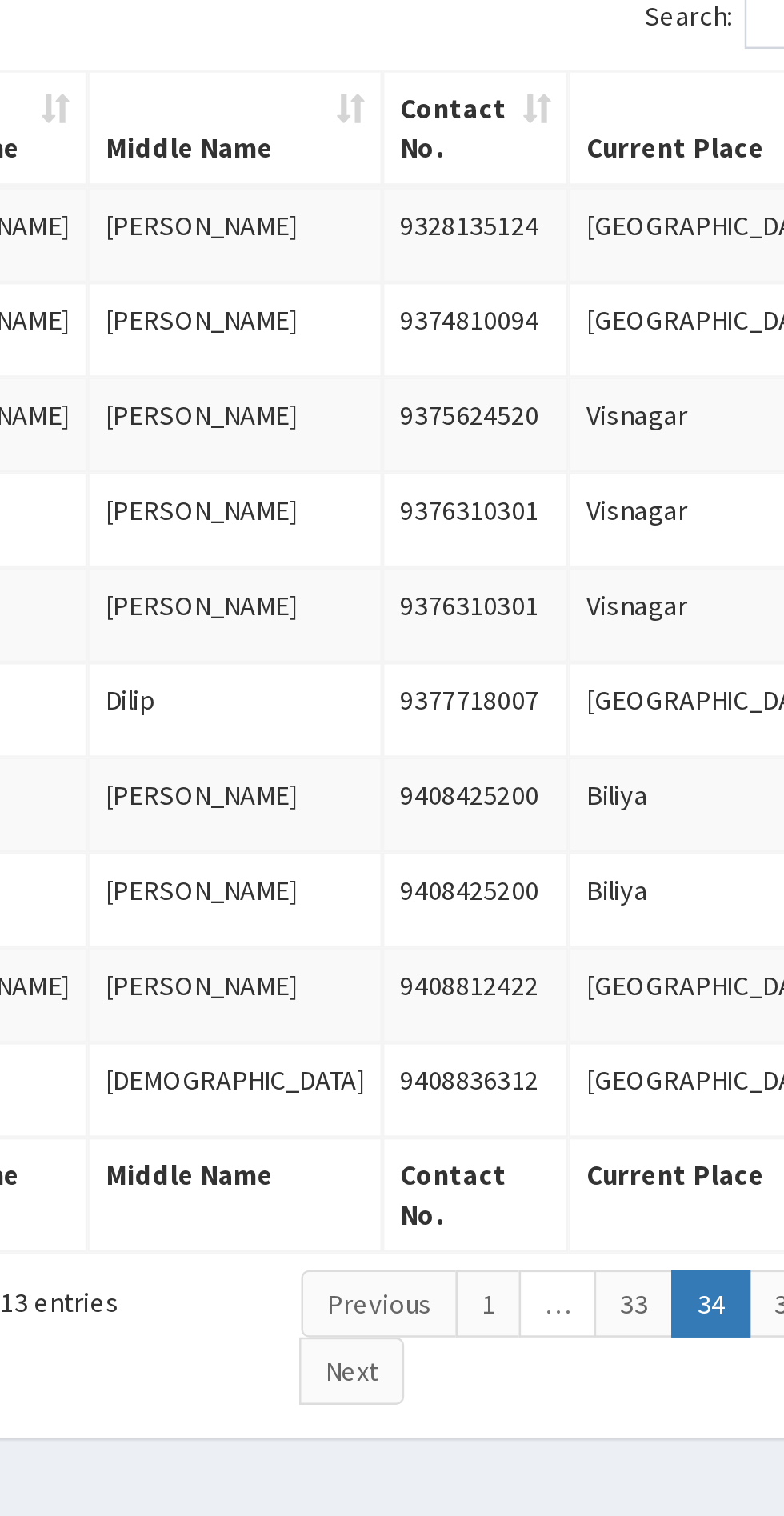
click at [554, 769] on link "33" at bounding box center [553, 770] width 32 height 27
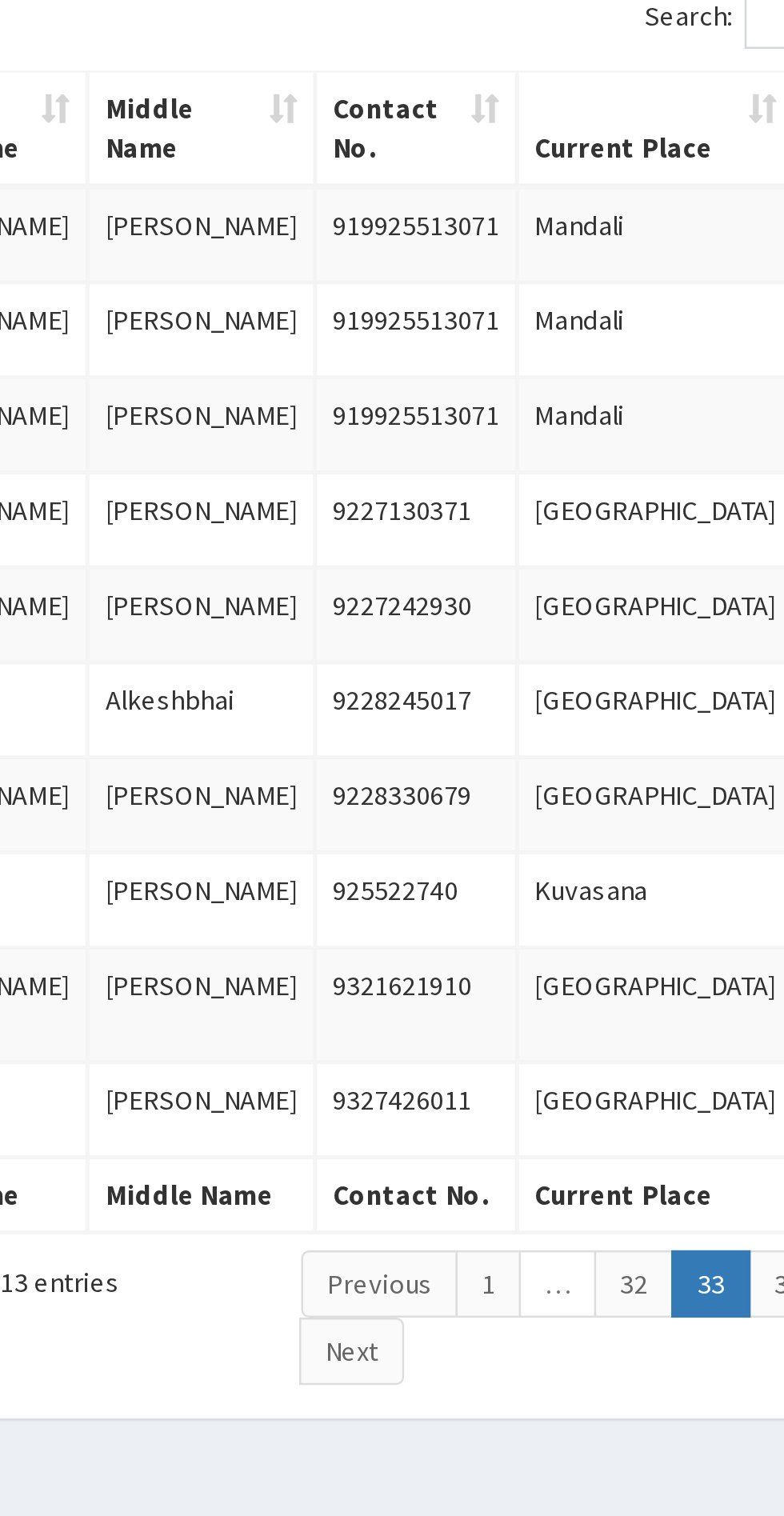
click at [562, 776] on link "32" at bounding box center [553, 762] width 32 height 27
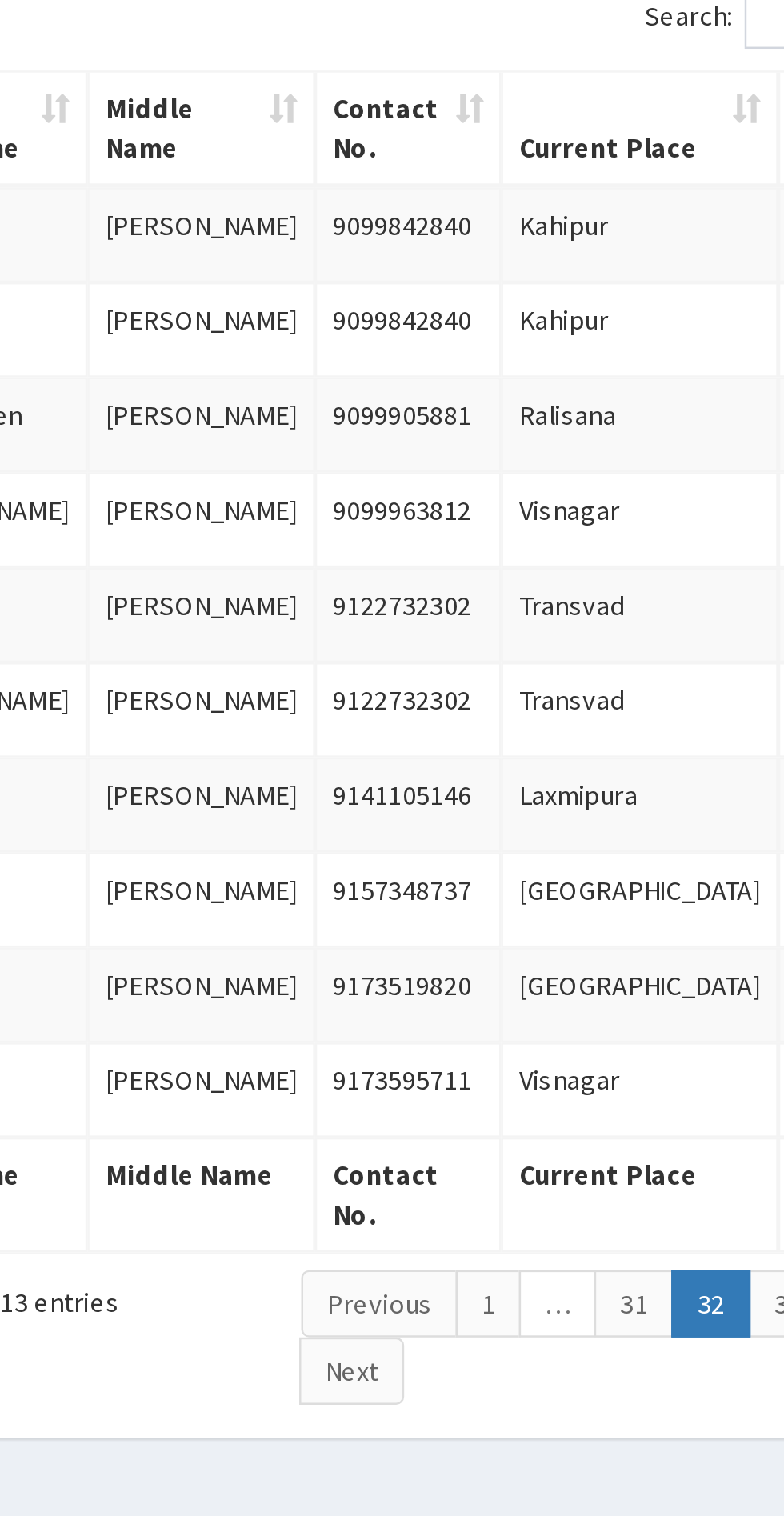
click at [558, 764] on link "31" at bounding box center [553, 770] width 32 height 27
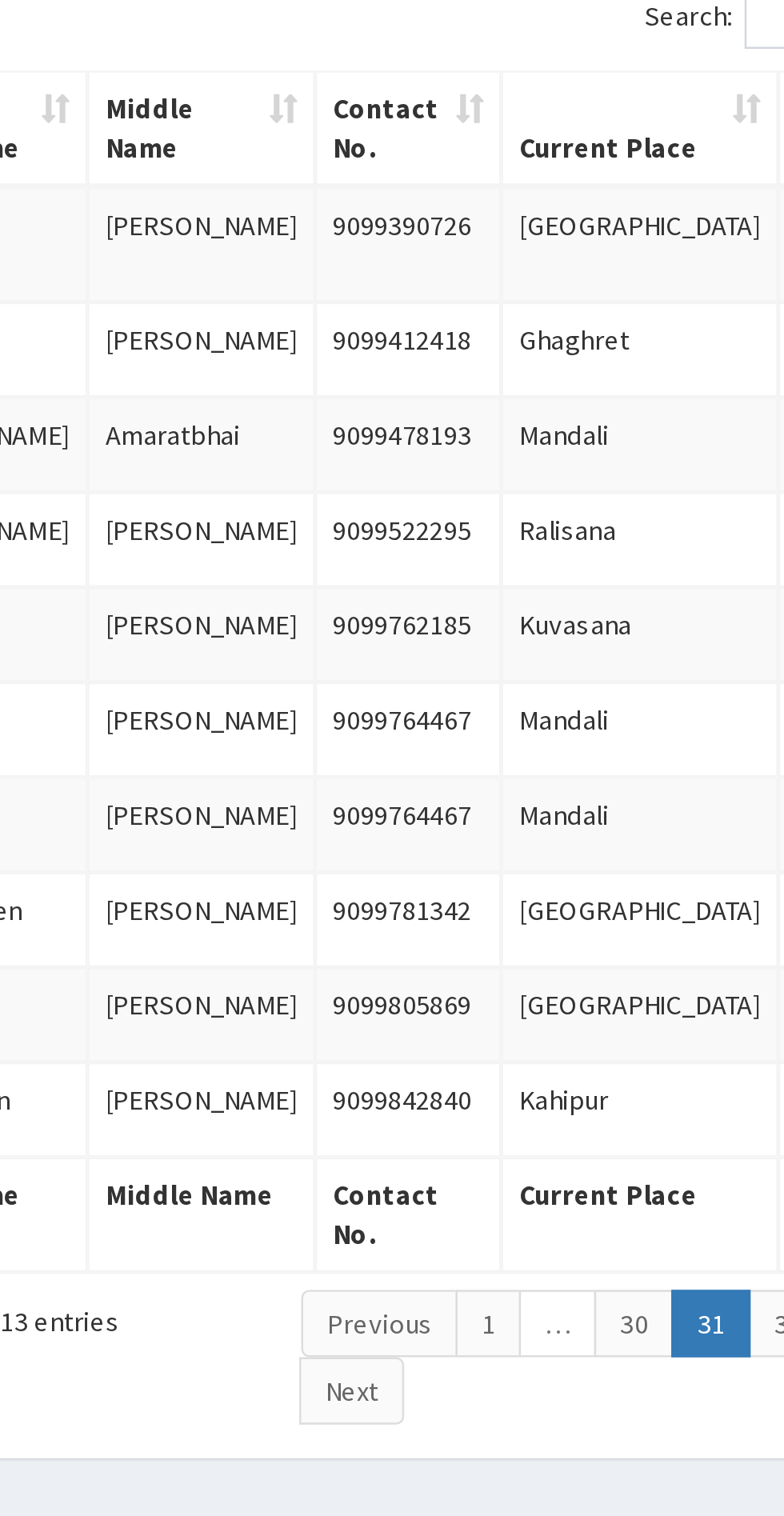
click at [553, 776] on link "30" at bounding box center [553, 778] width 32 height 27
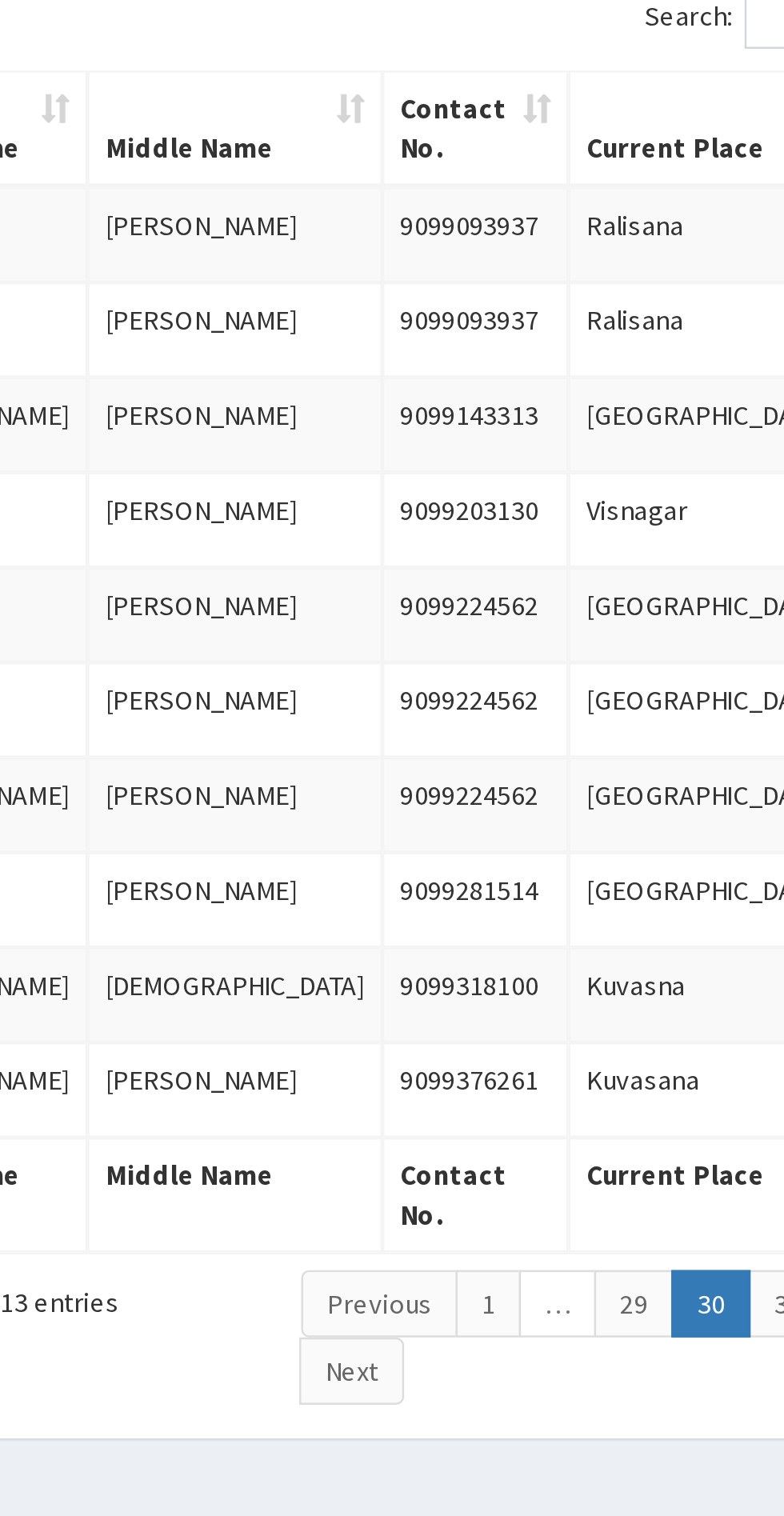
click at [554, 771] on link "29" at bounding box center [553, 770] width 32 height 27
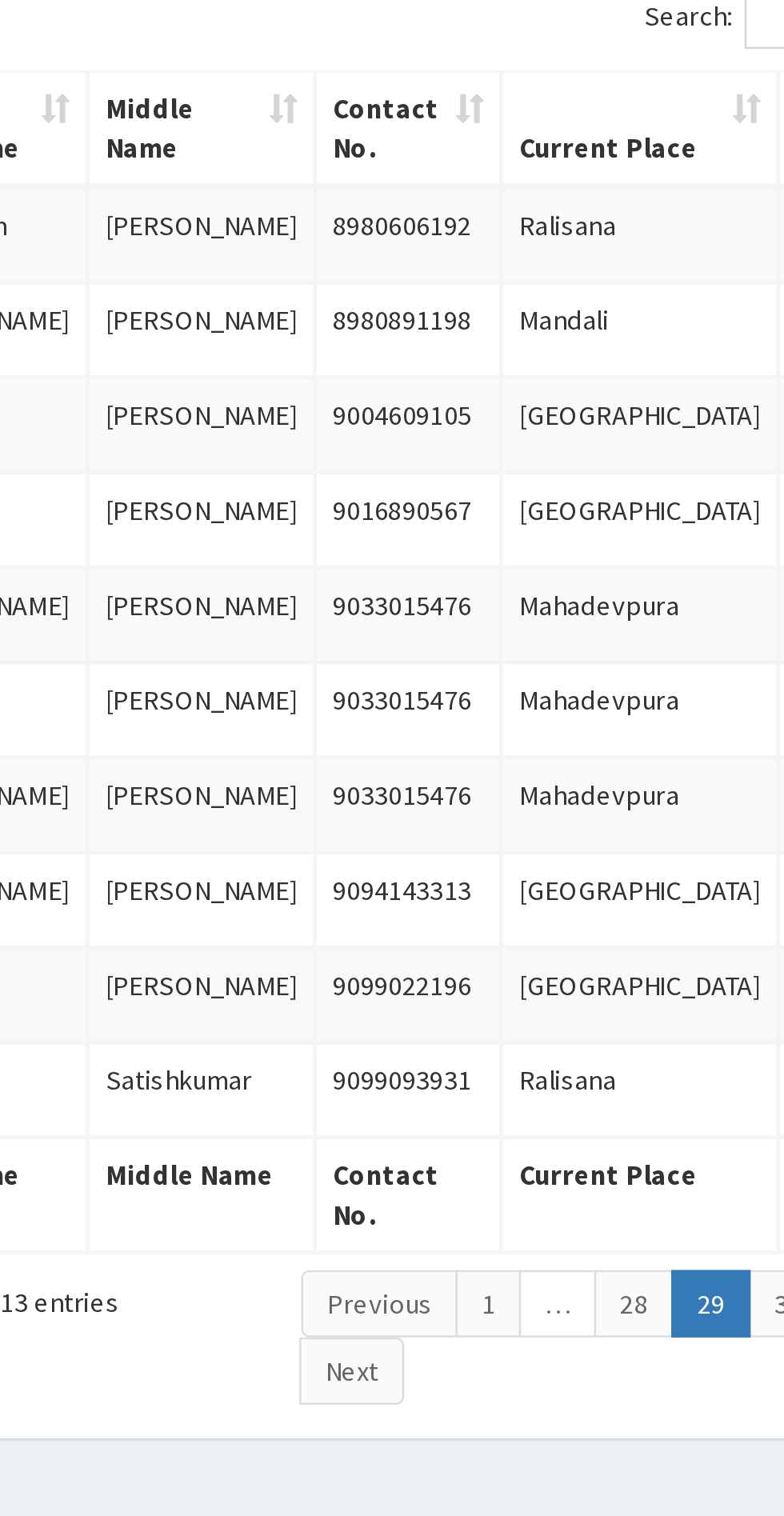
click at [550, 775] on link "28" at bounding box center [553, 770] width 32 height 27
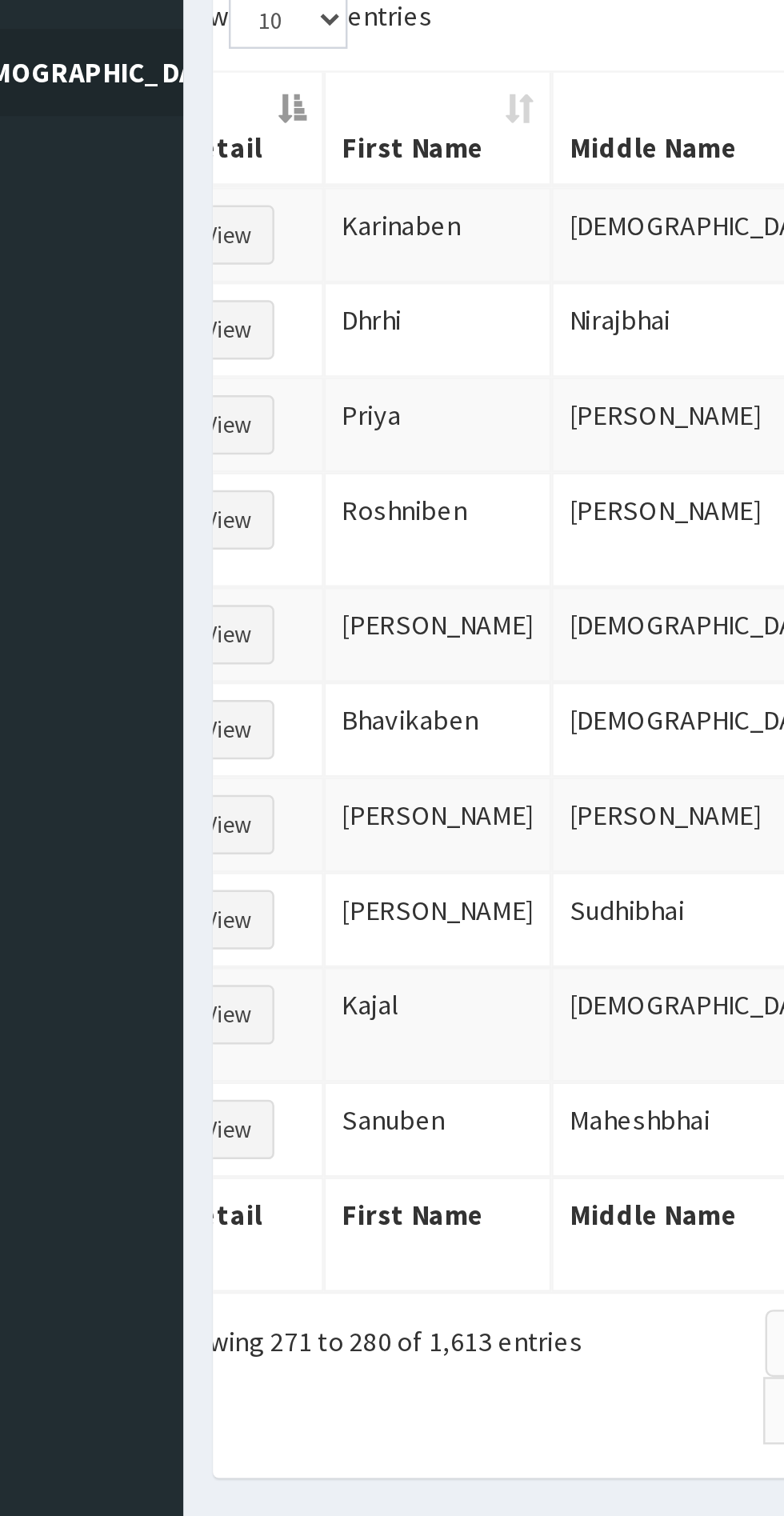
click at [258, 485] on td "[PERSON_NAME]" at bounding box center [287, 500] width 92 height 38
click at [208, 488] on button "View" at bounding box center [202, 500] width 36 height 24
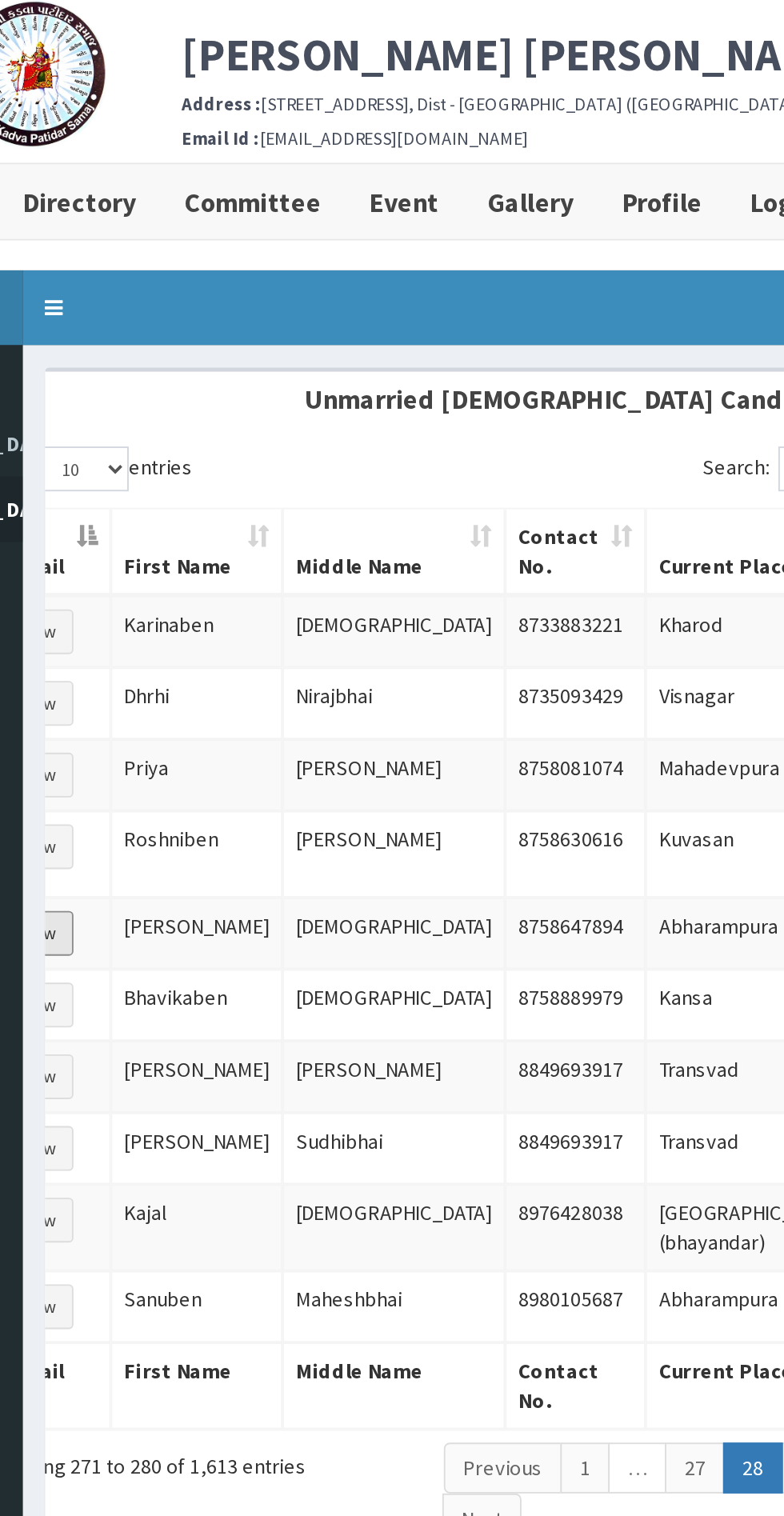
scroll to position [0, 36]
